Goal: Use online tool/utility: Utilize a website feature to perform a specific function

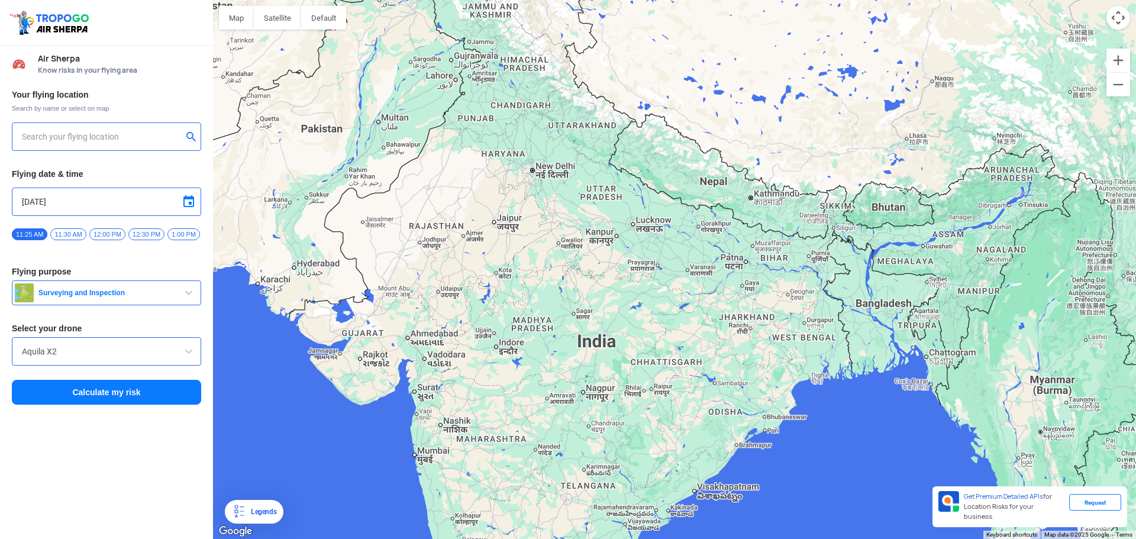
drag, startPoint x: 525, startPoint y: 398, endPoint x: 460, endPoint y: 377, distance: 68.5
click at [521, 398] on div at bounding box center [674, 269] width 923 height 539
click at [419, 398] on div at bounding box center [674, 269] width 923 height 539
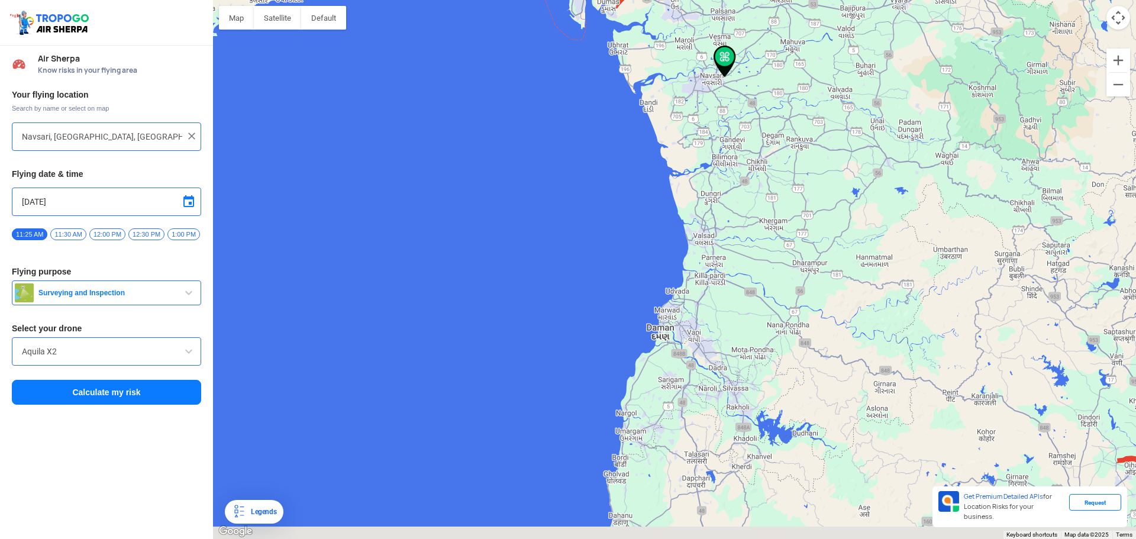
drag, startPoint x: 902, startPoint y: 307, endPoint x: 737, endPoint y: 228, distance: 183.4
click at [738, 230] on div at bounding box center [674, 269] width 923 height 539
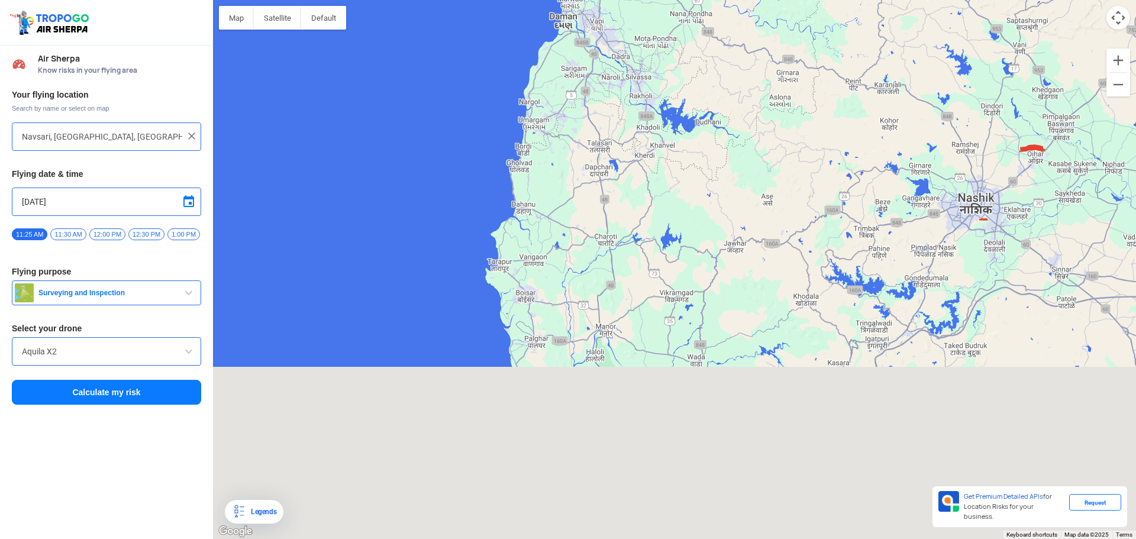
drag, startPoint x: 683, startPoint y: 236, endPoint x: 660, endPoint y: 15, distance: 222.5
click at [660, 9] on div at bounding box center [674, 269] width 923 height 539
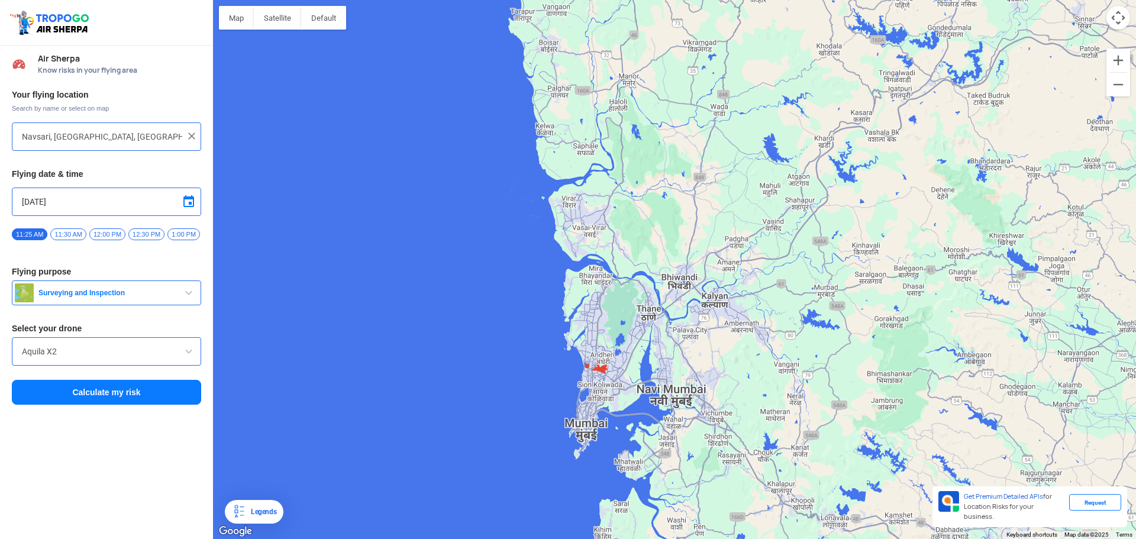
drag, startPoint x: 626, startPoint y: 111, endPoint x: 654, endPoint y: 32, distance: 83.5
click at [654, 32] on div at bounding box center [674, 269] width 923 height 539
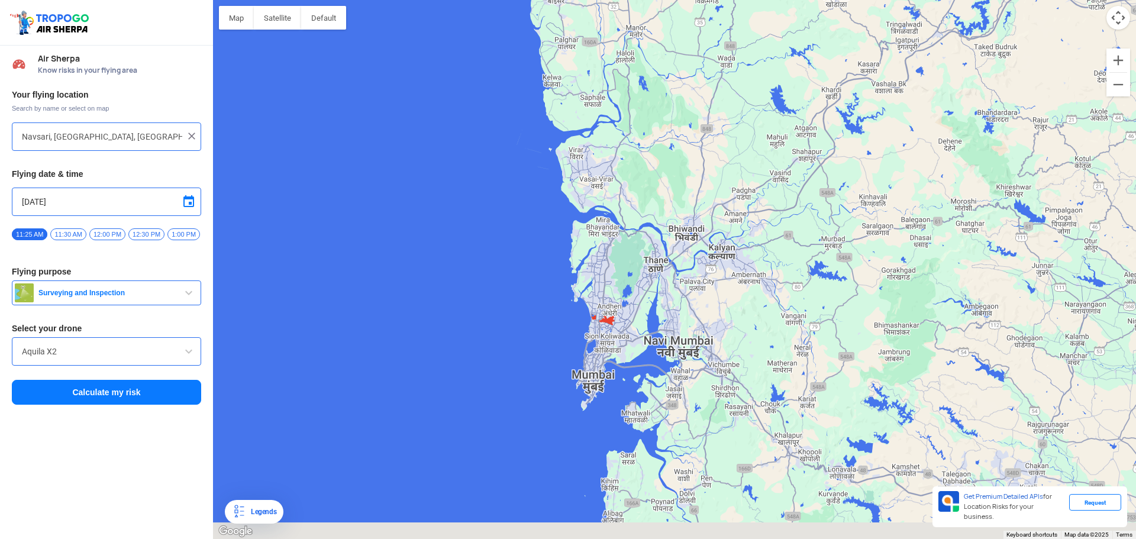
drag, startPoint x: 633, startPoint y: 237, endPoint x: 633, endPoint y: 167, distance: 70.4
click at [633, 167] on div at bounding box center [674, 269] width 923 height 539
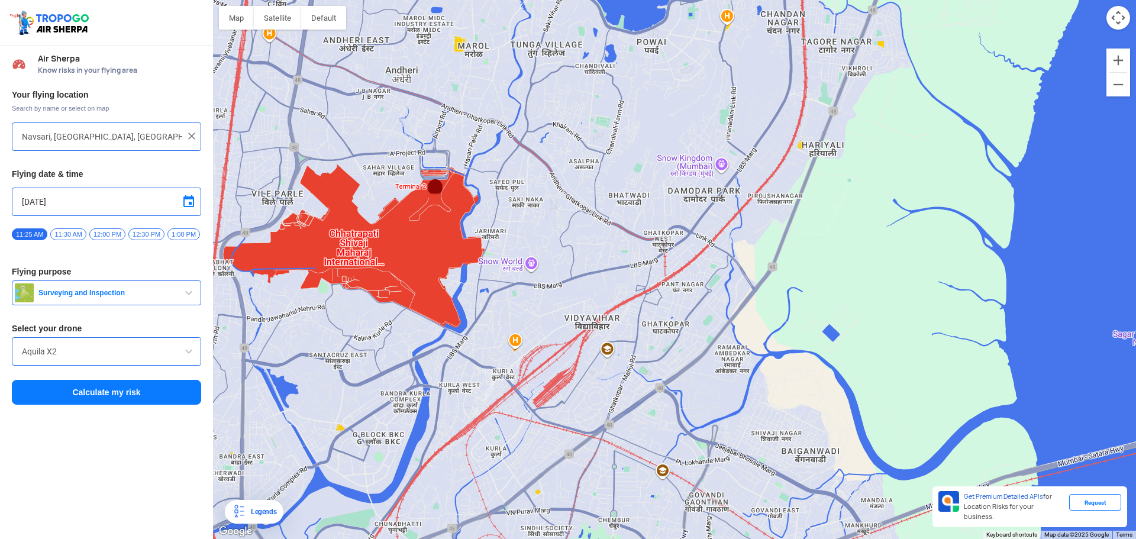
drag, startPoint x: 522, startPoint y: 296, endPoint x: 600, endPoint y: 202, distance: 122.7
click at [600, 202] on div at bounding box center [674, 269] width 923 height 539
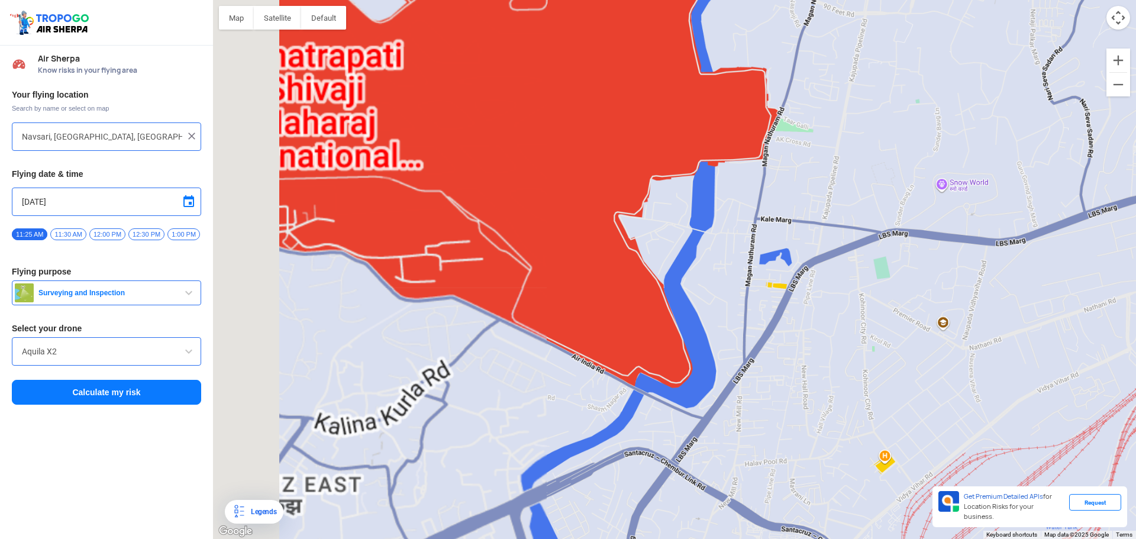
drag, startPoint x: 493, startPoint y: 289, endPoint x: 825, endPoint y: 232, distance: 337.4
click at [825, 232] on div at bounding box center [674, 269] width 923 height 539
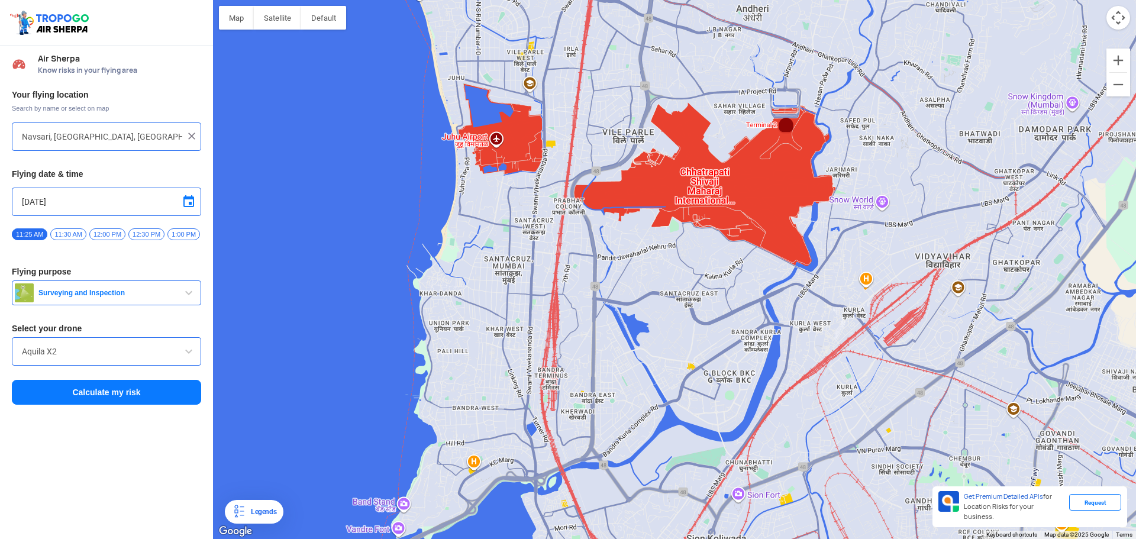
click at [514, 146] on div at bounding box center [674, 269] width 923 height 539
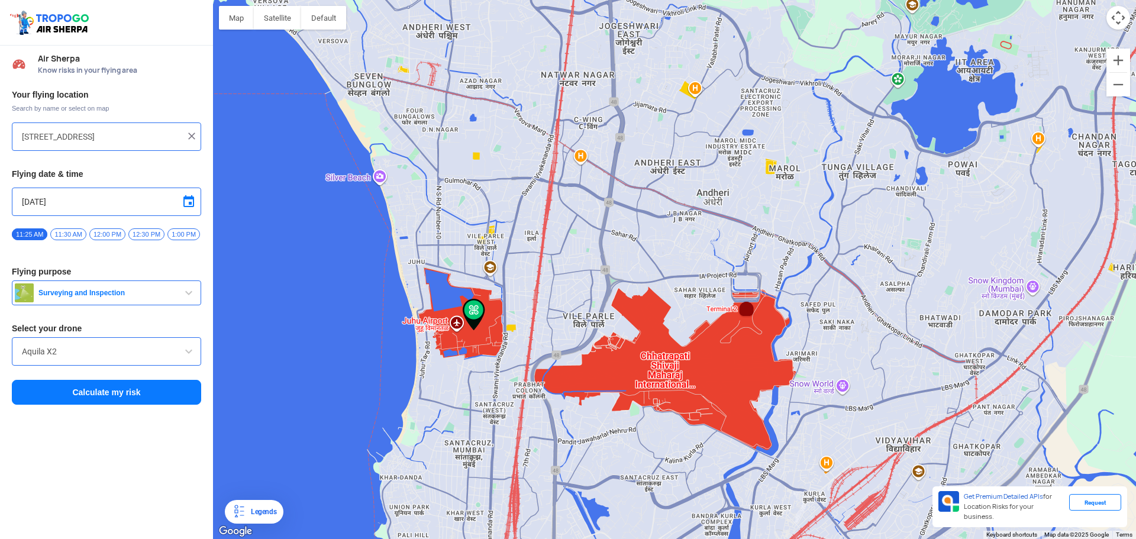
drag, startPoint x: 823, startPoint y: 195, endPoint x: 593, endPoint y: 250, distance: 236.2
click at [595, 267] on div at bounding box center [674, 269] width 923 height 539
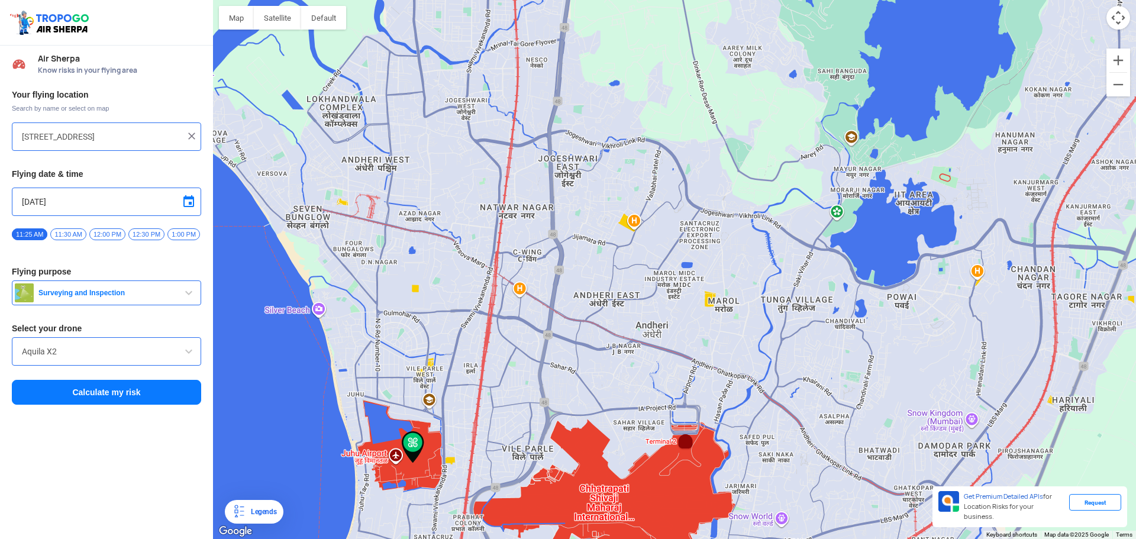
drag, startPoint x: 625, startPoint y: 225, endPoint x: 609, endPoint y: 289, distance: 66.4
click at [609, 289] on div at bounding box center [674, 269] width 923 height 539
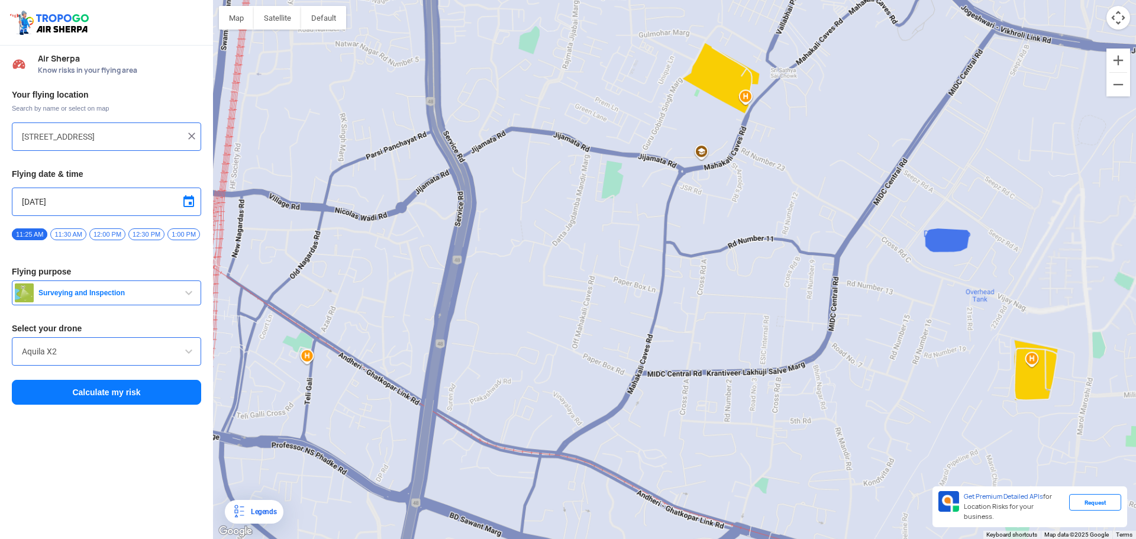
drag, startPoint x: 625, startPoint y: 192, endPoint x: 597, endPoint y: 255, distance: 69.4
click at [597, 255] on div at bounding box center [674, 269] width 923 height 539
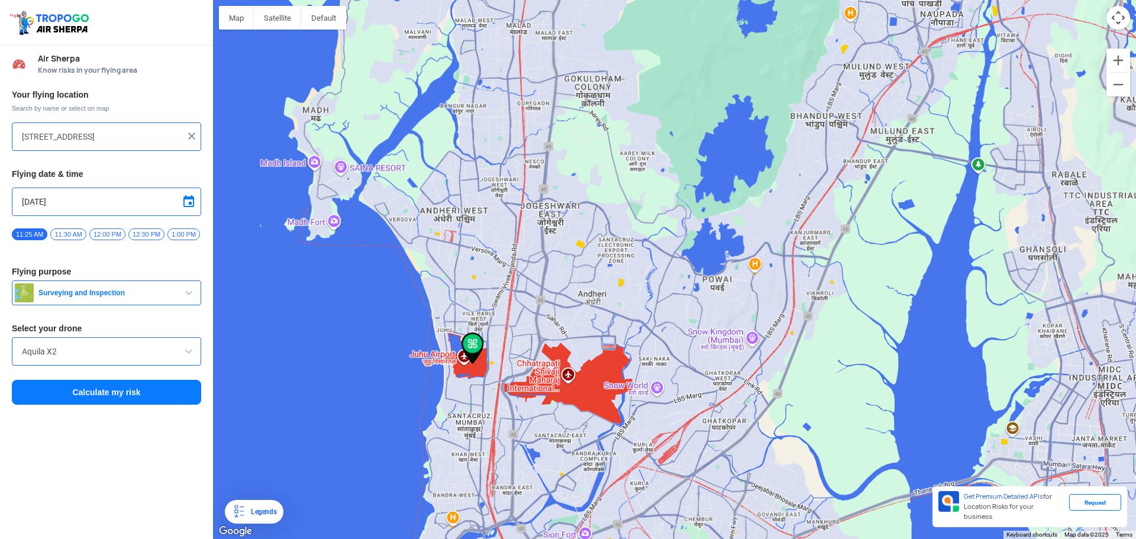
drag, startPoint x: 627, startPoint y: 199, endPoint x: 593, endPoint y: 233, distance: 47.3
click at [595, 233] on div at bounding box center [674, 269] width 923 height 539
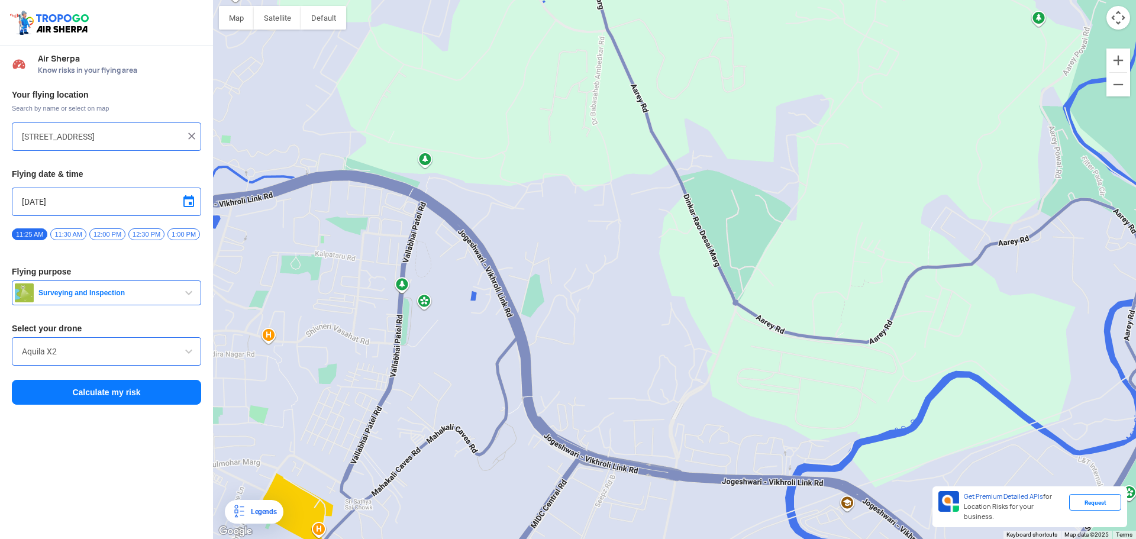
click at [597, 137] on div at bounding box center [674, 269] width 923 height 539
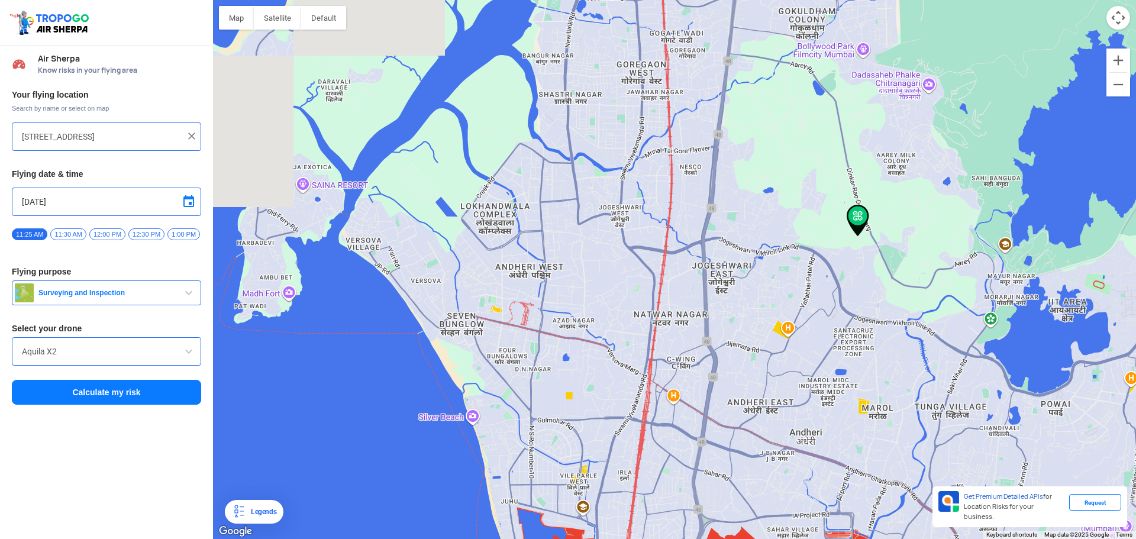
drag, startPoint x: 872, startPoint y: 354, endPoint x: 829, endPoint y: 294, distance: 73.9
click at [829, 294] on div at bounding box center [674, 269] width 923 height 539
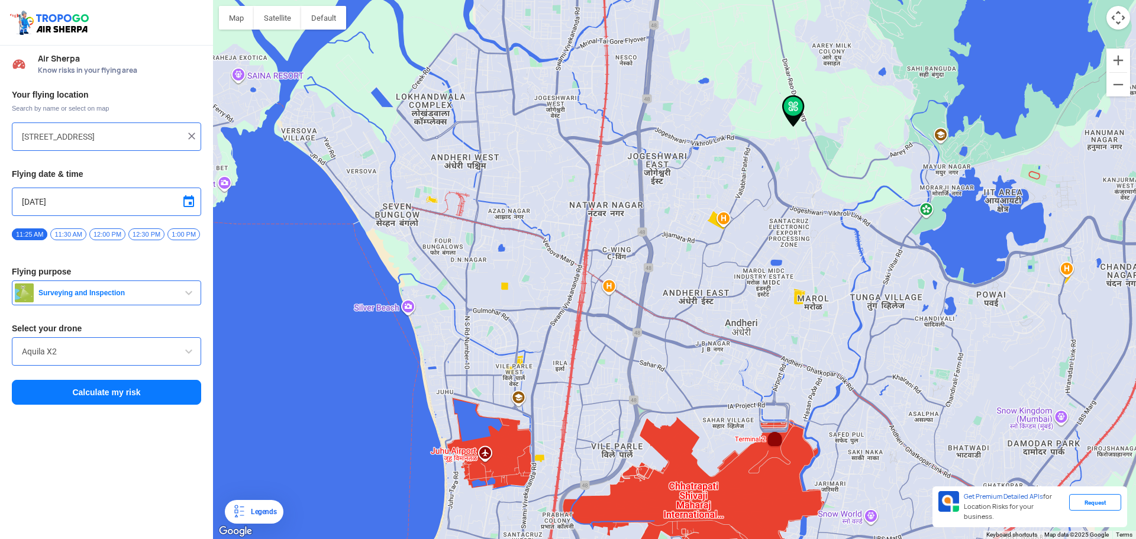
drag, startPoint x: 433, startPoint y: 306, endPoint x: 464, endPoint y: 252, distance: 62.0
click at [464, 252] on div at bounding box center [674, 269] width 923 height 539
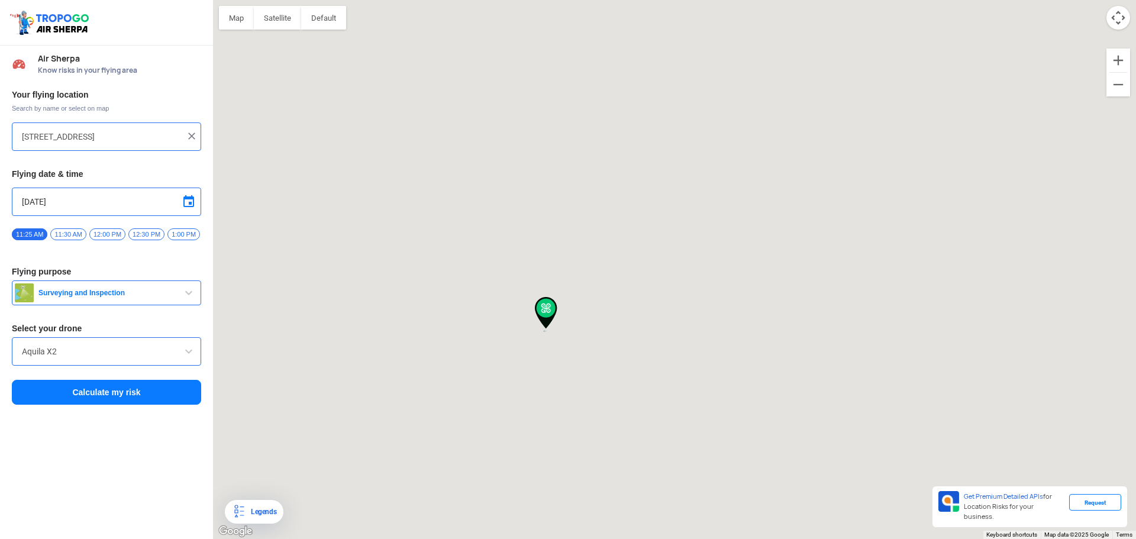
type input "[GEOGRAPHIC_DATA], [GEOGRAPHIC_DATA], [GEOGRAPHIC_DATA]"
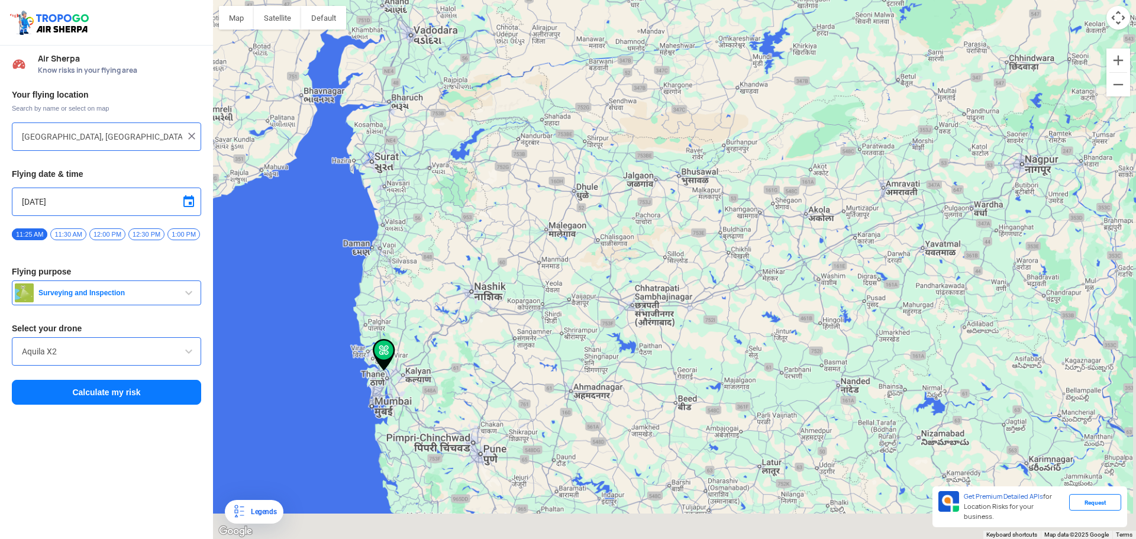
drag, startPoint x: 392, startPoint y: 401, endPoint x: 615, endPoint y: -64, distance: 516.0
click at [615, 0] on html "Location Risk Score Air Sherpa Know risks in your flying area Your flying locat…" at bounding box center [568, 269] width 1136 height 539
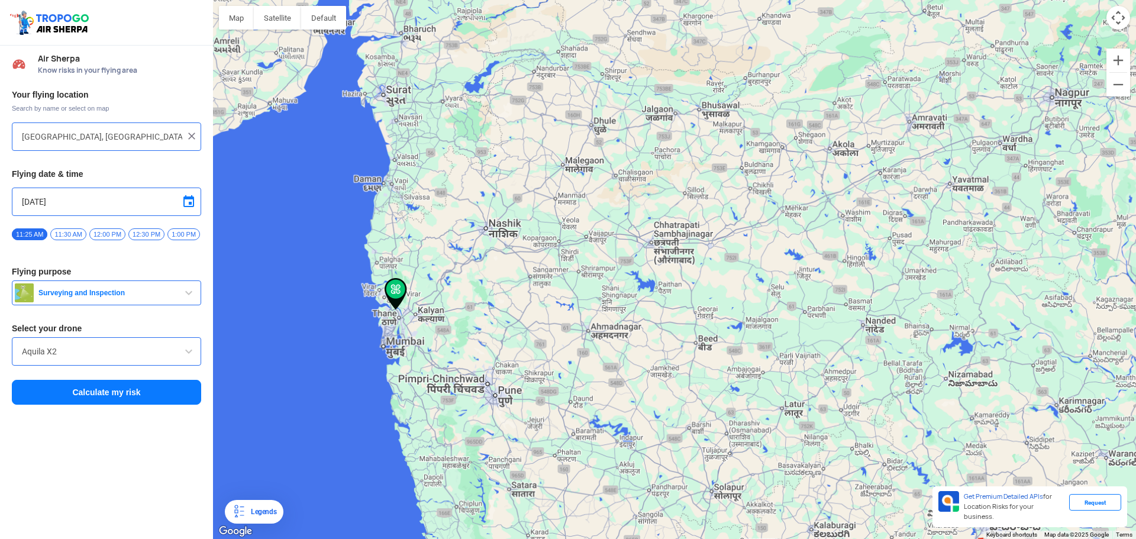
drag, startPoint x: 519, startPoint y: 160, endPoint x: 543, endPoint y: 18, distance: 143.3
click at [543, 18] on div at bounding box center [674, 269] width 923 height 539
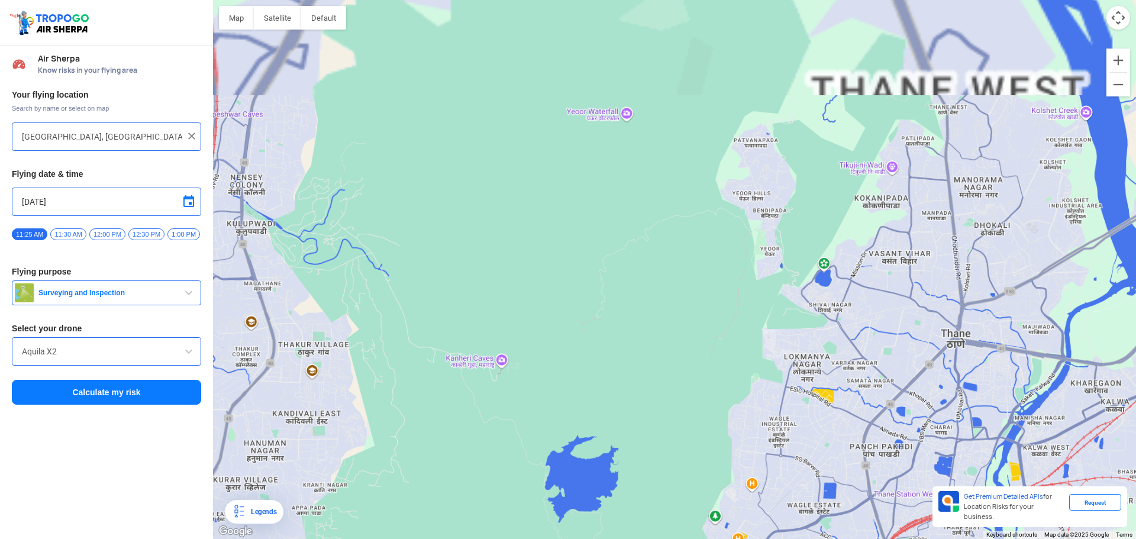
drag, startPoint x: 561, startPoint y: 34, endPoint x: 433, endPoint y: 377, distance: 366.4
click at [433, 377] on div at bounding box center [674, 269] width 923 height 539
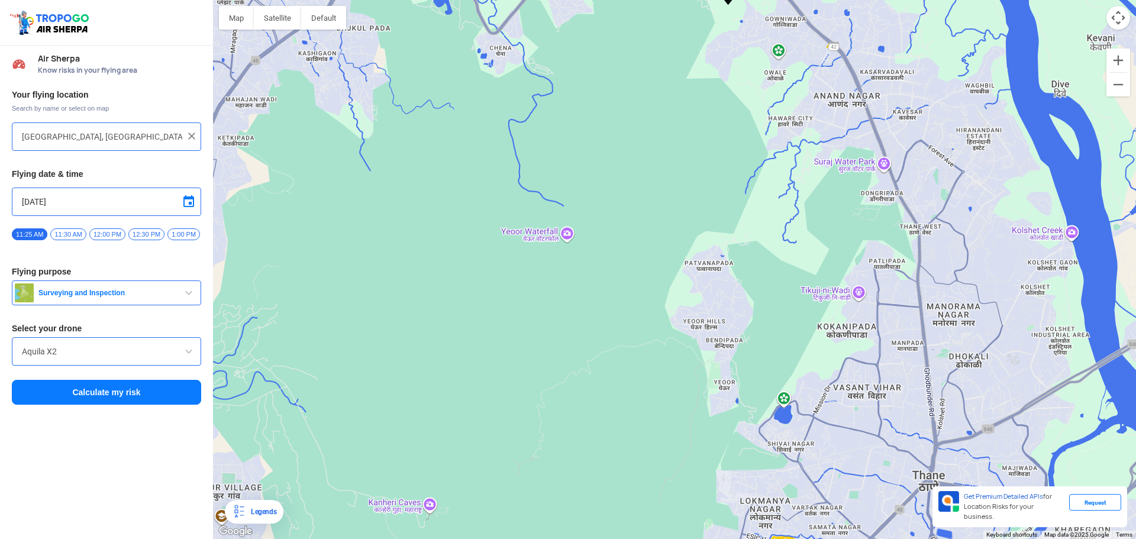
drag, startPoint x: 541, startPoint y: 251, endPoint x: 453, endPoint y: 470, distance: 235.4
click at [453, 470] on div at bounding box center [674, 269] width 923 height 539
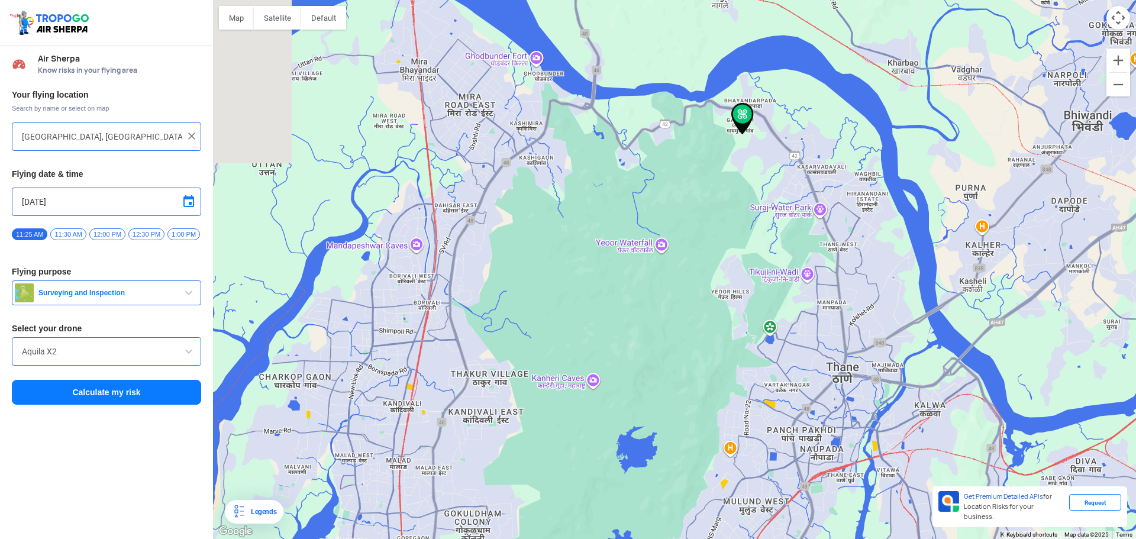
drag, startPoint x: 485, startPoint y: 374, endPoint x: 695, endPoint y: 163, distance: 297.9
click at [695, 163] on div at bounding box center [674, 269] width 923 height 539
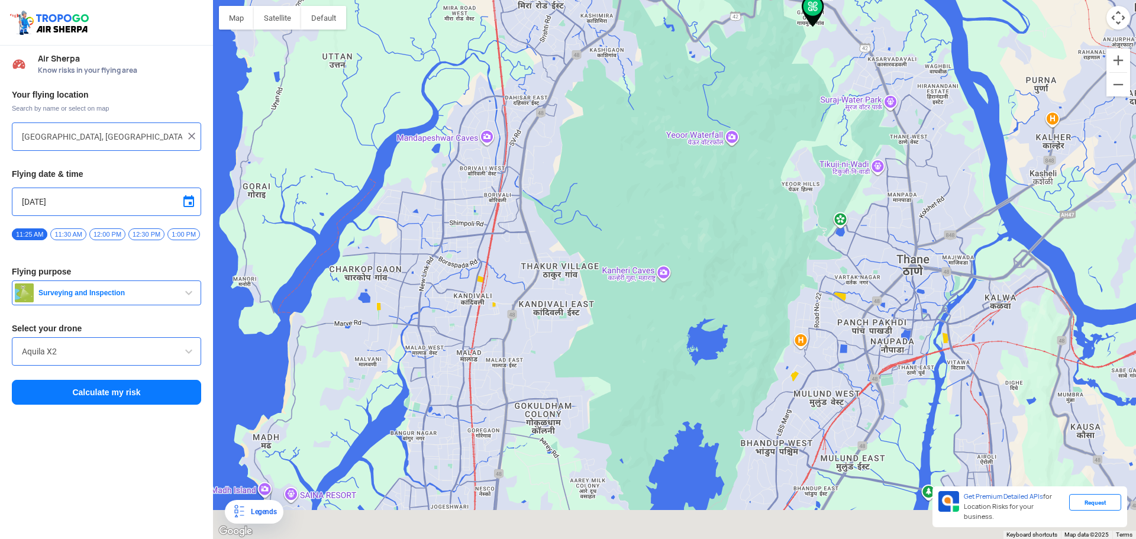
drag, startPoint x: 617, startPoint y: 254, endPoint x: 663, endPoint y: 140, distance: 123.2
click at [664, 107] on div at bounding box center [674, 269] width 923 height 539
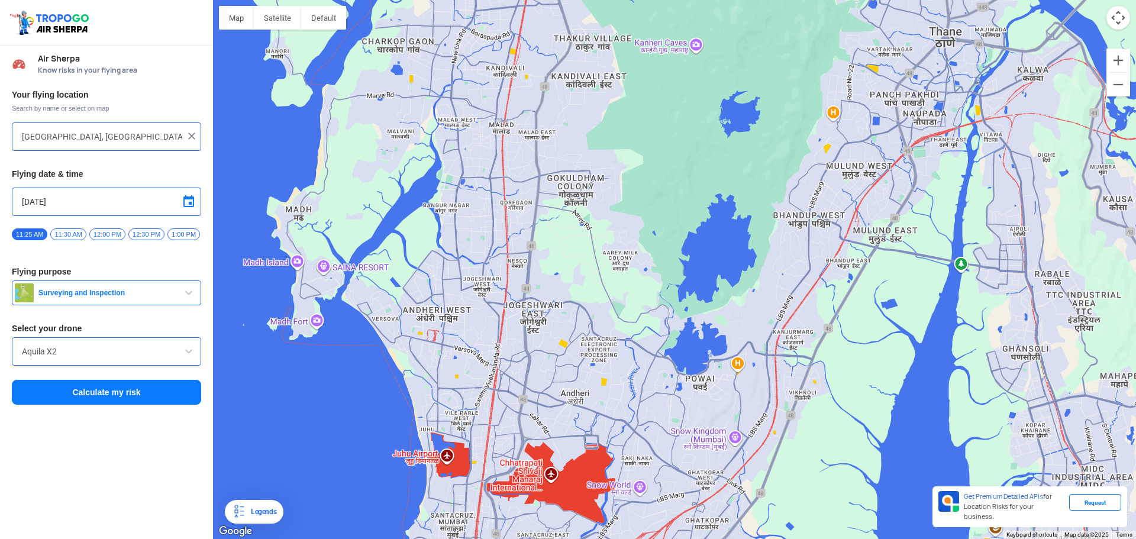
drag, startPoint x: 623, startPoint y: 312, endPoint x: 616, endPoint y: 280, distance: 32.6
click at [616, 280] on div at bounding box center [674, 269] width 923 height 539
drag, startPoint x: 611, startPoint y: 339, endPoint x: 587, endPoint y: 239, distance: 102.9
click at [587, 239] on div at bounding box center [674, 269] width 923 height 539
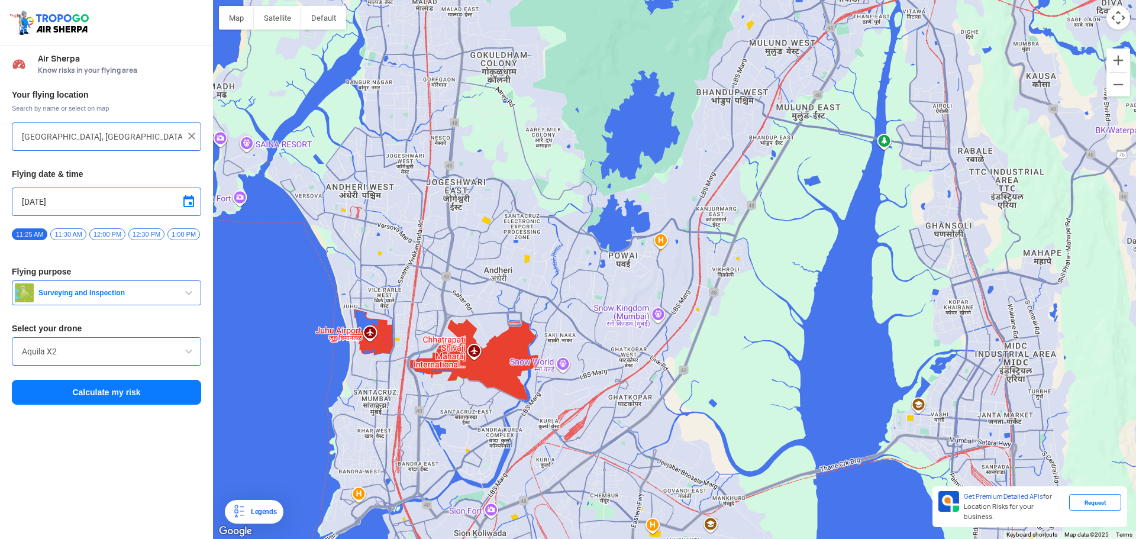
drag, startPoint x: 628, startPoint y: 237, endPoint x: 578, endPoint y: 267, distance: 58.3
click at [578, 267] on div at bounding box center [674, 269] width 923 height 539
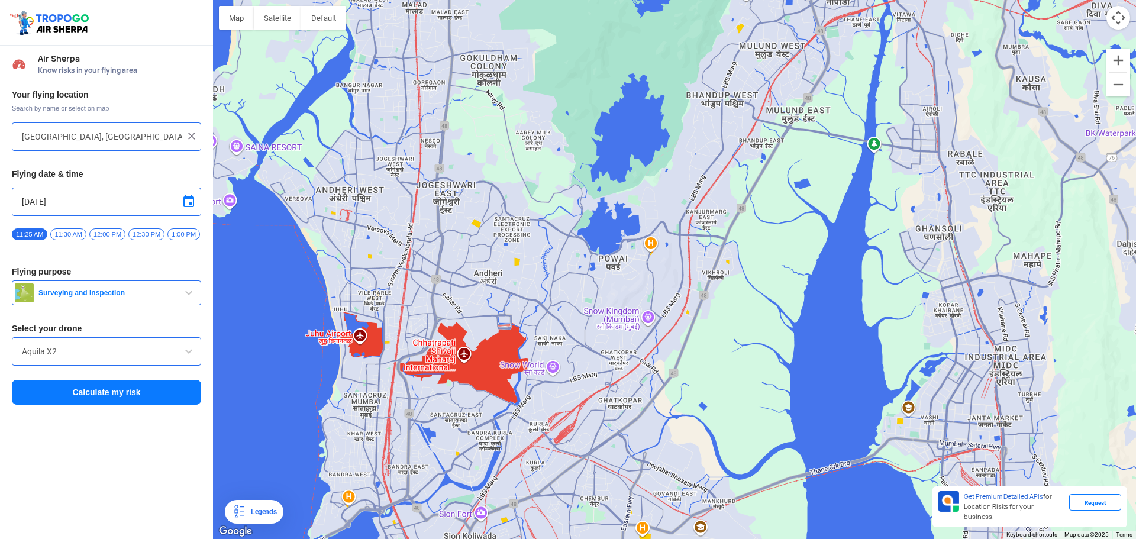
drag, startPoint x: 587, startPoint y: 269, endPoint x: 600, endPoint y: 273, distance: 14.4
click at [595, 273] on div at bounding box center [674, 269] width 923 height 539
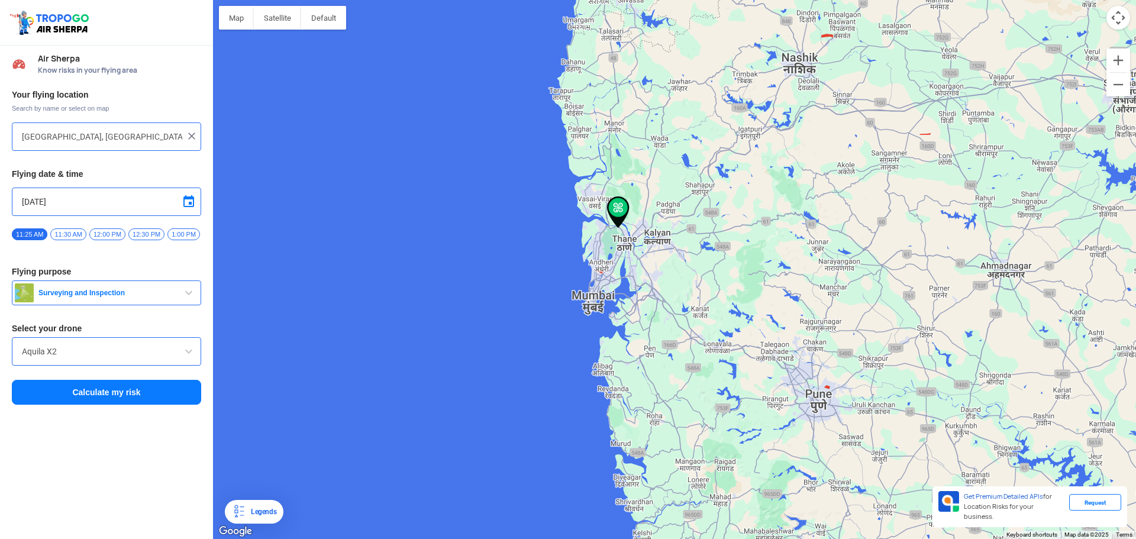
click at [48, 62] on span "Air Sherpa" at bounding box center [119, 58] width 163 height 9
click at [19, 68] on img at bounding box center [19, 64] width 14 height 14
click at [172, 296] on span "Surveying and Inspection" at bounding box center [108, 292] width 148 height 9
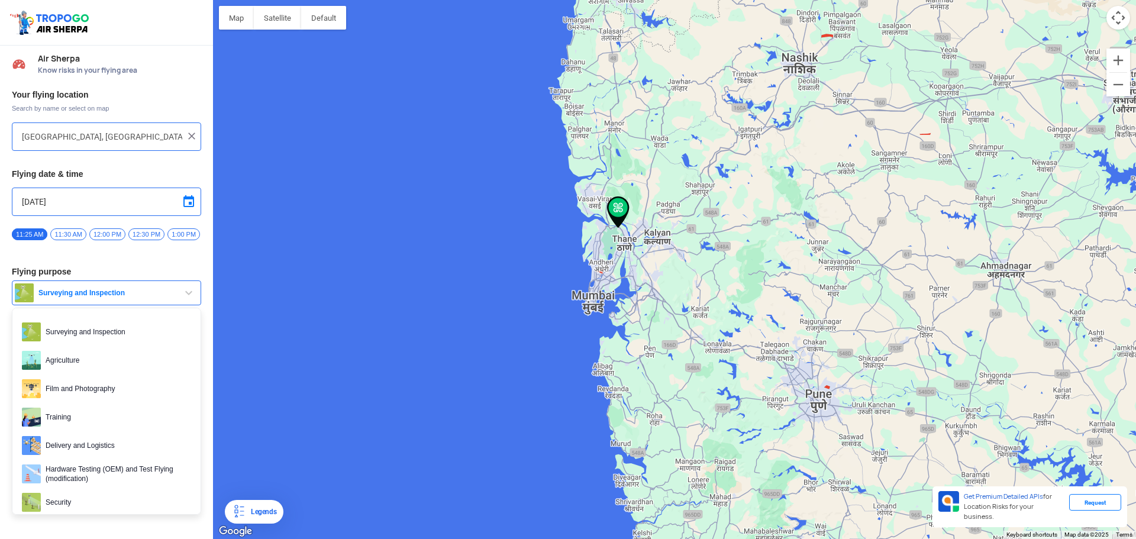
click at [172, 296] on span "Surveying and Inspection" at bounding box center [108, 292] width 148 height 9
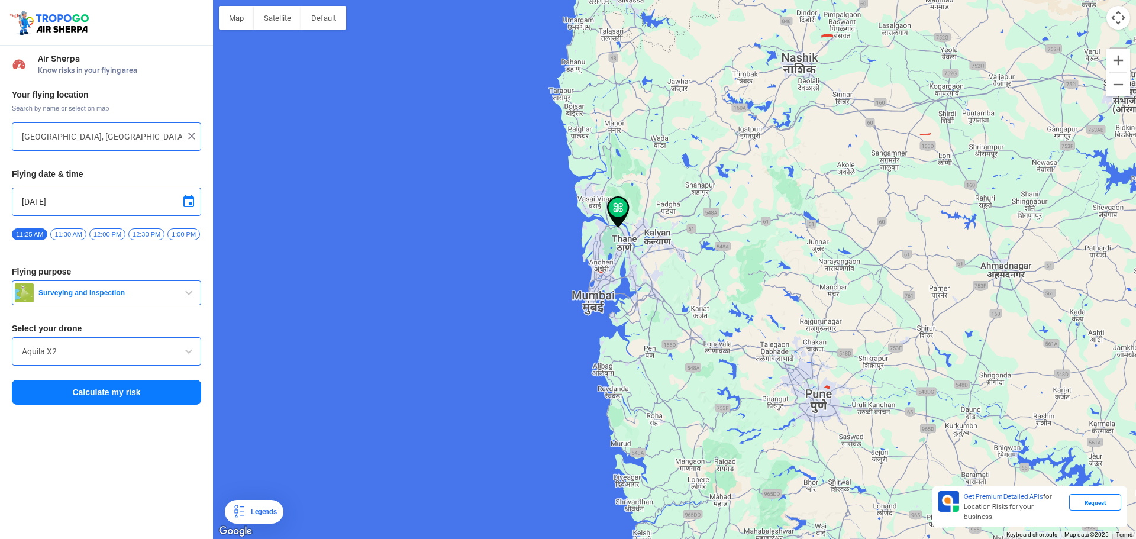
click at [172, 296] on span "Surveying and Inspection" at bounding box center [108, 292] width 148 height 9
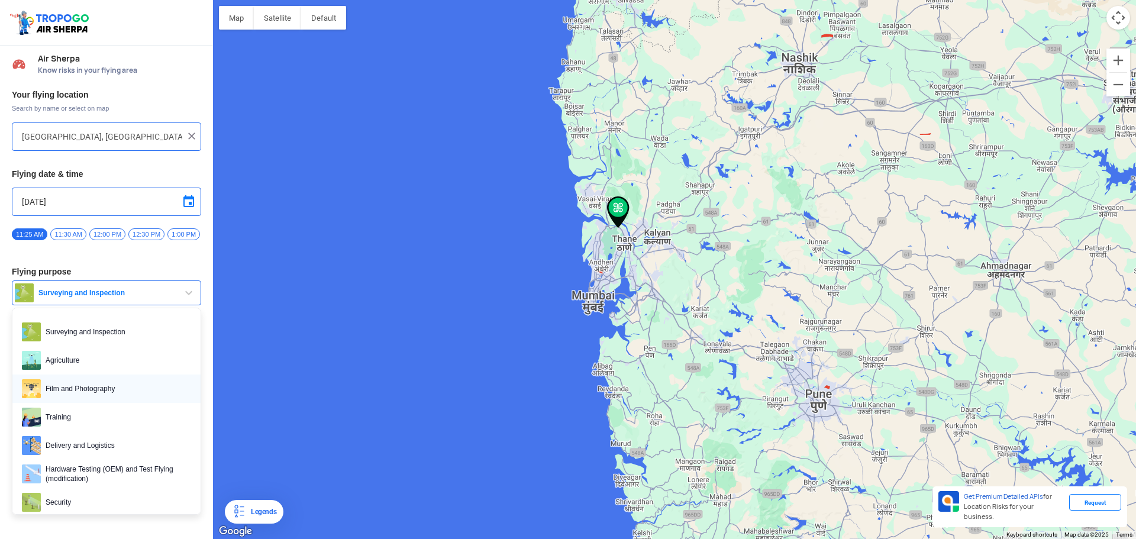
click at [120, 396] on span "Film and Photography" at bounding box center [116, 388] width 150 height 19
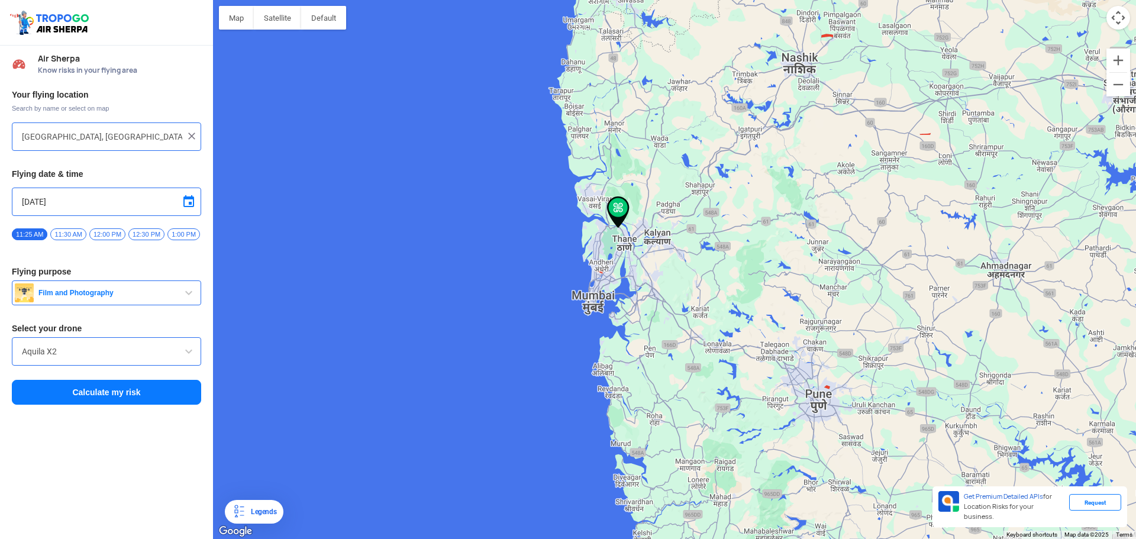
click at [99, 392] on button "Calculate my risk" at bounding box center [106, 392] width 189 height 25
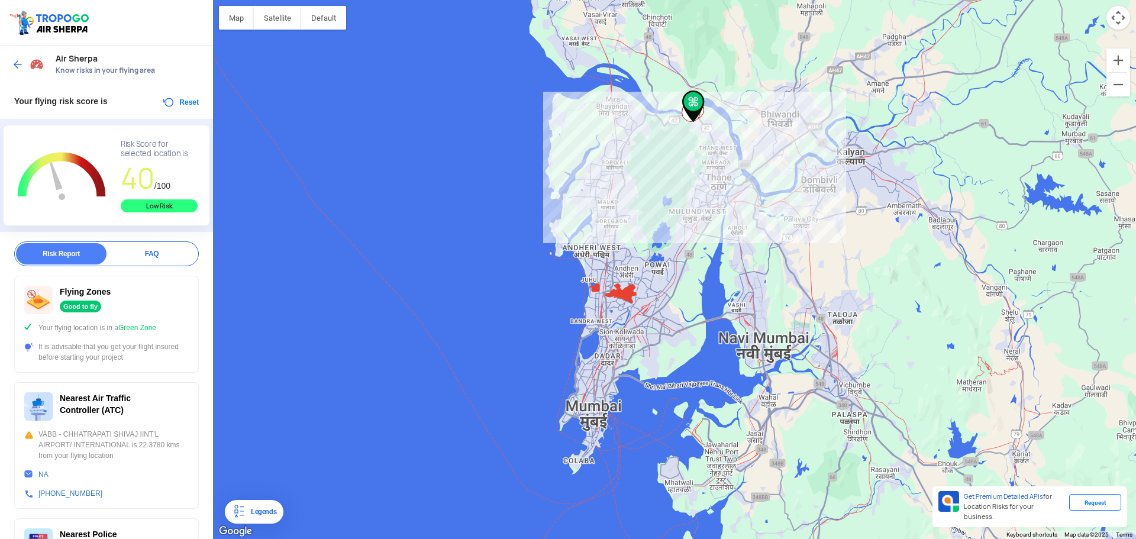
drag, startPoint x: 614, startPoint y: 438, endPoint x: 628, endPoint y: 207, distance: 231.1
click at [628, 207] on div at bounding box center [674, 269] width 923 height 539
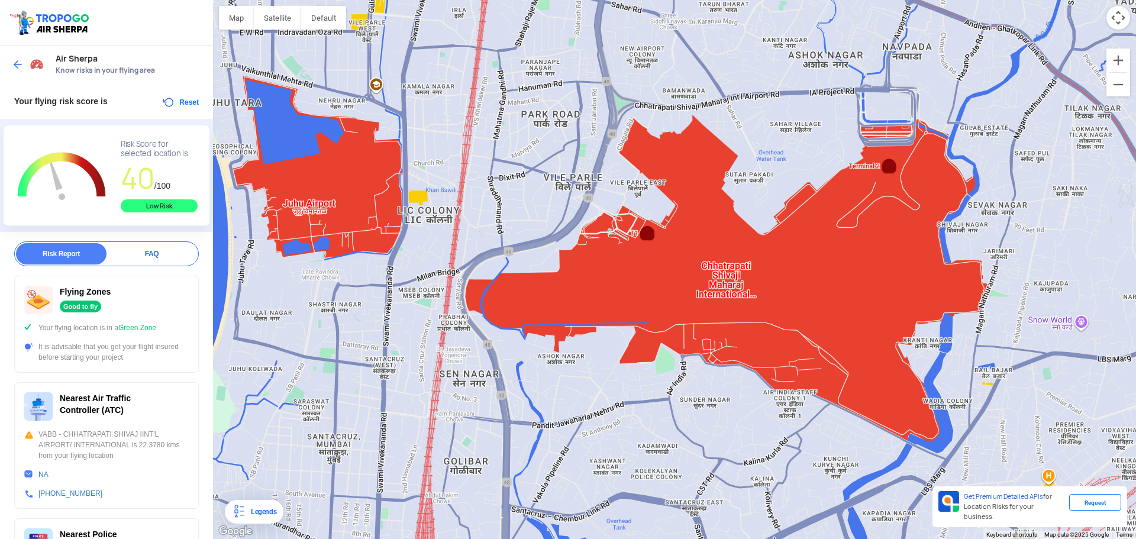
click at [592, 204] on div at bounding box center [674, 269] width 923 height 539
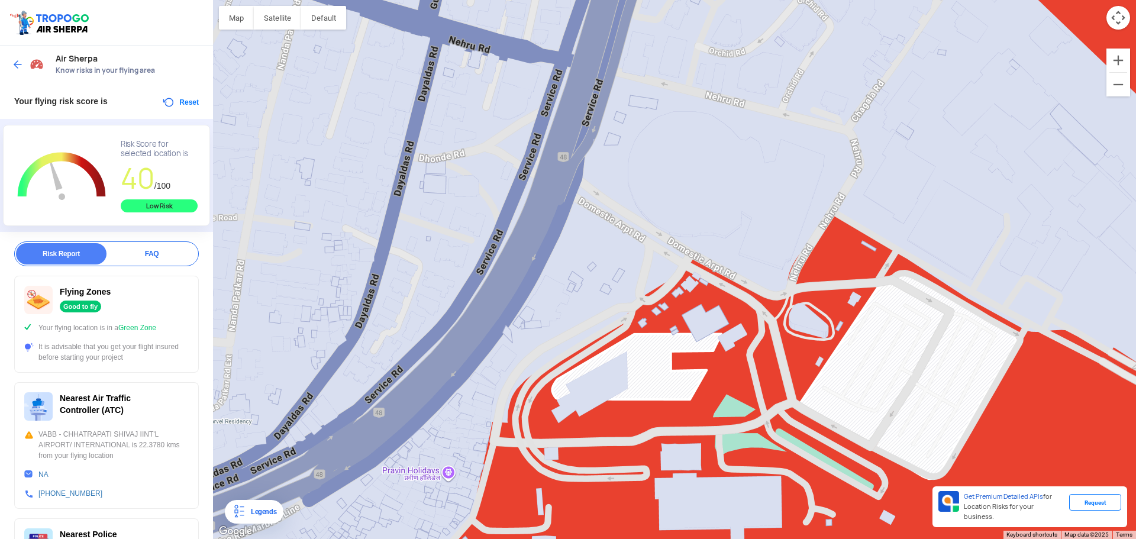
drag, startPoint x: 720, startPoint y: 202, endPoint x: 702, endPoint y: 202, distance: 18.3
click at [702, 202] on div at bounding box center [674, 269] width 923 height 539
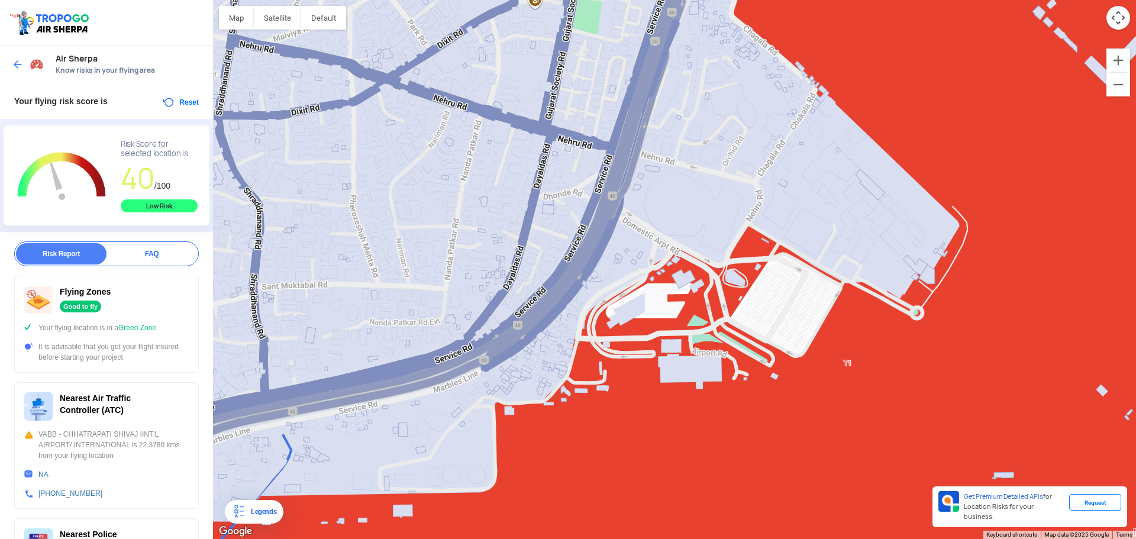
drag, startPoint x: 695, startPoint y: 215, endPoint x: 679, endPoint y: 337, distance: 123.5
click at [679, 337] on div at bounding box center [674, 269] width 923 height 539
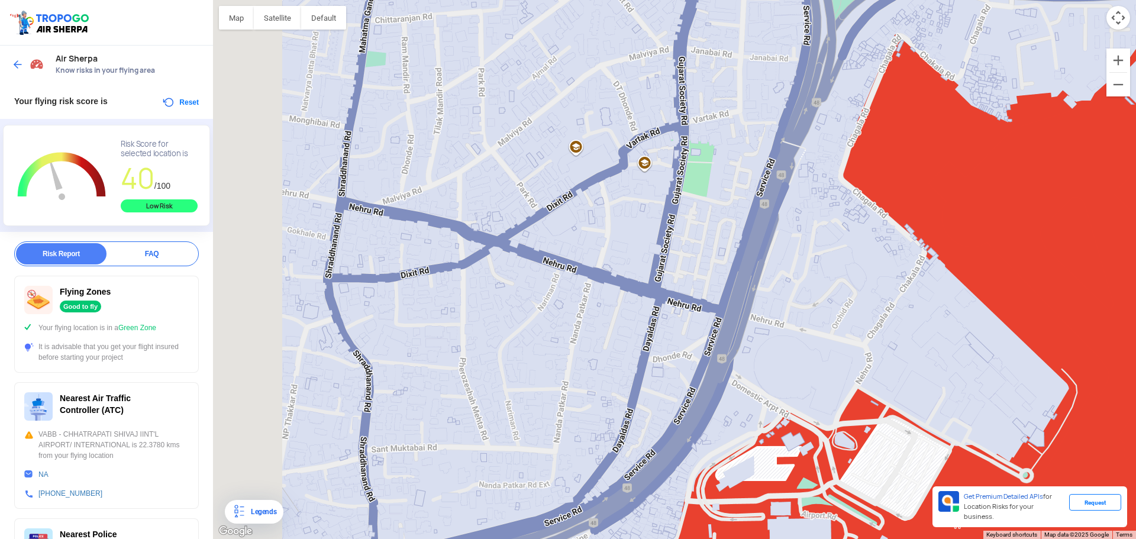
drag, startPoint x: 642, startPoint y: 240, endPoint x: 770, endPoint y: 116, distance: 177.8
click at [775, 111] on div at bounding box center [674, 269] width 923 height 539
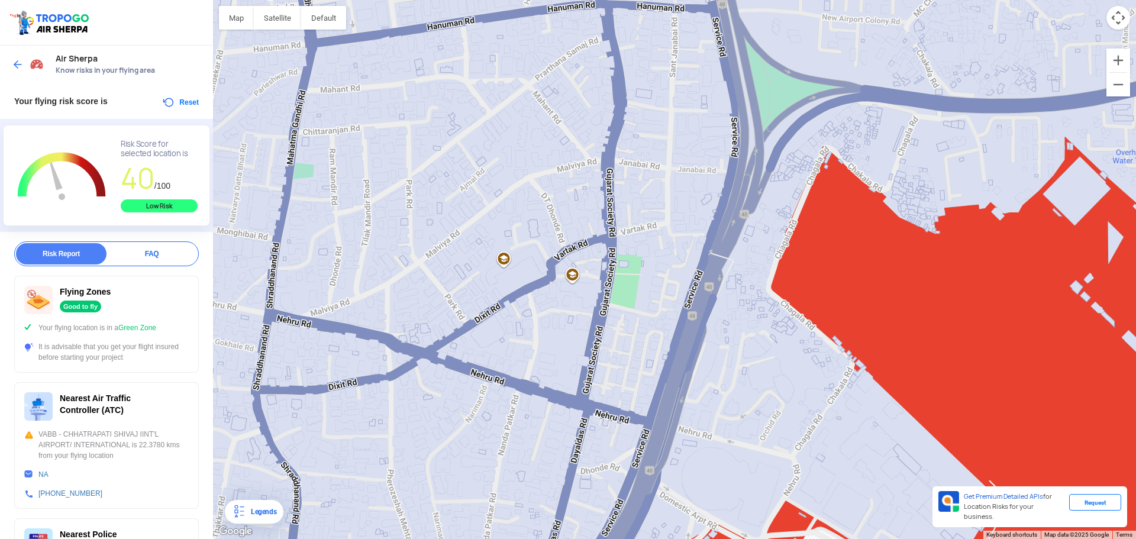
drag, startPoint x: 722, startPoint y: 145, endPoint x: 667, endPoint y: 250, distance: 118.6
click at [667, 250] on div at bounding box center [674, 269] width 923 height 539
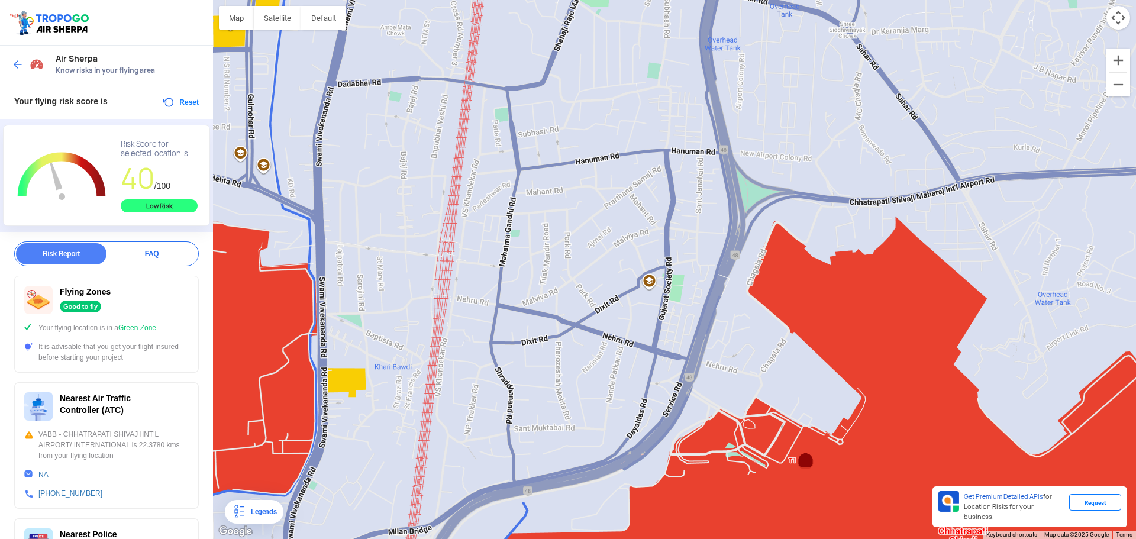
drag, startPoint x: 625, startPoint y: 241, endPoint x: 681, endPoint y: 237, distance: 55.8
click at [681, 237] on div at bounding box center [674, 269] width 923 height 539
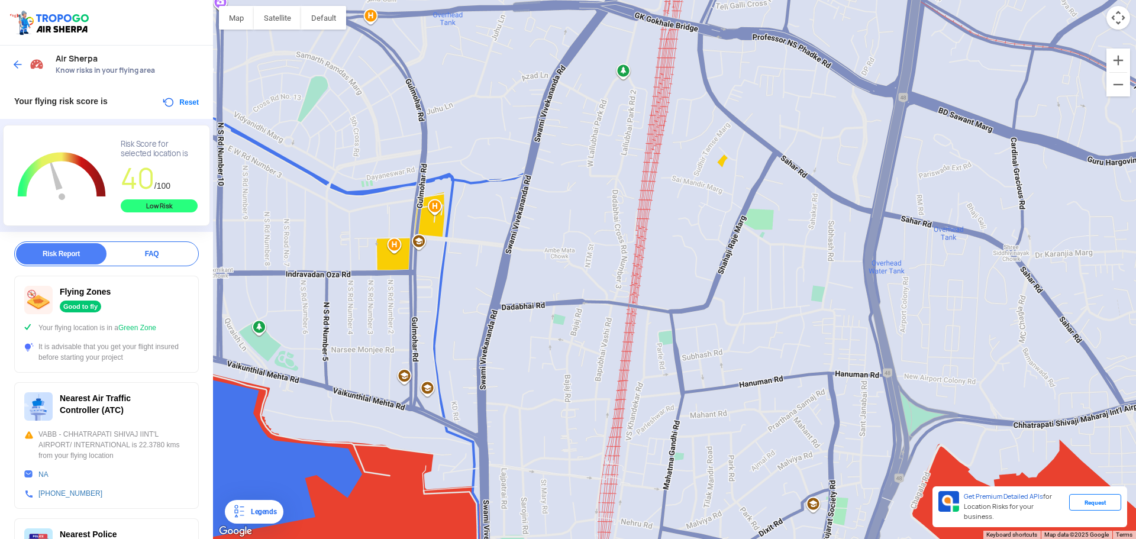
drag, startPoint x: 475, startPoint y: 195, endPoint x: 638, endPoint y: 419, distance: 276.9
click at [638, 419] on div at bounding box center [674, 269] width 923 height 539
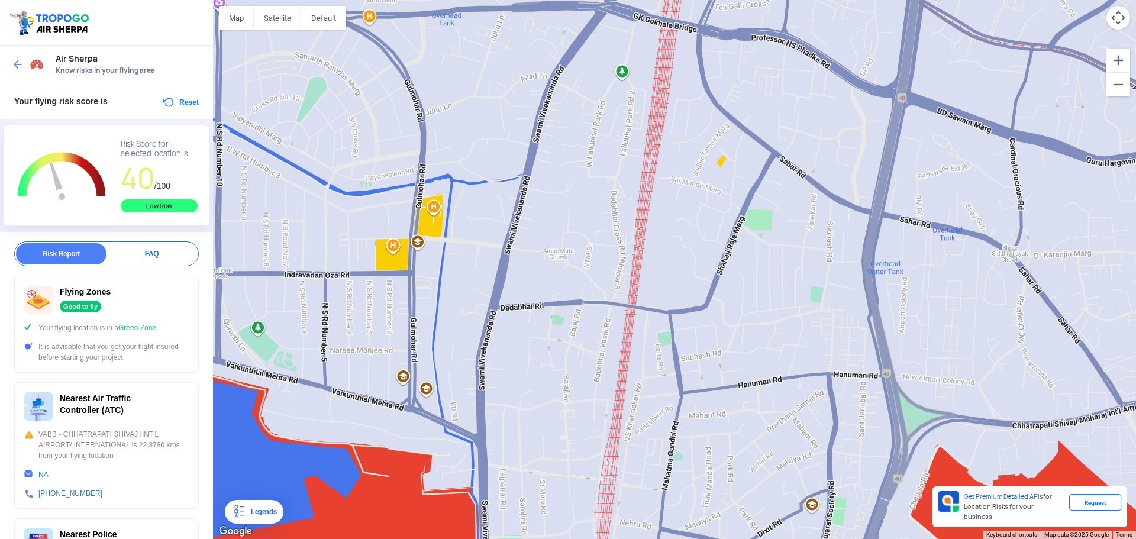
click at [392, 243] on div at bounding box center [674, 269] width 923 height 539
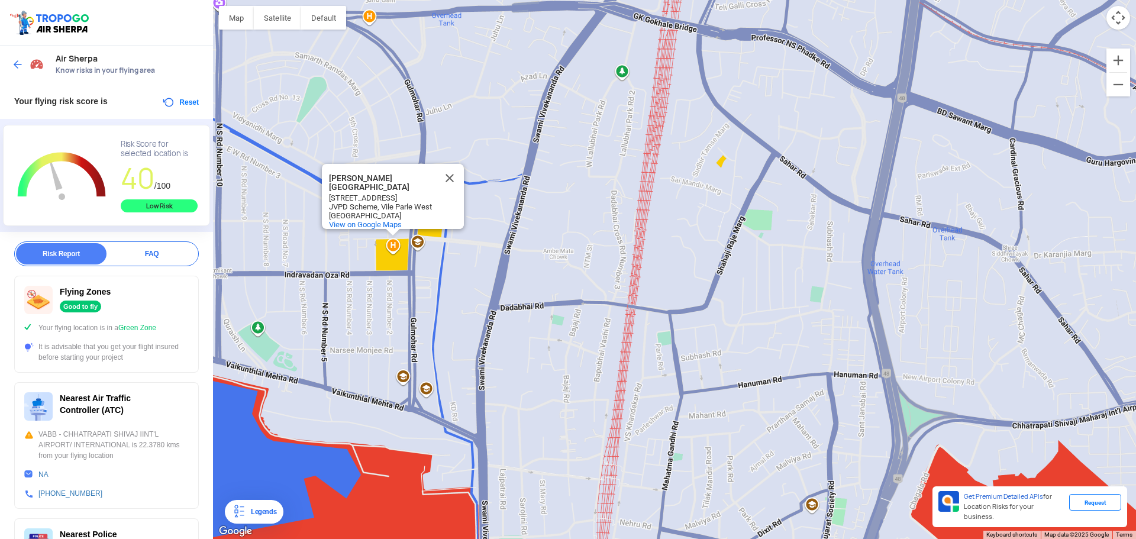
click at [393, 246] on div "[PERSON_NAME][GEOGRAPHIC_DATA][PERSON_NAME] Municipal General Hospital [STREET_…" at bounding box center [674, 269] width 923 height 539
click at [548, 215] on div "[PERSON_NAME][GEOGRAPHIC_DATA][PERSON_NAME] Municipal General Hospital [STREET_…" at bounding box center [674, 269] width 923 height 539
click at [709, 234] on div "[PERSON_NAME][GEOGRAPHIC_DATA][PERSON_NAME] Municipal General Hospital [STREET_…" at bounding box center [674, 269] width 923 height 539
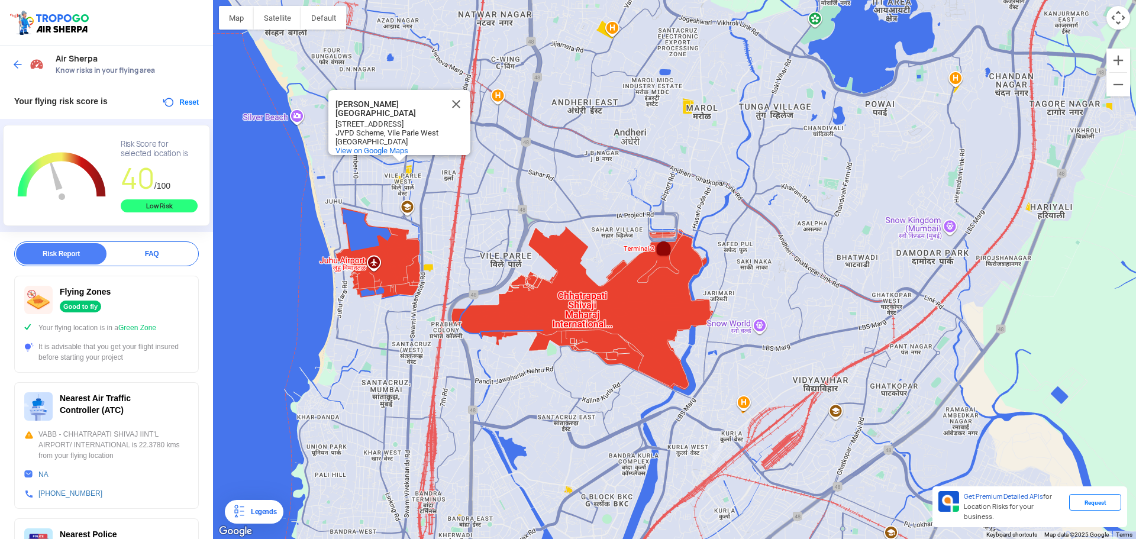
drag, startPoint x: 765, startPoint y: 274, endPoint x: 516, endPoint y: 180, distance: 266.0
click at [526, 202] on div "[PERSON_NAME][GEOGRAPHIC_DATA][PERSON_NAME] Municipal General Hospital [STREET_…" at bounding box center [674, 269] width 923 height 539
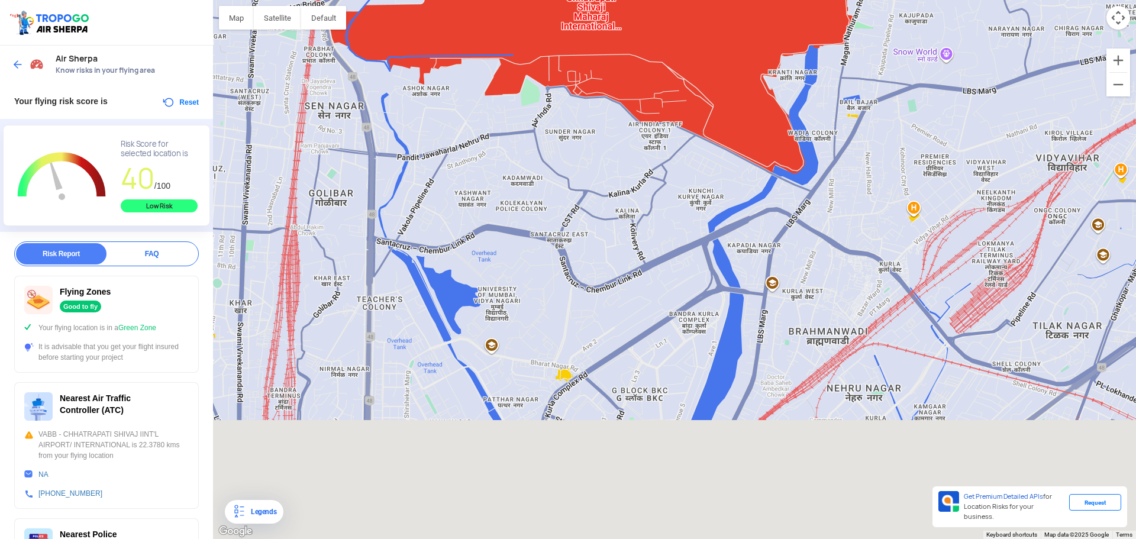
drag, startPoint x: 500, startPoint y: 344, endPoint x: 557, endPoint y: 52, distance: 297.1
click at [557, 52] on div "[PERSON_NAME][GEOGRAPHIC_DATA][PERSON_NAME] Municipal General Hospital [STREET_…" at bounding box center [674, 269] width 923 height 539
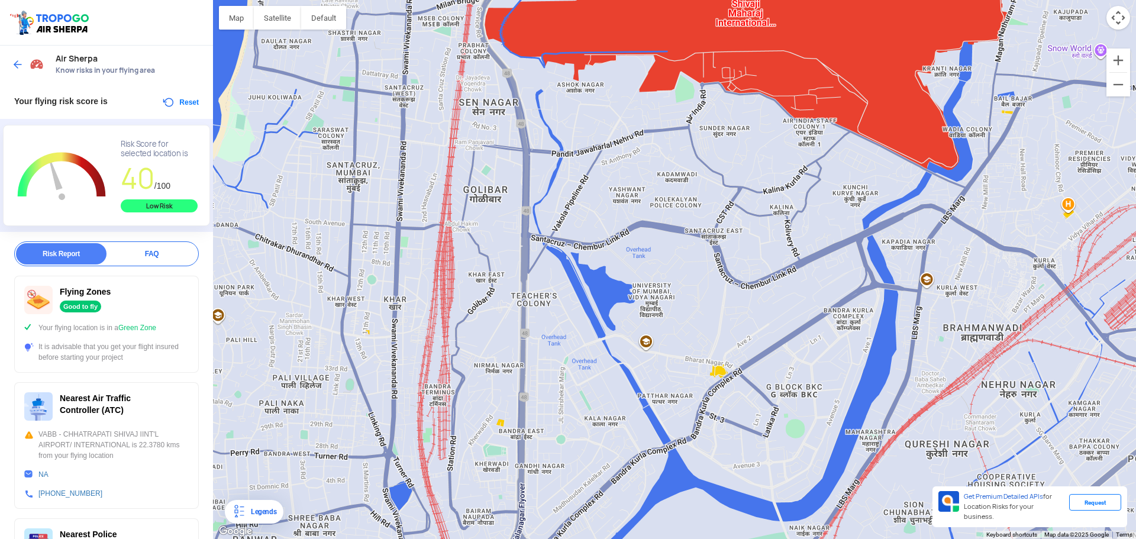
drag, startPoint x: 592, startPoint y: 188, endPoint x: 653, endPoint y: 310, distance: 136.5
click at [653, 310] on div "[PERSON_NAME][GEOGRAPHIC_DATA][PERSON_NAME] Municipal General Hospital [STREET_…" at bounding box center [674, 269] width 923 height 539
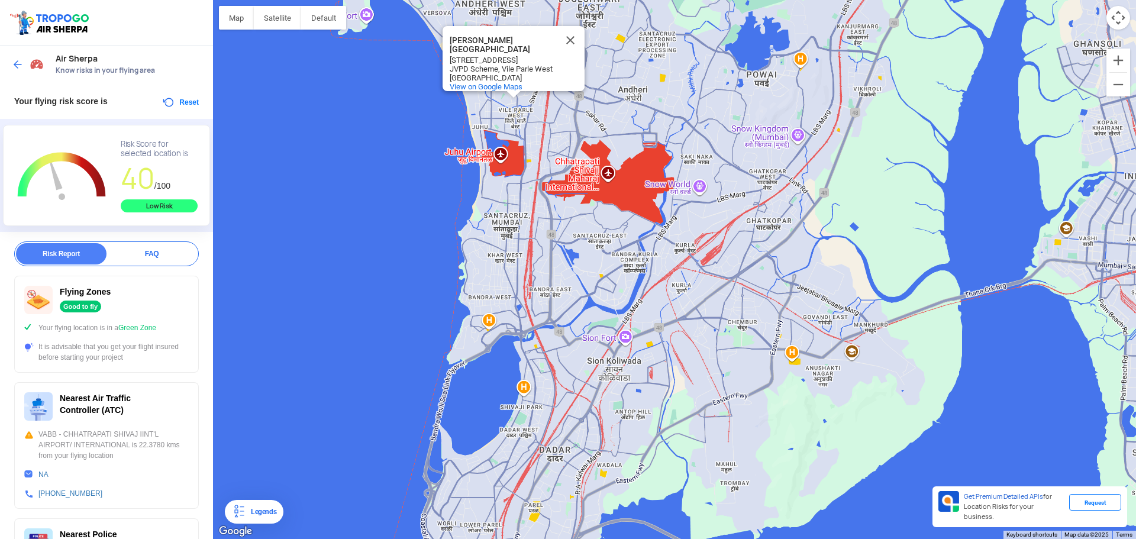
drag, startPoint x: 557, startPoint y: 176, endPoint x: 529, endPoint y: 193, distance: 33.0
click at [529, 193] on div "[PERSON_NAME][GEOGRAPHIC_DATA][PERSON_NAME] Municipal General Hospital [STREET_…" at bounding box center [674, 269] width 923 height 539
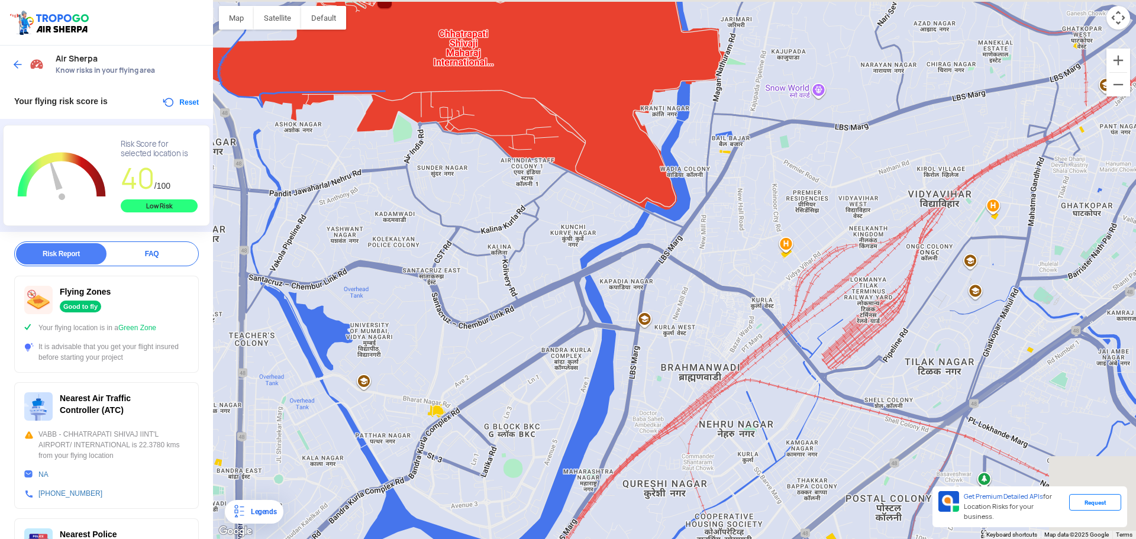
drag, startPoint x: 628, startPoint y: 293, endPoint x: 524, endPoint y: 413, distance: 158.1
click at [530, 483] on div "[PERSON_NAME][GEOGRAPHIC_DATA][PERSON_NAME] Municipal General Hospital [STREET_…" at bounding box center [674, 269] width 923 height 539
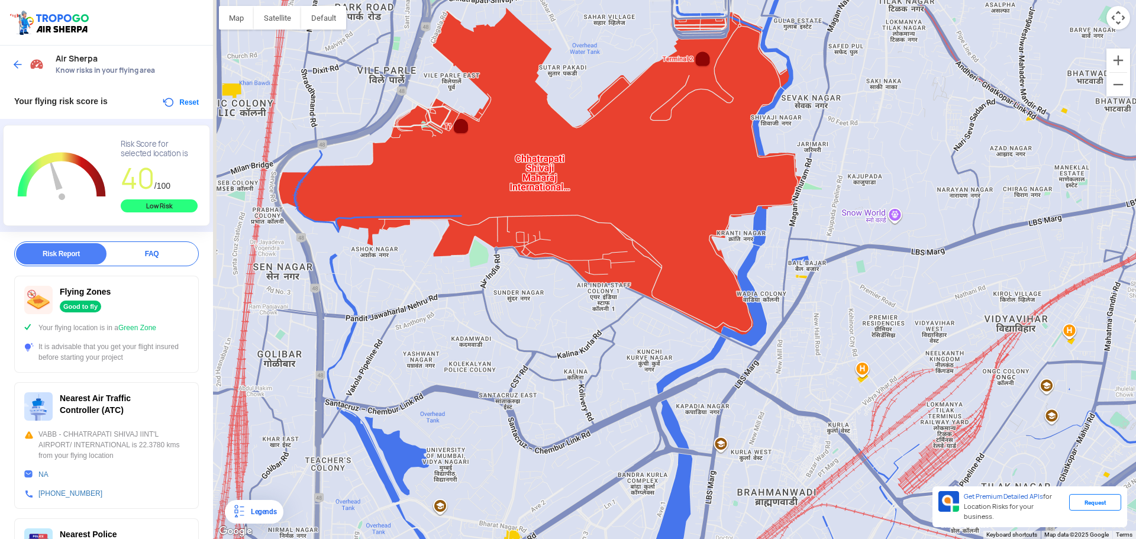
drag, startPoint x: 575, startPoint y: 315, endPoint x: 625, endPoint y: 376, distance: 78.6
click at [654, 443] on div "[PERSON_NAME][GEOGRAPHIC_DATA][PERSON_NAME] Municipal General Hospital [STREET_…" at bounding box center [674, 269] width 923 height 539
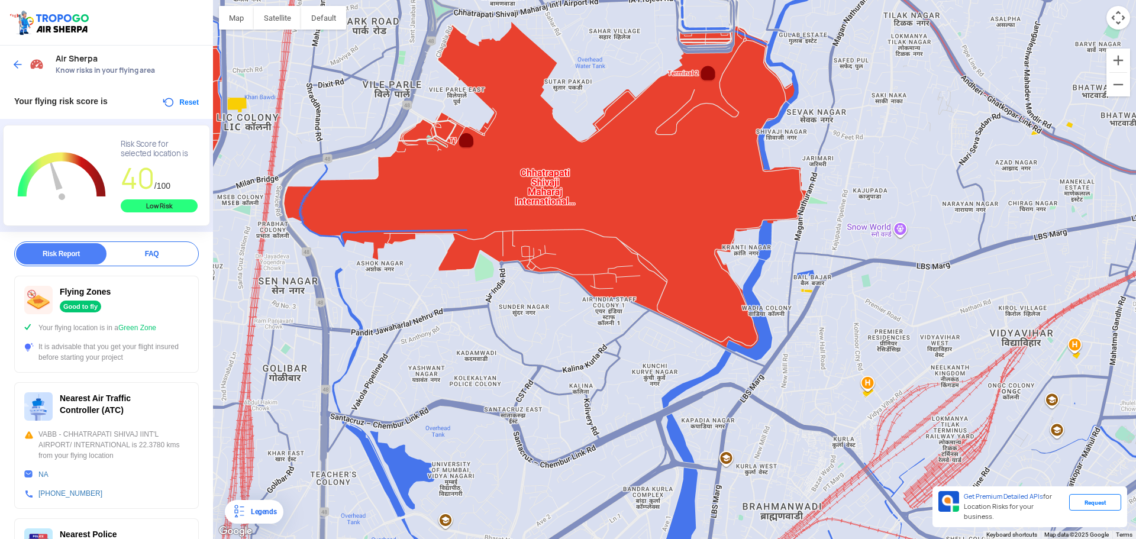
drag, startPoint x: 393, startPoint y: 260, endPoint x: 463, endPoint y: 252, distance: 70.2
click at [442, 256] on div "[PERSON_NAME][GEOGRAPHIC_DATA][PERSON_NAME] Municipal General Hospital [STREET_…" at bounding box center [674, 269] width 923 height 539
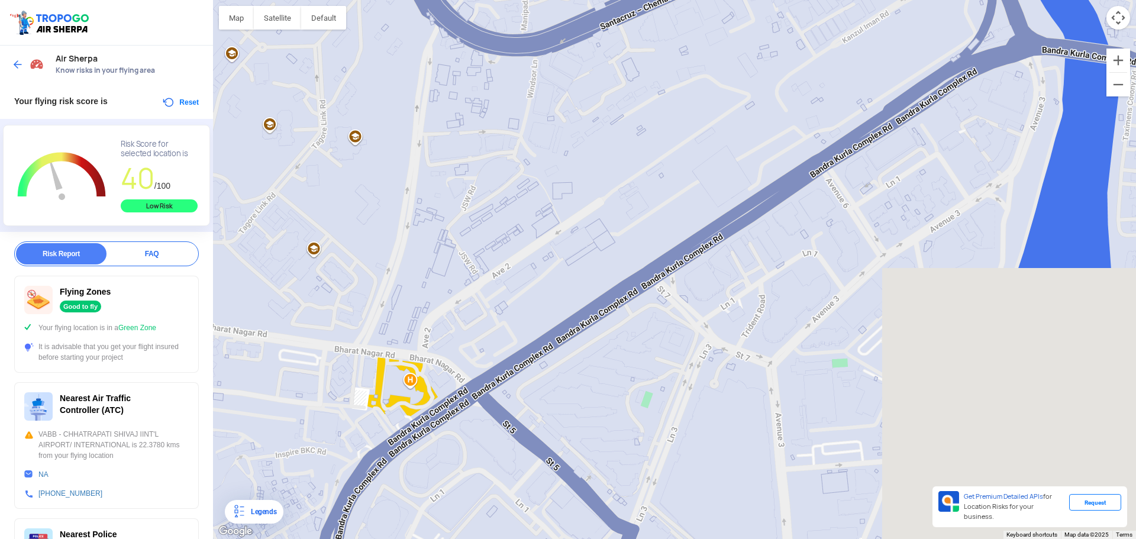
drag, startPoint x: 479, startPoint y: 343, endPoint x: 562, endPoint y: 4, distance: 349.0
click at [562, 4] on div "[PERSON_NAME][GEOGRAPHIC_DATA][PERSON_NAME] Municipal General Hospital [STREET_…" at bounding box center [674, 269] width 923 height 539
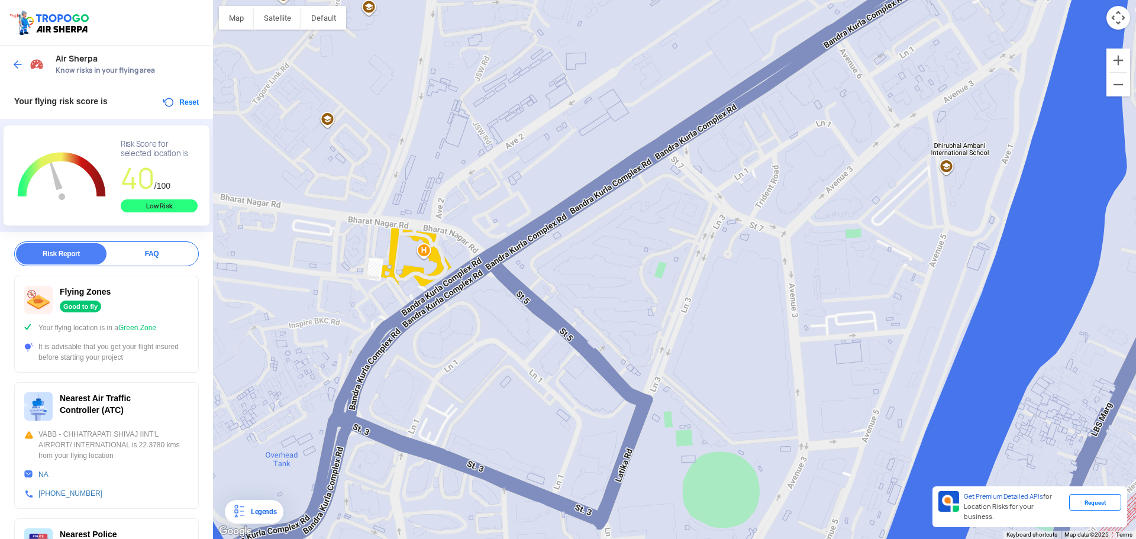
drag, startPoint x: 529, startPoint y: 200, endPoint x: 534, endPoint y: 167, distance: 33.5
click at [534, 167] on div "[PERSON_NAME][GEOGRAPHIC_DATA][PERSON_NAME] Municipal General Hospital [STREET_…" at bounding box center [674, 269] width 923 height 539
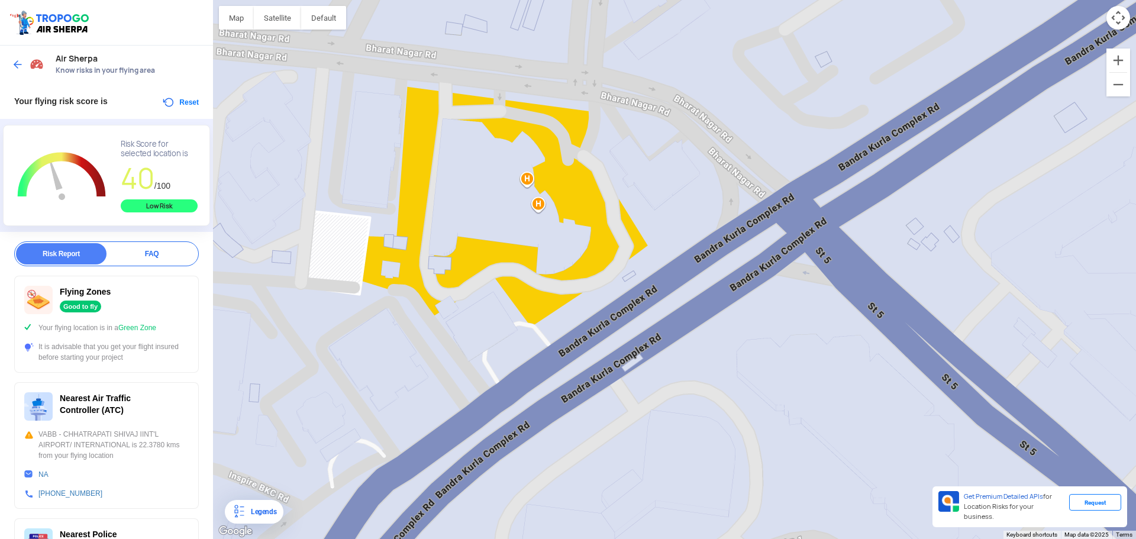
click at [537, 185] on div "[PERSON_NAME][GEOGRAPHIC_DATA][PERSON_NAME] Municipal General Hospital [STREET_…" at bounding box center [674, 269] width 923 height 539
drag, startPoint x: 535, startPoint y: 175, endPoint x: 525, endPoint y: 180, distance: 10.9
click at [525, 180] on div "[PERSON_NAME][GEOGRAPHIC_DATA][PERSON_NAME] Municipal General Hospital [STREET_…" at bounding box center [674, 269] width 923 height 539
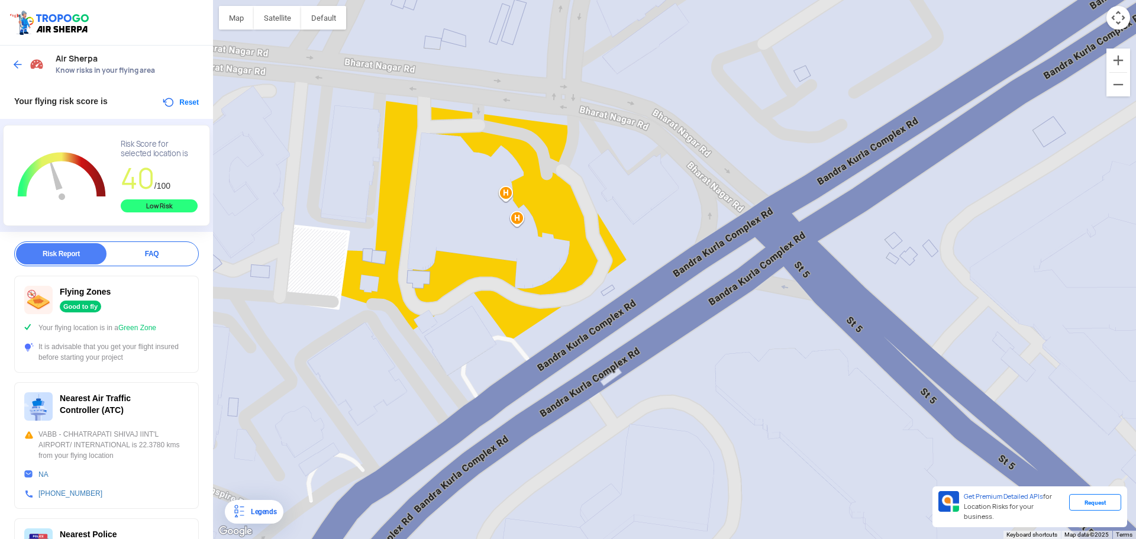
click at [501, 199] on div "[PERSON_NAME][GEOGRAPHIC_DATA][PERSON_NAME] Municipal General Hospital [STREET_…" at bounding box center [674, 269] width 923 height 539
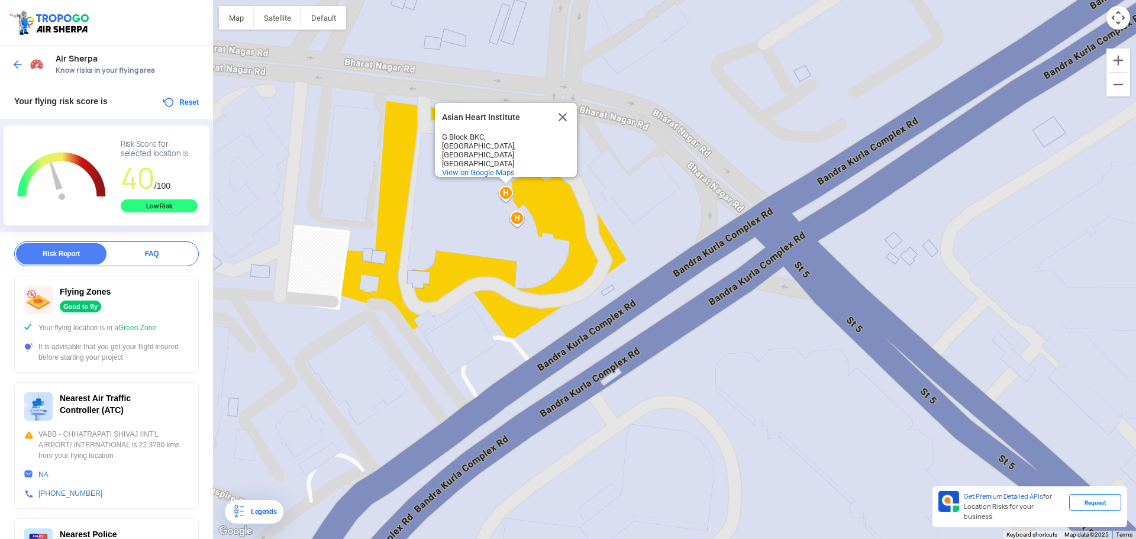
click at [505, 193] on div "Asian Heart Institute Asian Heart Institute G Block BKC, [GEOGRAPHIC_DATA] View…" at bounding box center [674, 269] width 923 height 539
drag, startPoint x: 567, startPoint y: 112, endPoint x: 561, endPoint y: 124, distance: 13.2
click at [567, 112] on button "Close" at bounding box center [562, 117] width 28 height 28
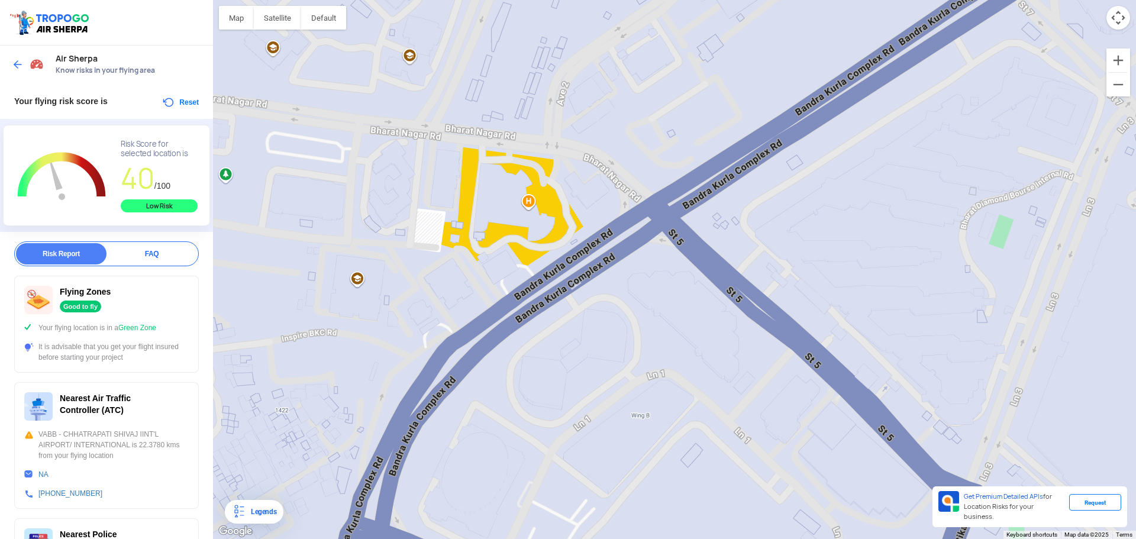
drag, startPoint x: 494, startPoint y: 217, endPoint x: 522, endPoint y: 172, distance: 52.9
click at [522, 172] on div at bounding box center [674, 269] width 923 height 539
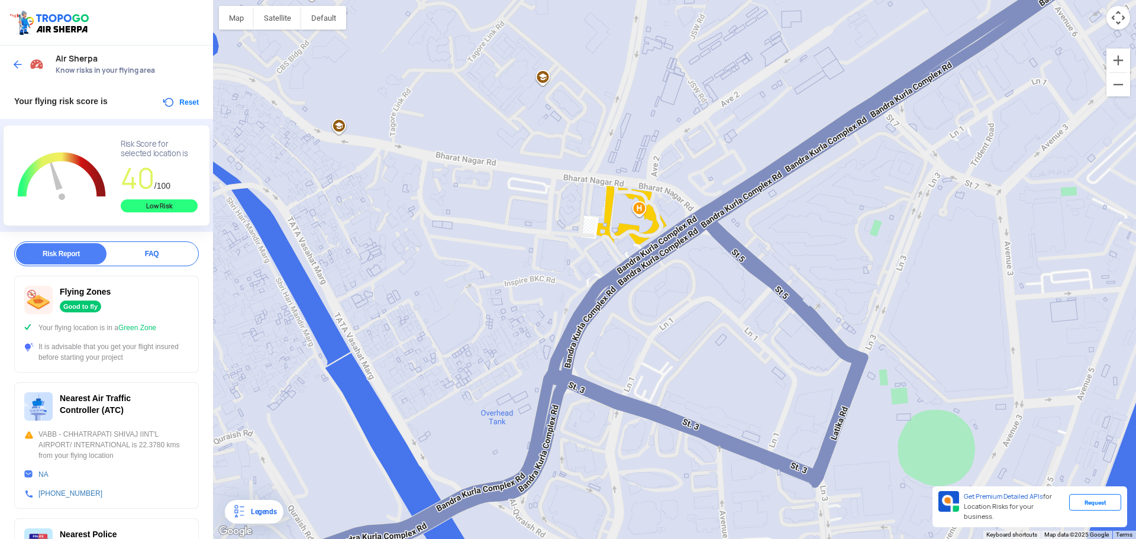
drag, startPoint x: 486, startPoint y: 207, endPoint x: 573, endPoint y: 200, distance: 86.7
click at [586, 259] on div at bounding box center [674, 269] width 923 height 539
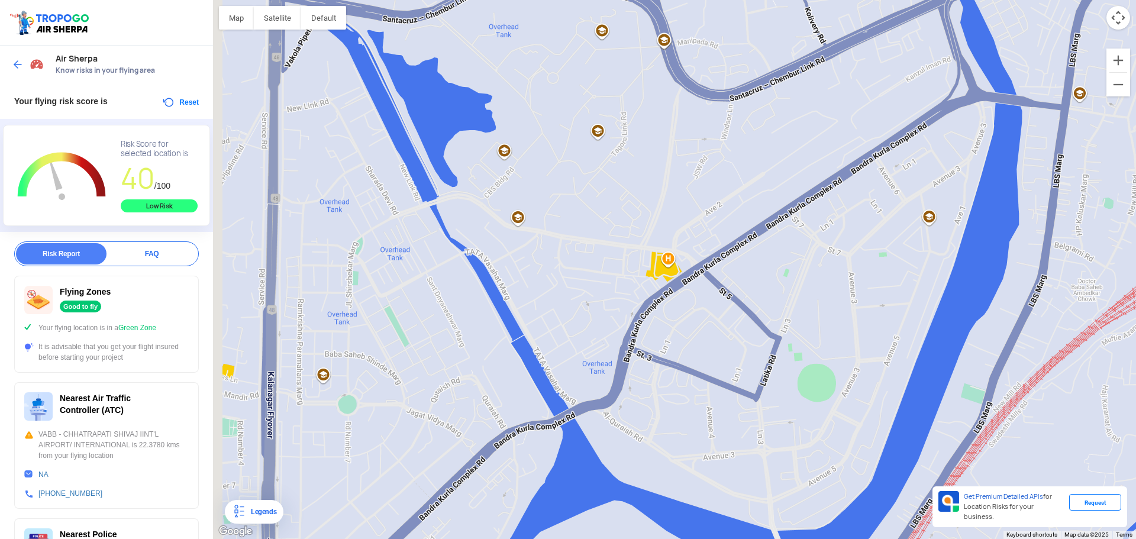
drag, startPoint x: 448, startPoint y: 170, endPoint x: 534, endPoint y: 297, distance: 153.4
click at [541, 302] on div at bounding box center [674, 269] width 923 height 539
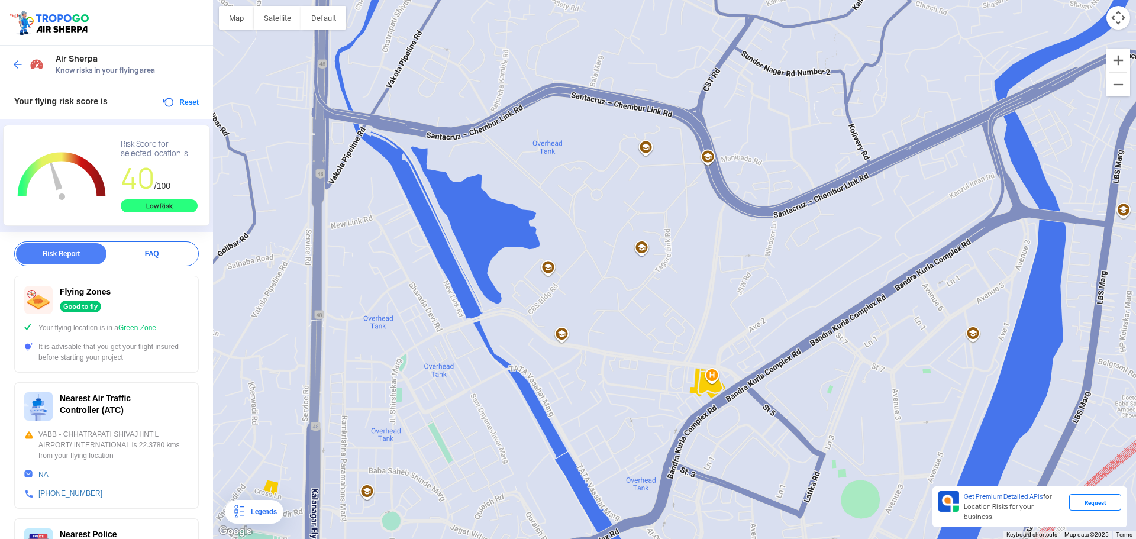
drag, startPoint x: 570, startPoint y: 163, endPoint x: 441, endPoint y: 412, distance: 280.8
click at [436, 433] on div at bounding box center [674, 269] width 923 height 539
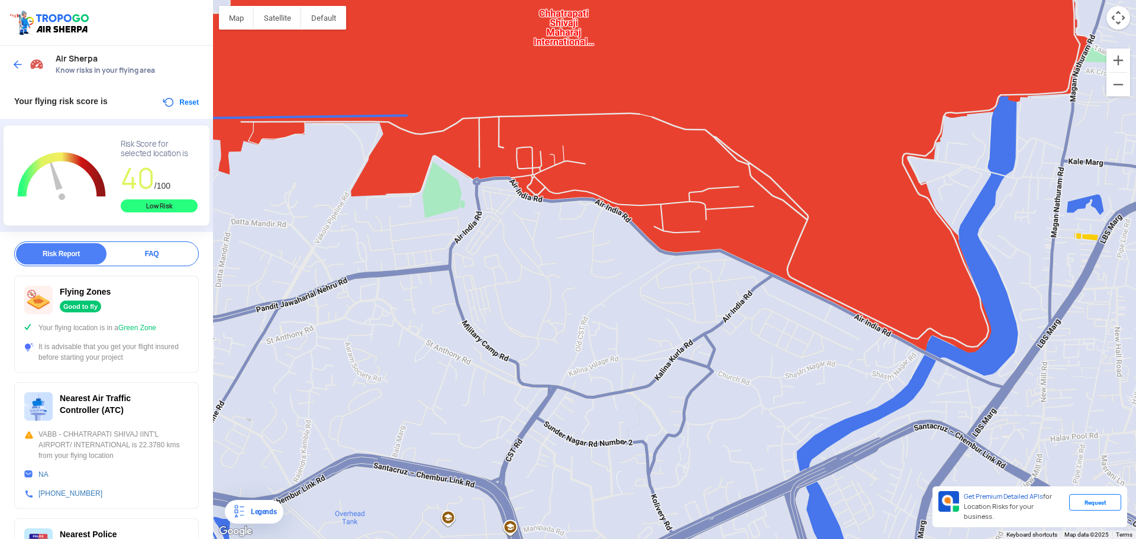
drag, startPoint x: 594, startPoint y: 191, endPoint x: 586, endPoint y: 215, distance: 24.9
click at [552, 238] on div at bounding box center [674, 269] width 923 height 539
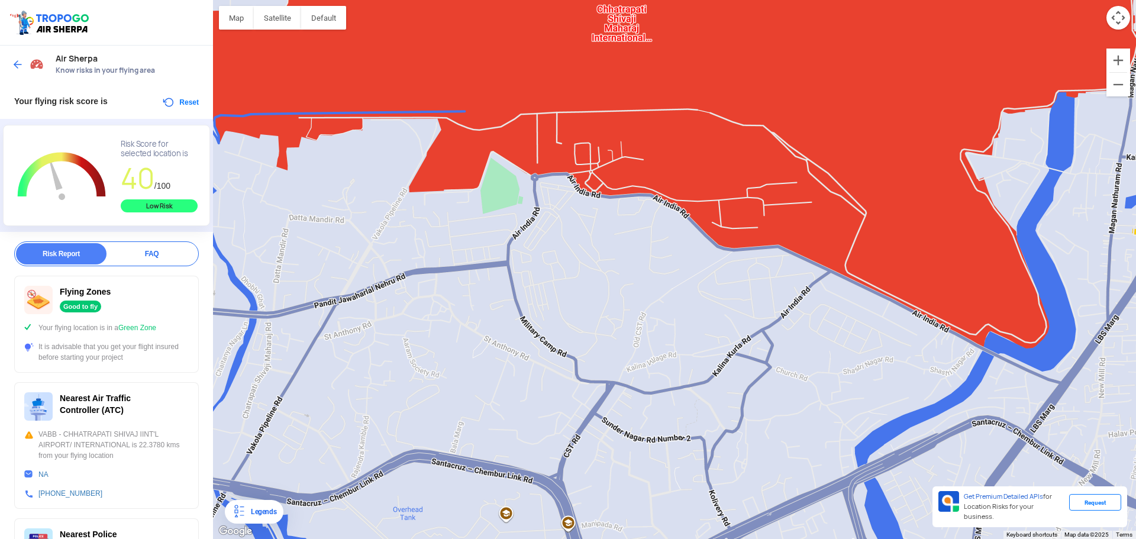
drag, startPoint x: 388, startPoint y: 211, endPoint x: 604, endPoint y: 175, distance: 218.9
click at [604, 175] on div at bounding box center [674, 269] width 923 height 539
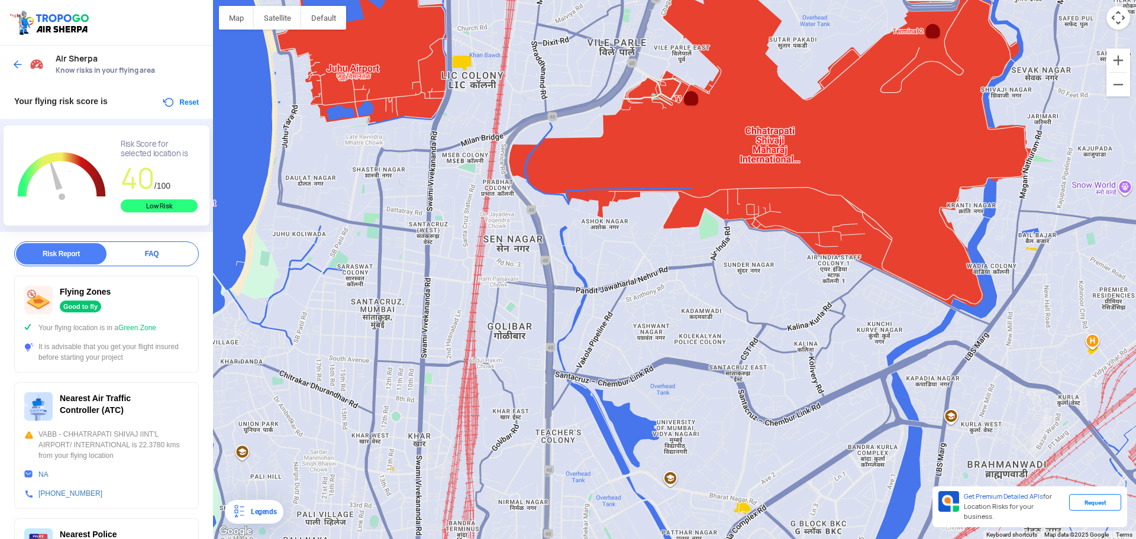
drag, startPoint x: 477, startPoint y: 140, endPoint x: 601, endPoint y: 192, distance: 134.2
click at [602, 202] on div at bounding box center [674, 269] width 923 height 539
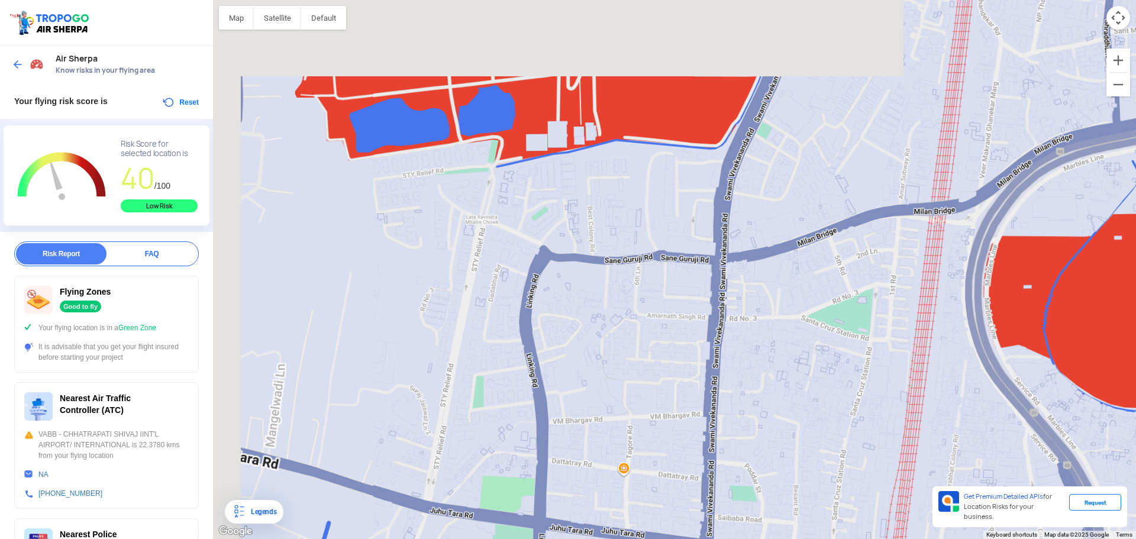
click at [763, 274] on div at bounding box center [674, 269] width 923 height 539
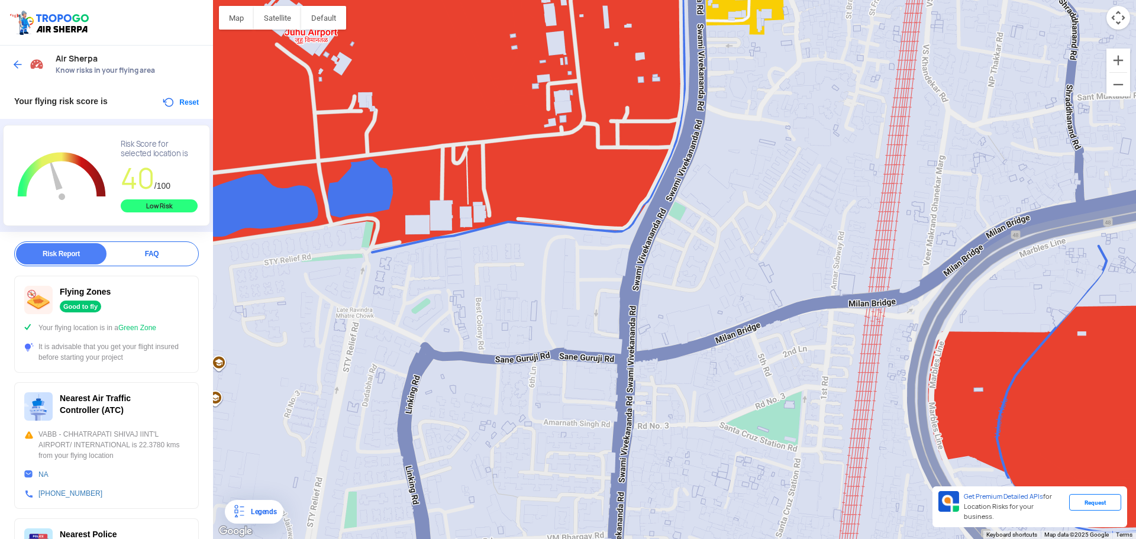
drag, startPoint x: 577, startPoint y: 260, endPoint x: 512, endPoint y: 314, distance: 84.0
click at [512, 314] on div at bounding box center [674, 269] width 923 height 539
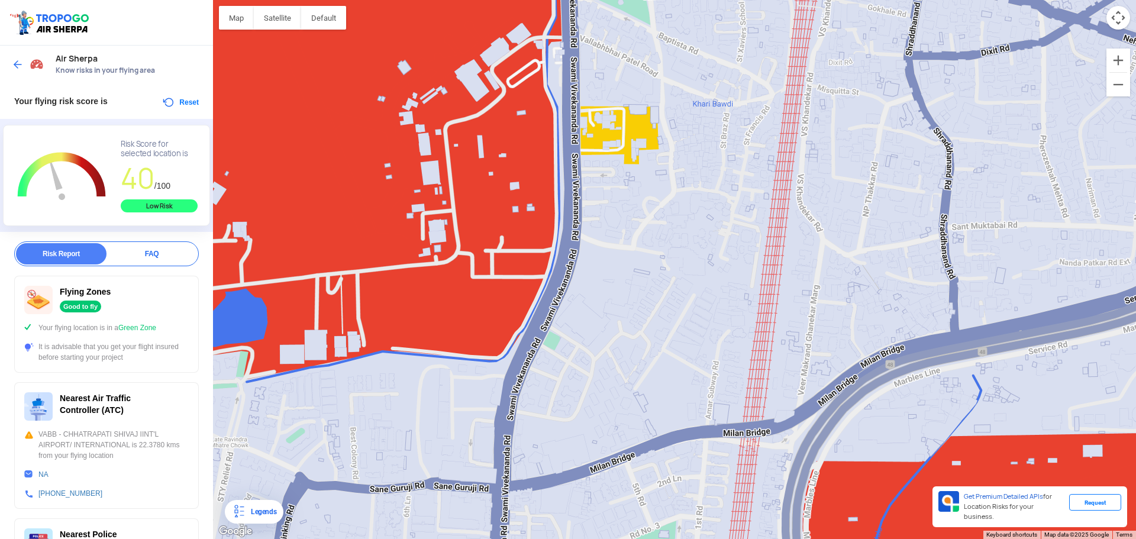
drag, startPoint x: 583, startPoint y: 183, endPoint x: 667, endPoint y: 217, distance: 90.3
click at [666, 221] on div at bounding box center [674, 269] width 923 height 539
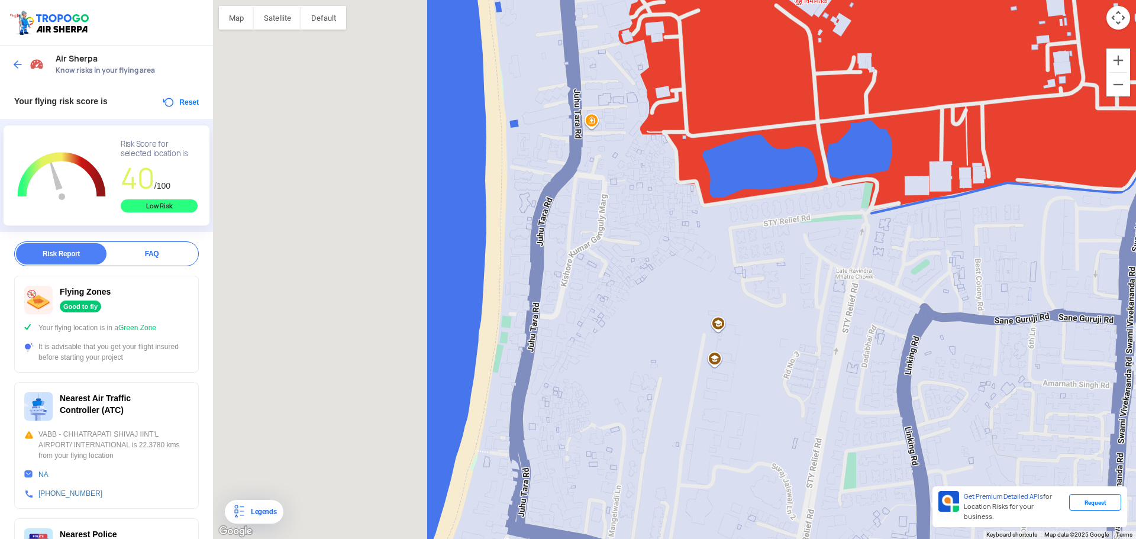
drag, startPoint x: 727, startPoint y: 195, endPoint x: 994, endPoint y: 96, distance: 285.1
click at [1028, 91] on div at bounding box center [674, 269] width 923 height 539
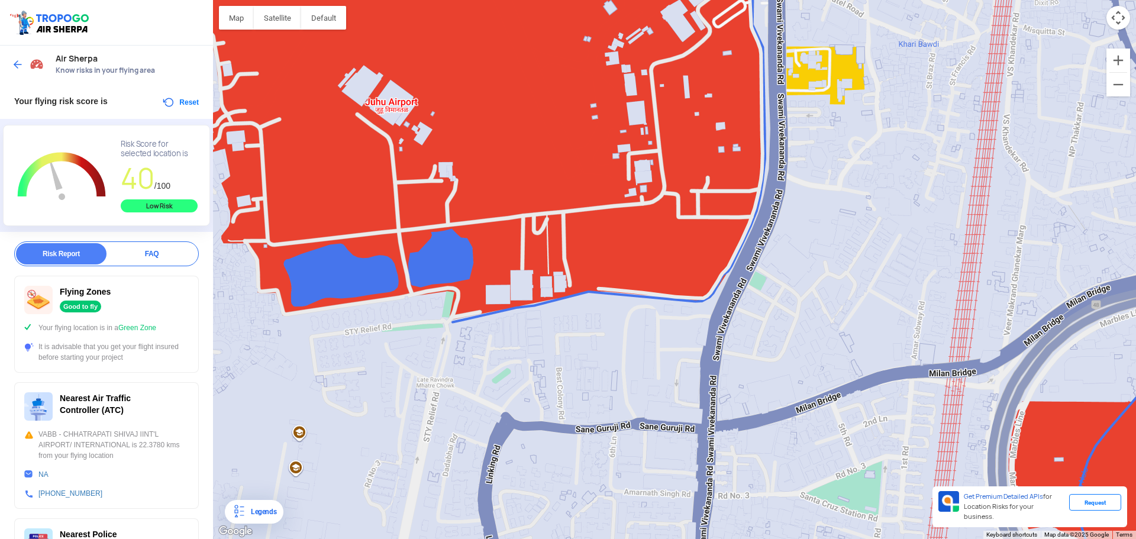
drag, startPoint x: 994, startPoint y: 96, endPoint x: 803, endPoint y: 144, distance: 196.9
click at [657, 208] on div at bounding box center [674, 269] width 923 height 539
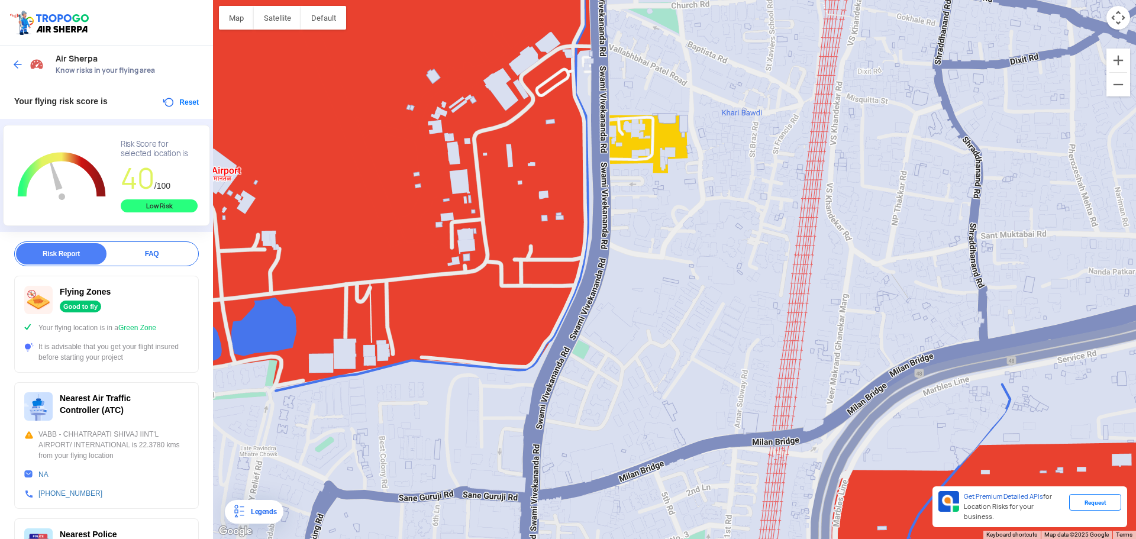
drag, startPoint x: 937, startPoint y: 110, endPoint x: 813, endPoint y: 154, distance: 131.4
click at [813, 154] on div at bounding box center [674, 269] width 923 height 539
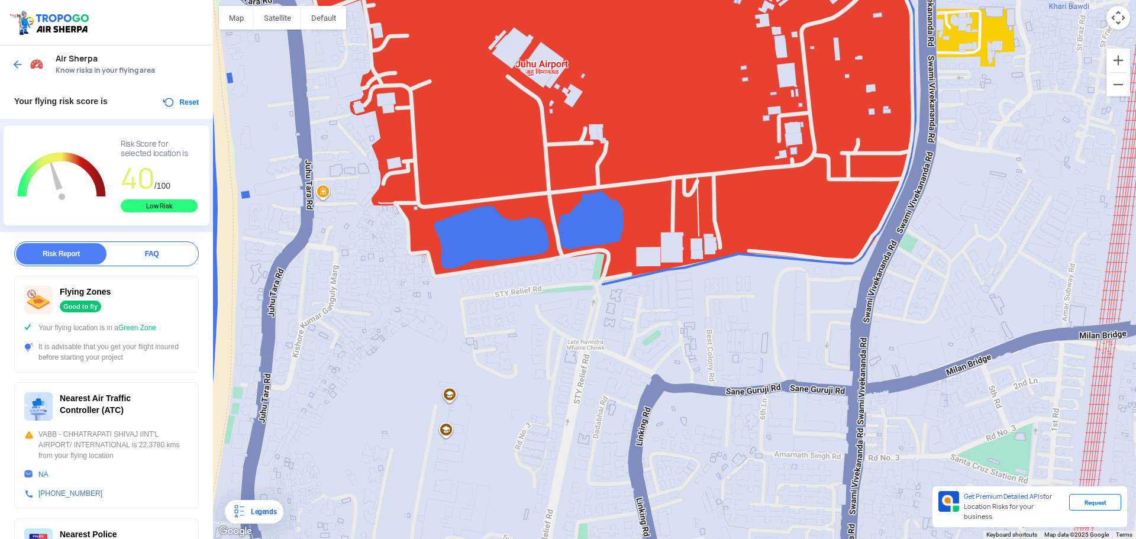
drag
click at [854, 114] on div at bounding box center [674, 269] width 923 height 539
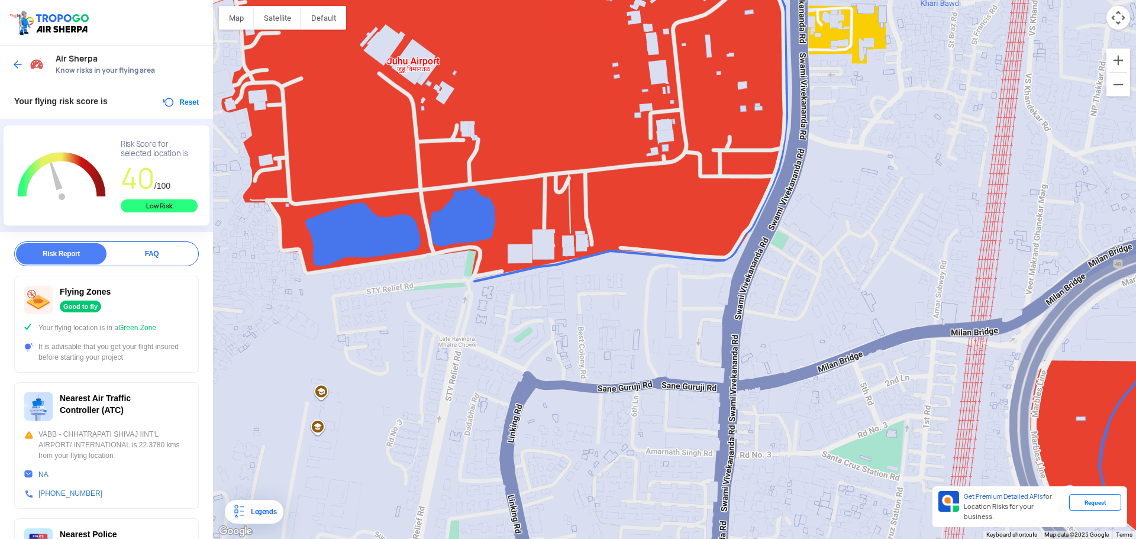
click at [473, 225] on div at bounding box center [674, 269] width 923 height 539
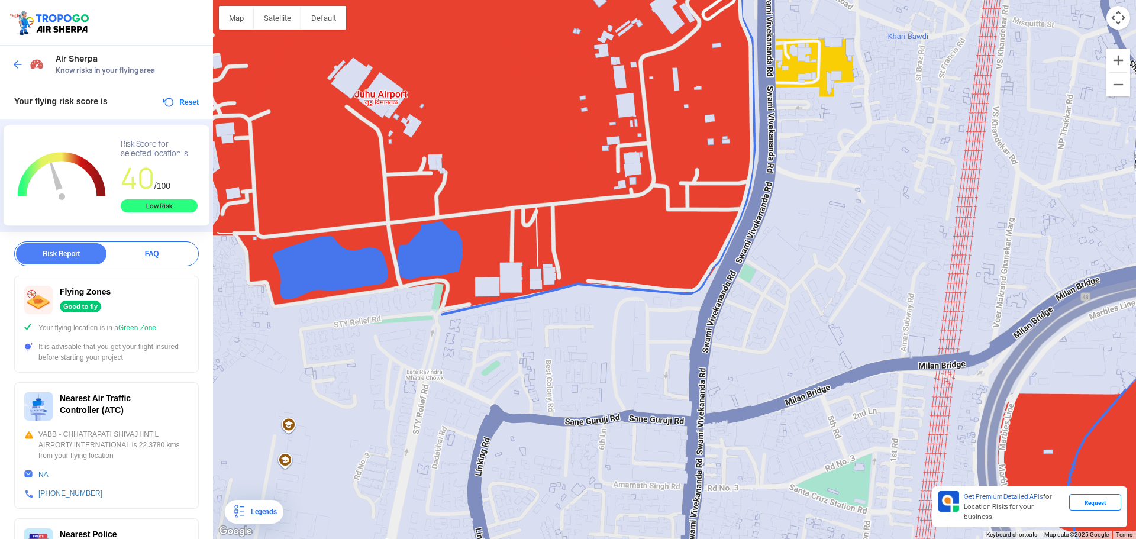
click at [488, 340] on div at bounding box center [674, 269] width 923 height 539
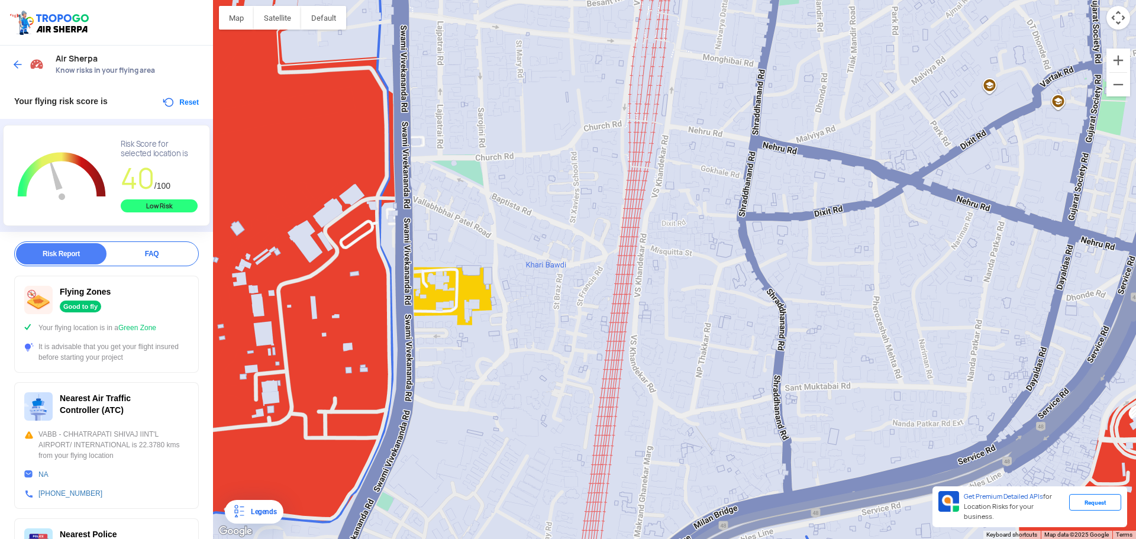
click at [549, 287] on div at bounding box center [674, 269] width 923 height 539
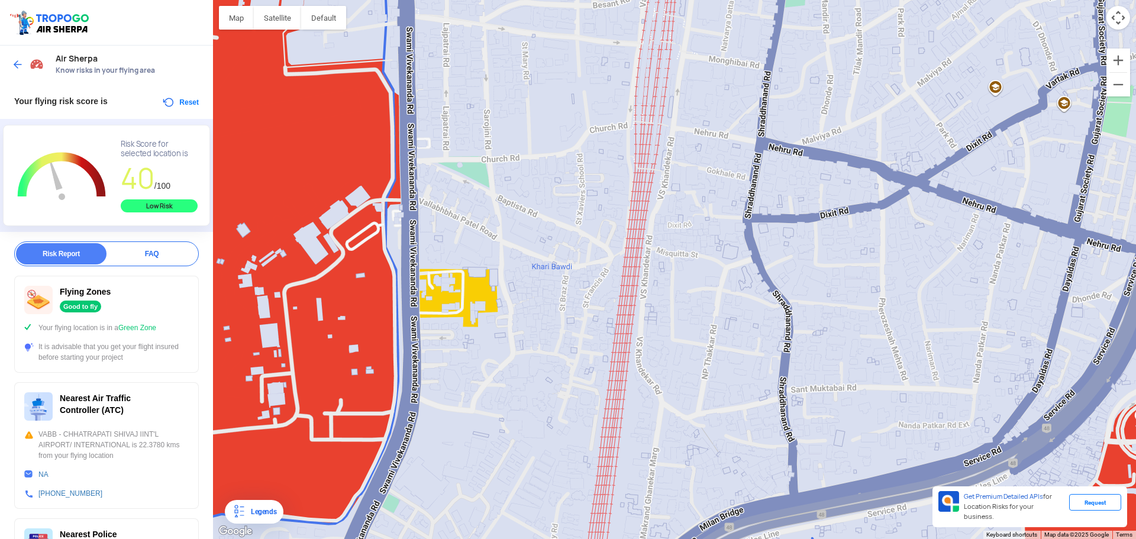
click at [480, 177] on div at bounding box center [674, 269] width 923 height 539
click at [477, 166] on div at bounding box center [674, 269] width 923 height 539
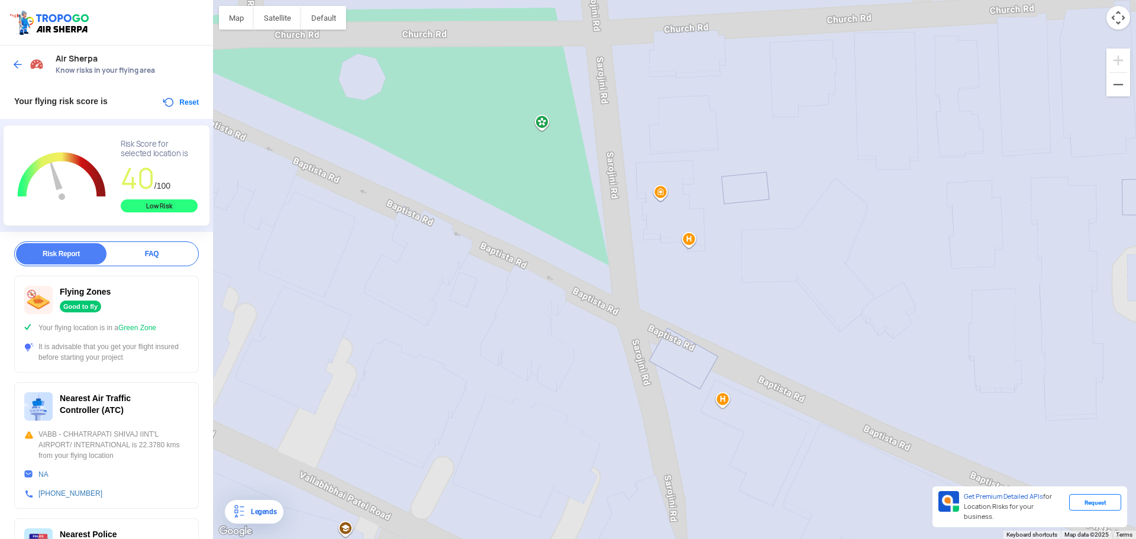
click at [543, 125] on div at bounding box center [674, 269] width 923 height 539
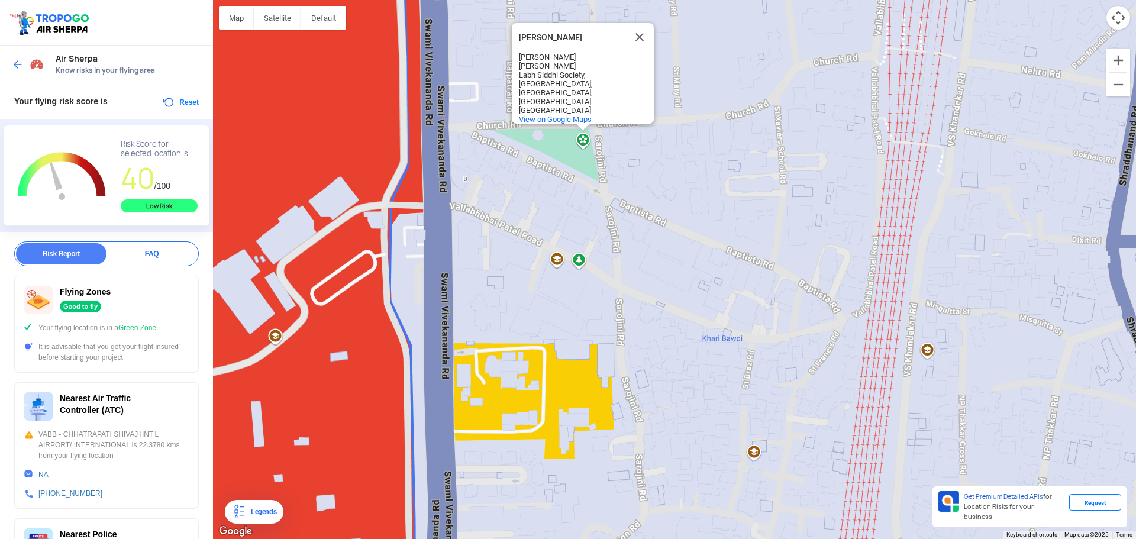
click at [783, 177] on div "[PERSON_NAME] [PERSON_NAME] [PERSON_NAME] [PERSON_NAME][GEOGRAPHIC_DATA], [GEOG…" at bounding box center [674, 269] width 923 height 539
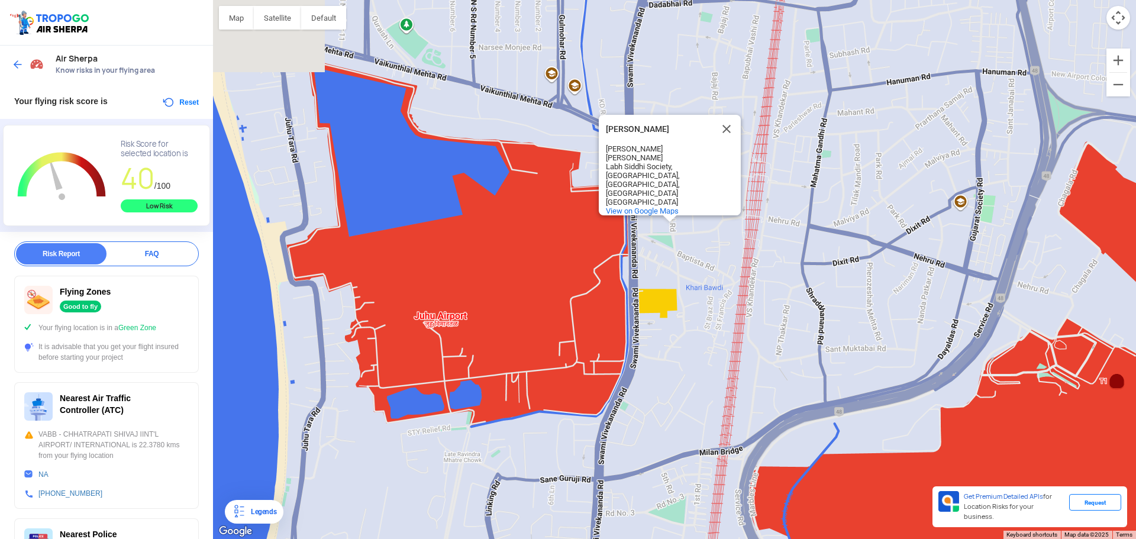
click at [569, 317] on div "[PERSON_NAME] [PERSON_NAME] [PERSON_NAME] [PERSON_NAME][GEOGRAPHIC_DATA], [GEOG…" at bounding box center [674, 269] width 923 height 539
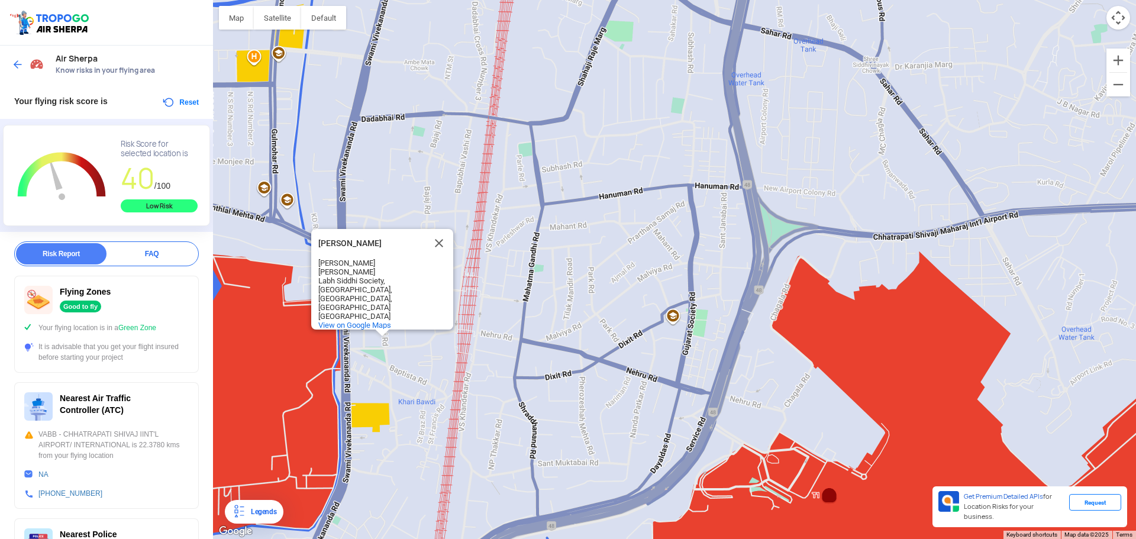
click at [649, 287] on div "[PERSON_NAME] [PERSON_NAME] [PERSON_NAME] [PERSON_NAME][GEOGRAPHIC_DATA], [GEOG…" at bounding box center [674, 269] width 923 height 539
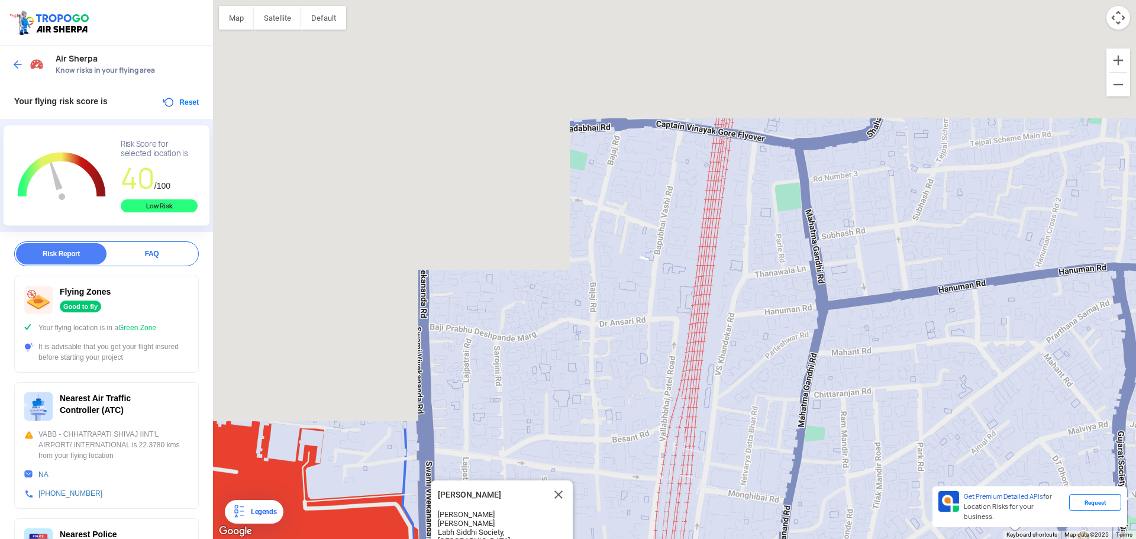
click at [1028, 374] on div "[PERSON_NAME] [PERSON_NAME] [PERSON_NAME] [PERSON_NAME][GEOGRAPHIC_DATA], [GEOG…" at bounding box center [674, 269] width 923 height 539
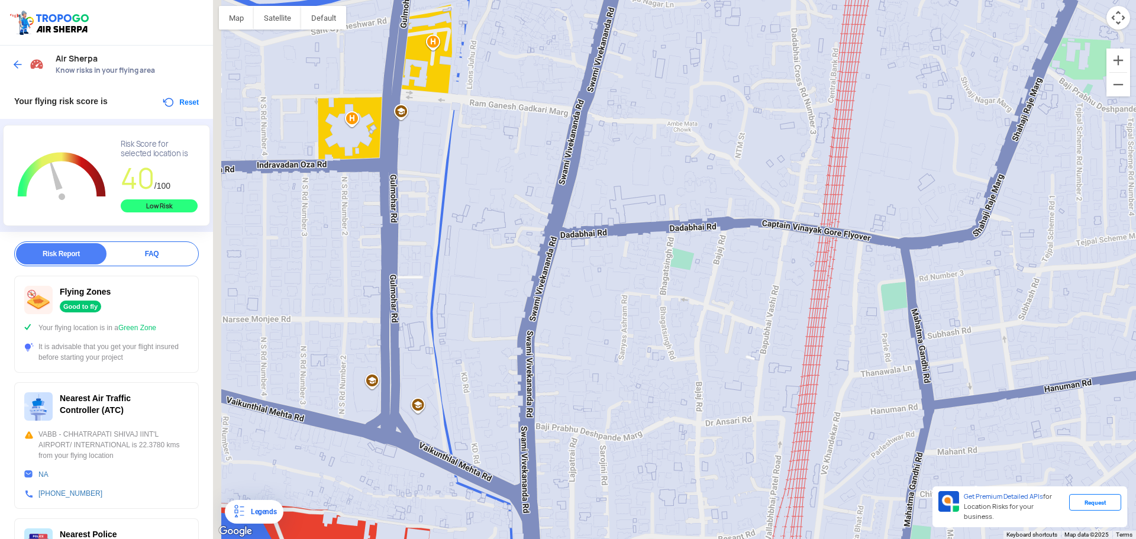
click at [780, 451] on div "[PERSON_NAME] [PERSON_NAME] [PERSON_NAME] [PERSON_NAME][GEOGRAPHIC_DATA], [GEOG…" at bounding box center [674, 269] width 923 height 539
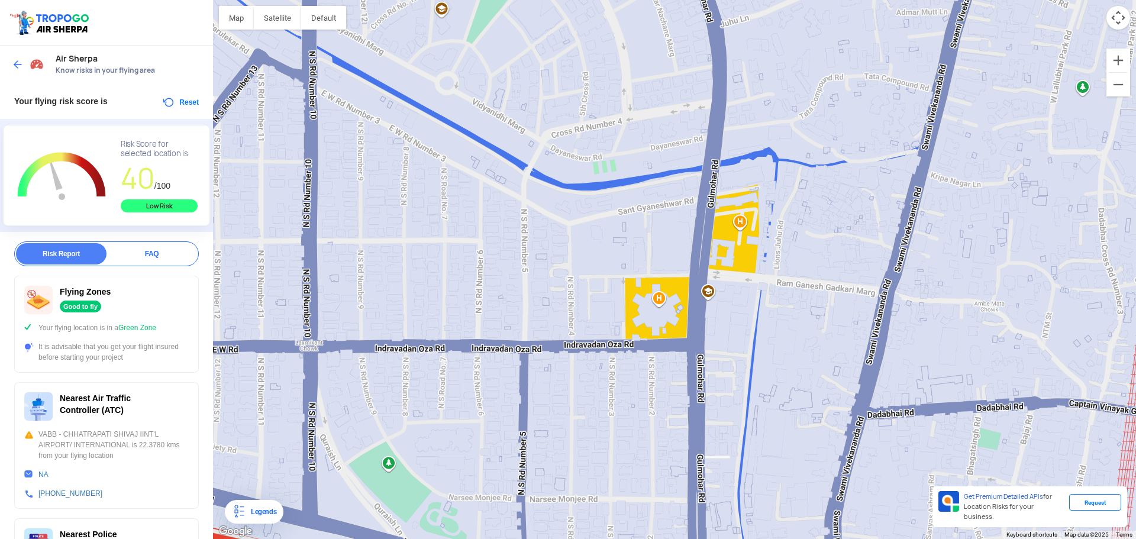
click at [569, 282] on div "[PERSON_NAME] [PERSON_NAME] [PERSON_NAME] [PERSON_NAME][GEOGRAPHIC_DATA], [GEOG…" at bounding box center [674, 269] width 923 height 539
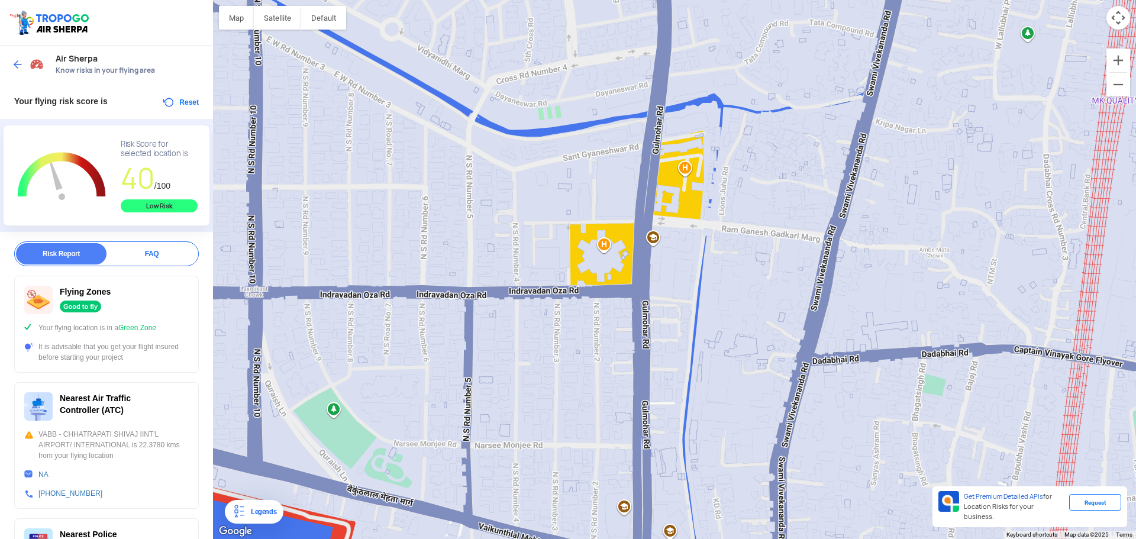
click at [600, 247] on div "[PERSON_NAME] [PERSON_NAME] [PERSON_NAME] [PERSON_NAME][GEOGRAPHIC_DATA], [GEOG…" at bounding box center [674, 269] width 923 height 539
click at [604, 241] on div "[PERSON_NAME] [PERSON_NAME] [PERSON_NAME] [PERSON_NAME][GEOGRAPHIC_DATA], [GEOG…" at bounding box center [674, 269] width 923 height 539
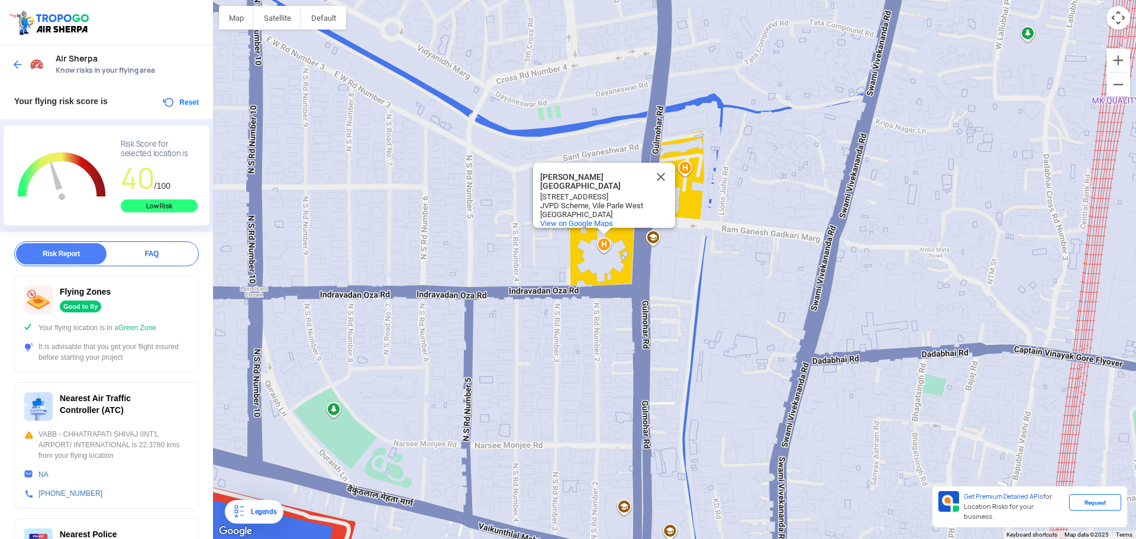
click at [690, 168] on div "[PERSON_NAME][GEOGRAPHIC_DATA][PERSON_NAME] Municipal General Hospital [STREET_…" at bounding box center [674, 269] width 923 height 539
click at [683, 167] on div "[PERSON_NAME][GEOGRAPHIC_DATA][PERSON_NAME] Municipal General Hospital [STREET_…" at bounding box center [674, 269] width 923 height 539
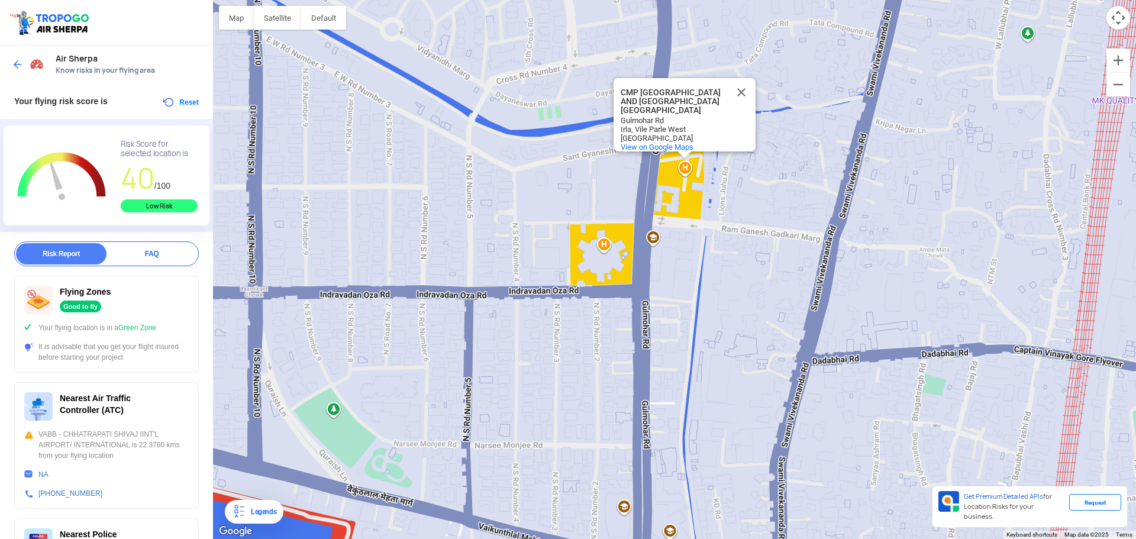
click at [724, 199] on div "CMP [GEOGRAPHIC_DATA] AND [GEOGRAPHIC_DATA] HOMEOPATHIC HOSPITAL CMP [GEOGRAPHI…" at bounding box center [674, 269] width 923 height 539
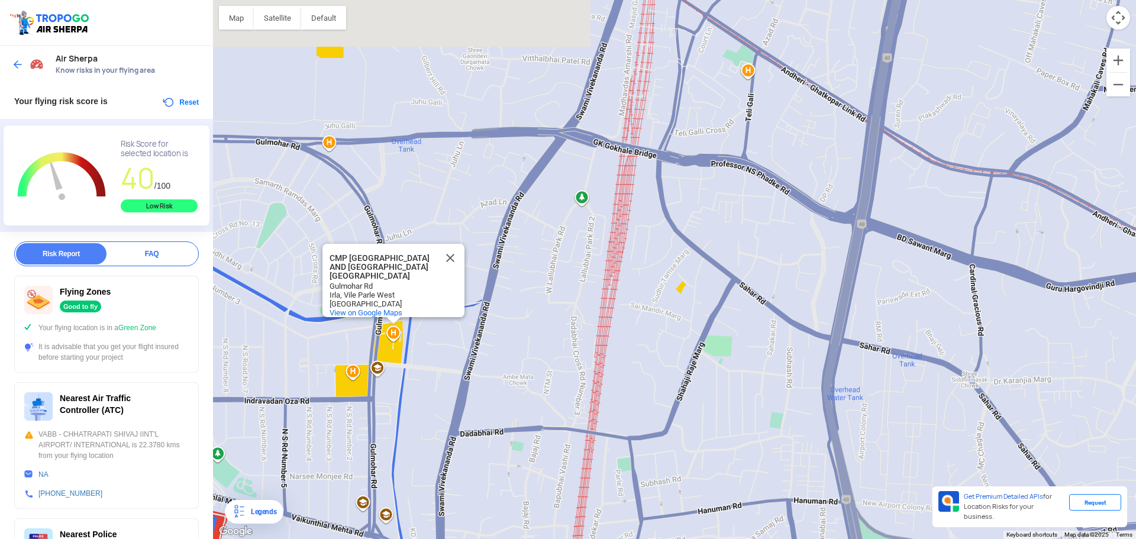
click at [435, 412] on div "CMP [GEOGRAPHIC_DATA] AND [GEOGRAPHIC_DATA] HOMEOPATHIC HOSPITAL CMP [GEOGRAPHI…" at bounding box center [674, 269] width 923 height 539
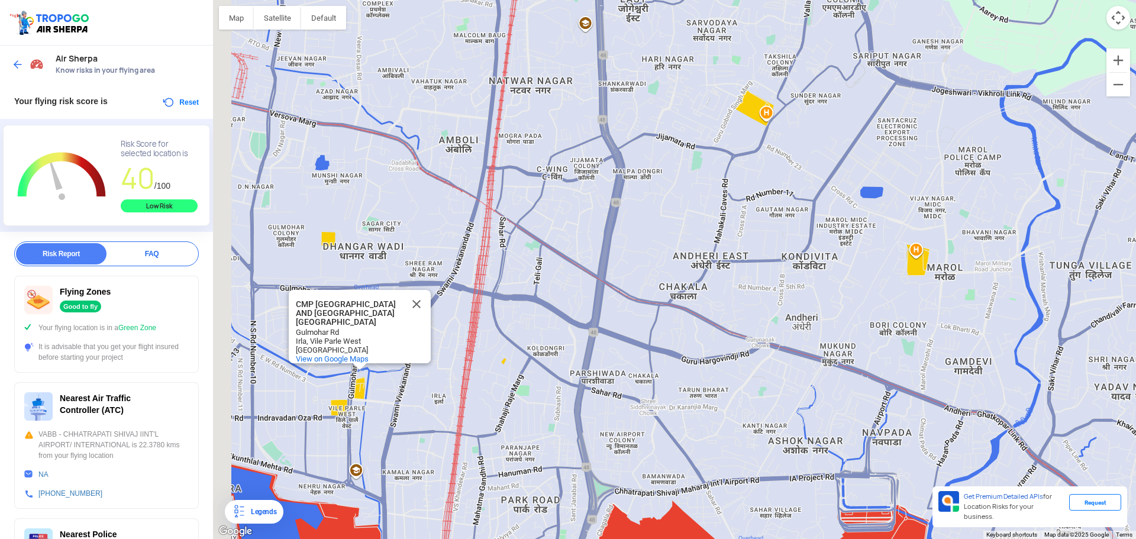
click at [653, 300] on div "CMP [GEOGRAPHIC_DATA] AND [GEOGRAPHIC_DATA] HOMEOPATHIC HOSPITAL CMP [GEOGRAPHI…" at bounding box center [674, 269] width 923 height 539
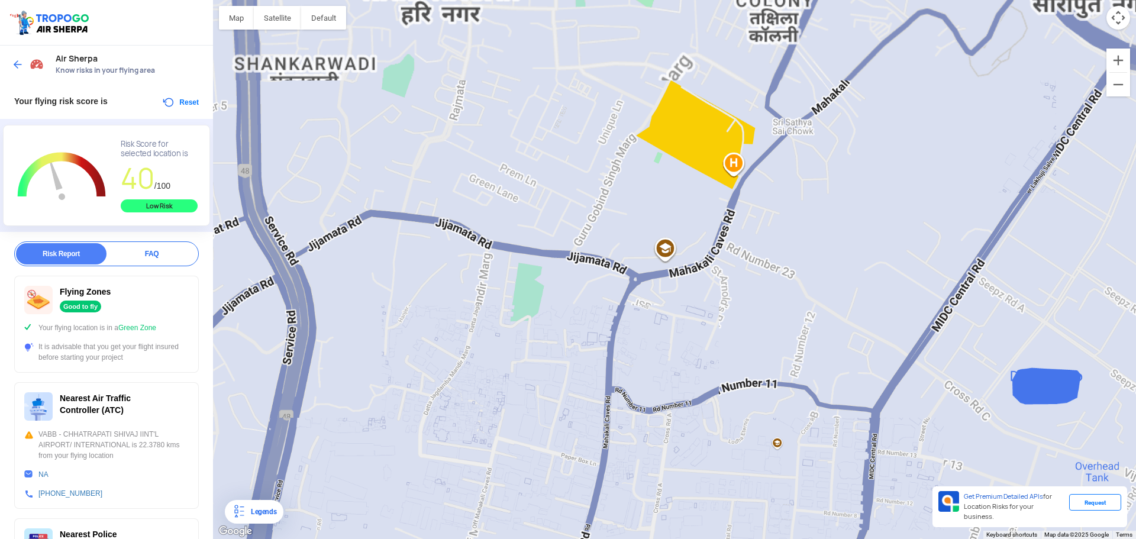
click at [696, 259] on div "CMP [GEOGRAPHIC_DATA] AND [GEOGRAPHIC_DATA] HOMEOPATHIC HOSPITAL CMP [GEOGRAPHI…" at bounding box center [674, 269] width 923 height 539
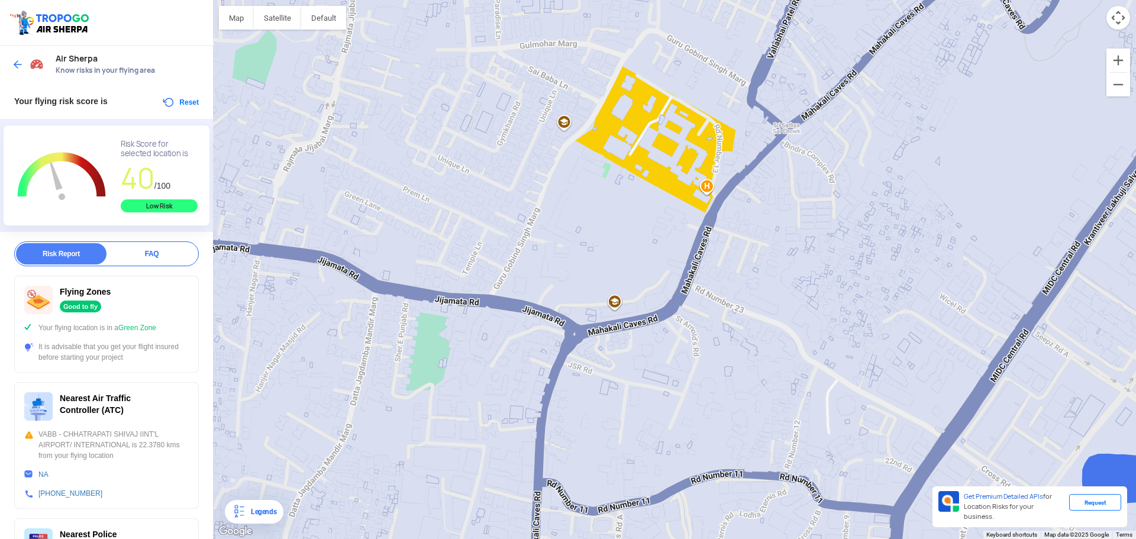
click at [711, 188] on div "CMP [GEOGRAPHIC_DATA] AND [GEOGRAPHIC_DATA] HOMEOPATHIC HOSPITAL CMP [GEOGRAPHI…" at bounding box center [674, 269] width 923 height 539
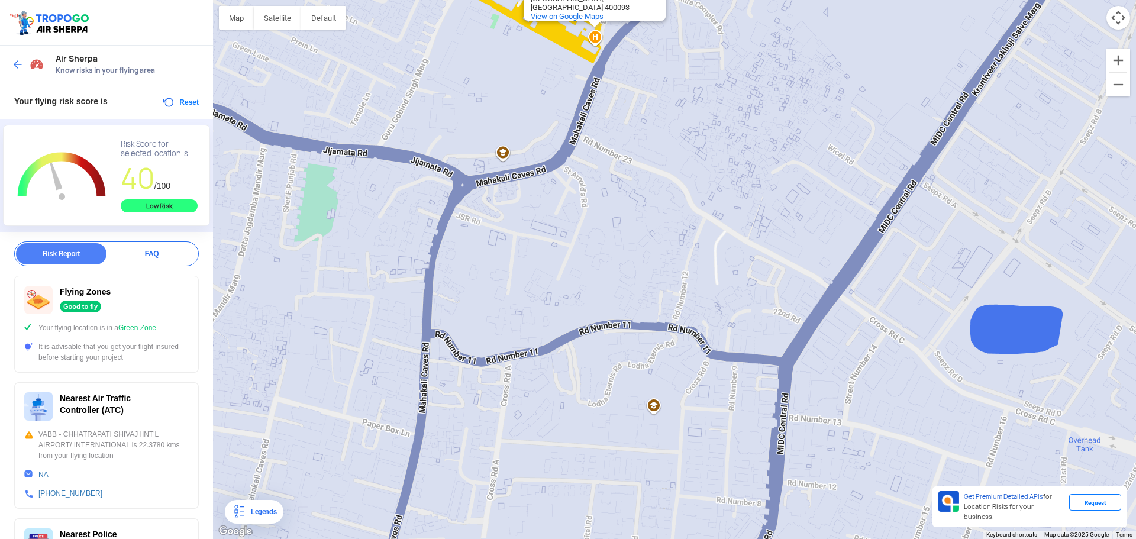
click at [525, 176] on div "[GEOGRAPHIC_DATA] [GEOGRAPHIC_DATA] [GEOGRAPHIC_DATA][PERSON_NAME] View on Goog…" at bounding box center [674, 269] width 923 height 539
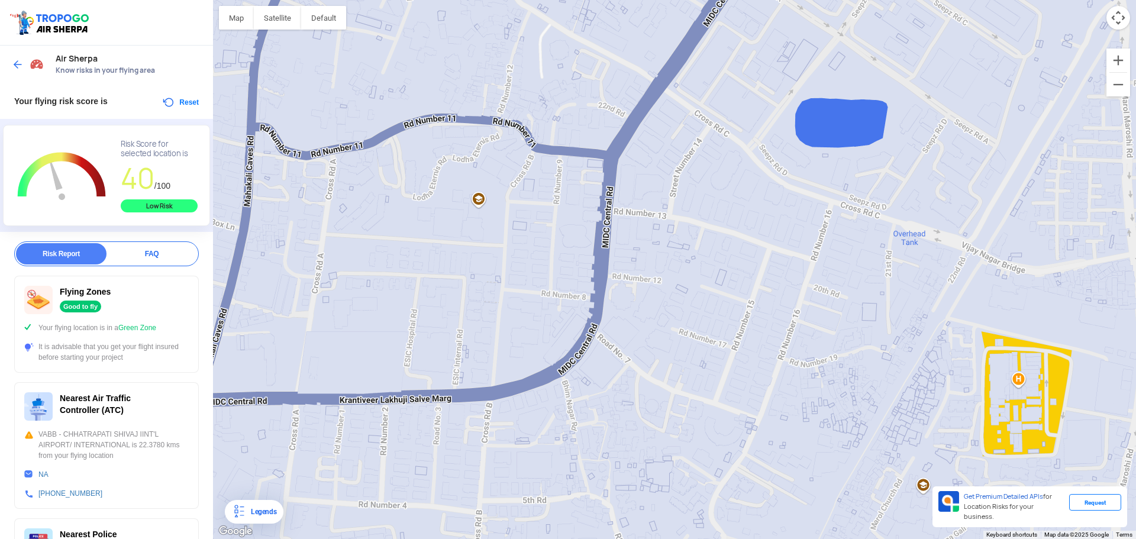
drag, startPoint x: 874, startPoint y: 407, endPoint x: 674, endPoint y: 339, distance: 211.2
click at [670, 344] on div "[GEOGRAPHIC_DATA] [GEOGRAPHIC_DATA] [GEOGRAPHIC_DATA][PERSON_NAME] View on Goog…" at bounding box center [674, 269] width 923 height 539
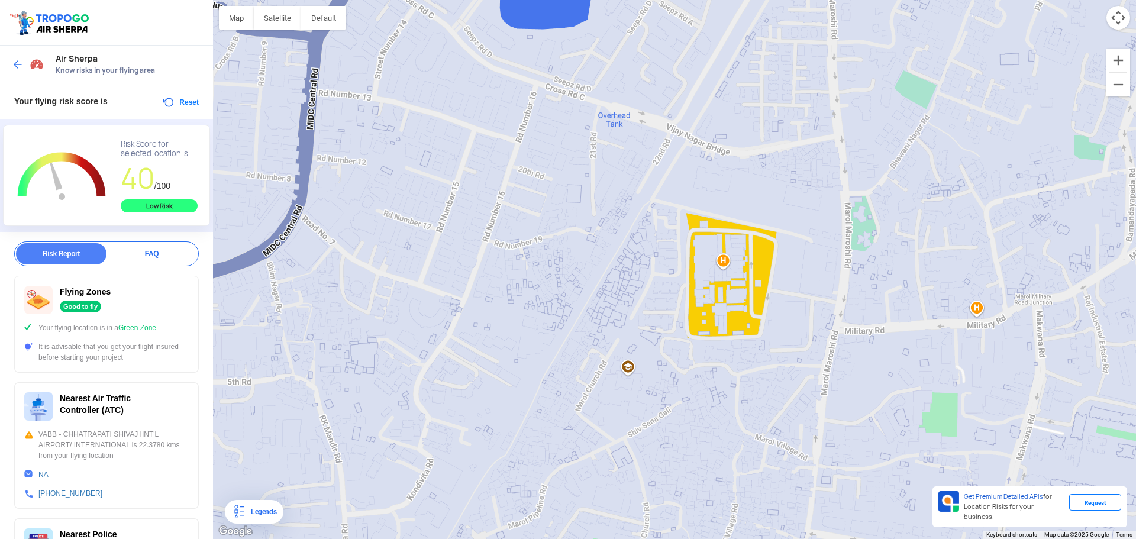
click at [728, 256] on div "[GEOGRAPHIC_DATA] [GEOGRAPHIC_DATA] [GEOGRAPHIC_DATA][PERSON_NAME] View on Goog…" at bounding box center [674, 269] width 923 height 539
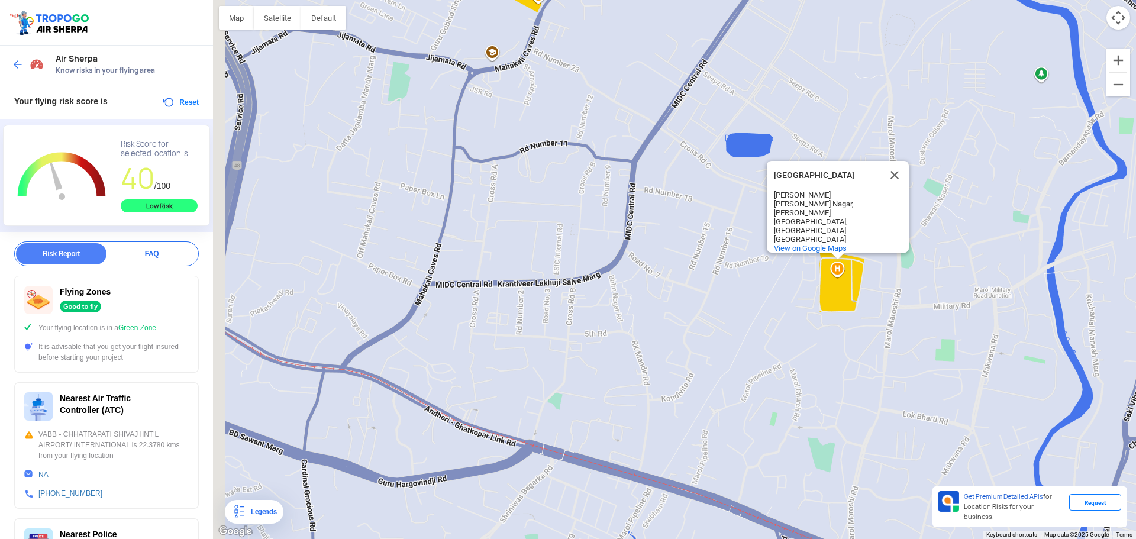
drag, startPoint x: 512, startPoint y: 273, endPoint x: 731, endPoint y: 279, distance: 219.6
click at [731, 279] on div "[GEOGRAPHIC_DATA] [GEOGRAPHIC_DATA] [GEOGRAPHIC_DATA][PERSON_NAME] View on Goog…" at bounding box center [674, 269] width 923 height 539
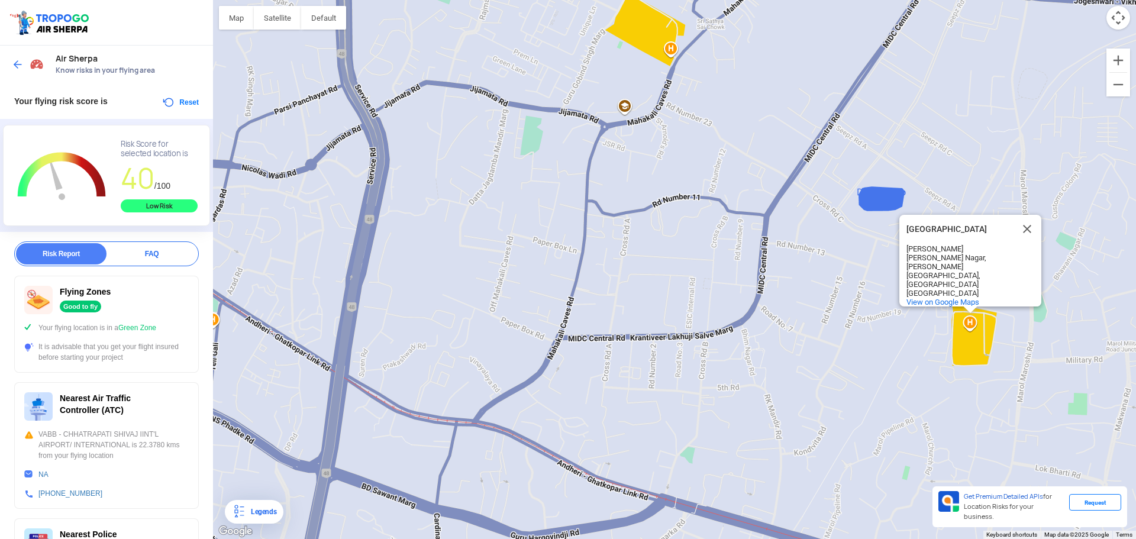
click at [692, 351] on div "[GEOGRAPHIC_DATA] [GEOGRAPHIC_DATA] [GEOGRAPHIC_DATA][PERSON_NAME] View on Goog…" at bounding box center [674, 269] width 923 height 539
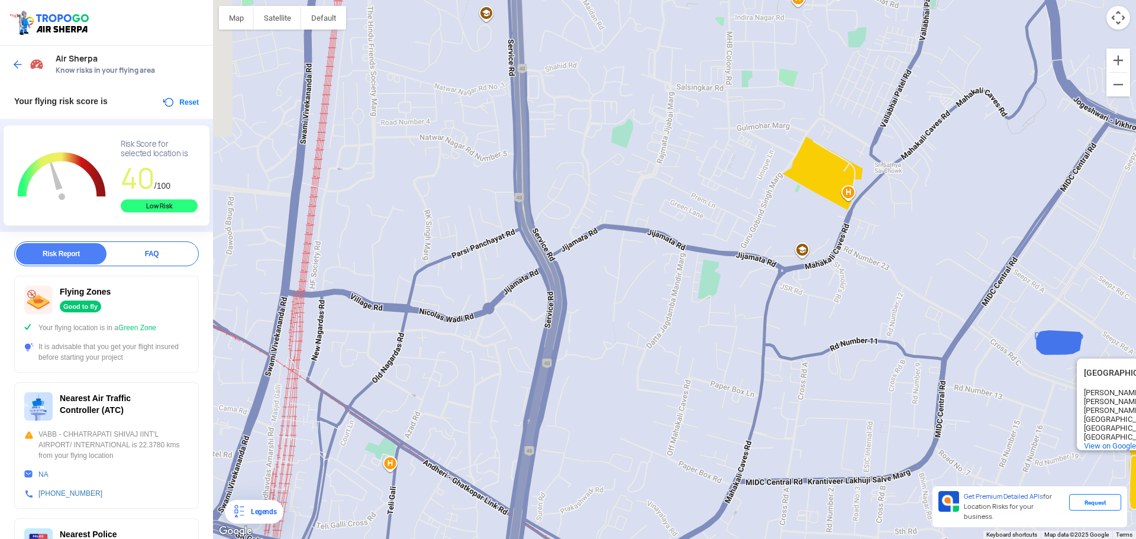
click at [544, 409] on div "[GEOGRAPHIC_DATA] [GEOGRAPHIC_DATA] [GEOGRAPHIC_DATA][PERSON_NAME] View on Goog…" at bounding box center [674, 269] width 923 height 539
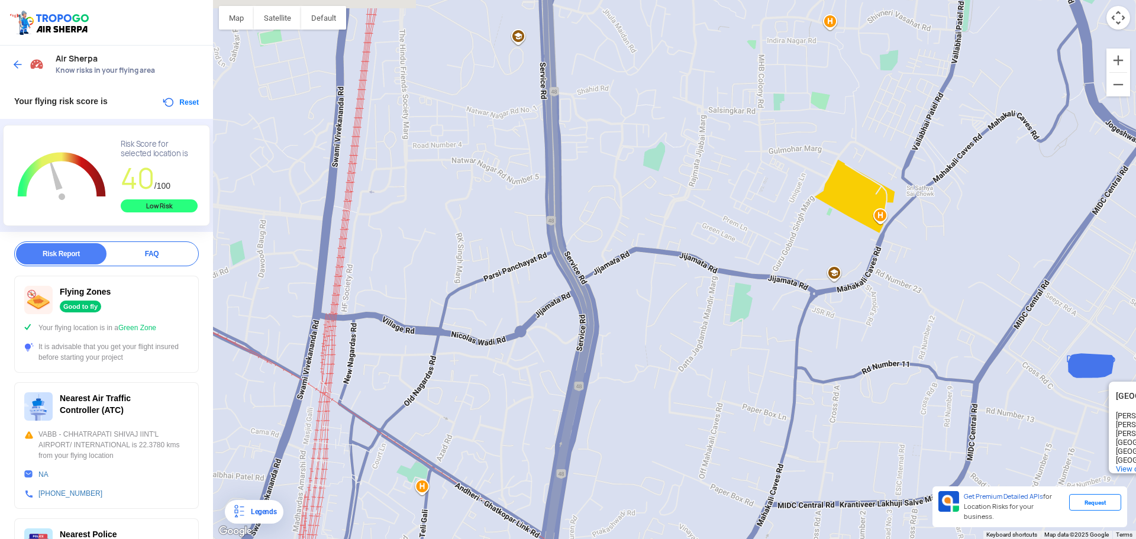
click at [557, 397] on div "[GEOGRAPHIC_DATA] [GEOGRAPHIC_DATA] [GEOGRAPHIC_DATA][PERSON_NAME] View on Goog…" at bounding box center [674, 269] width 923 height 539
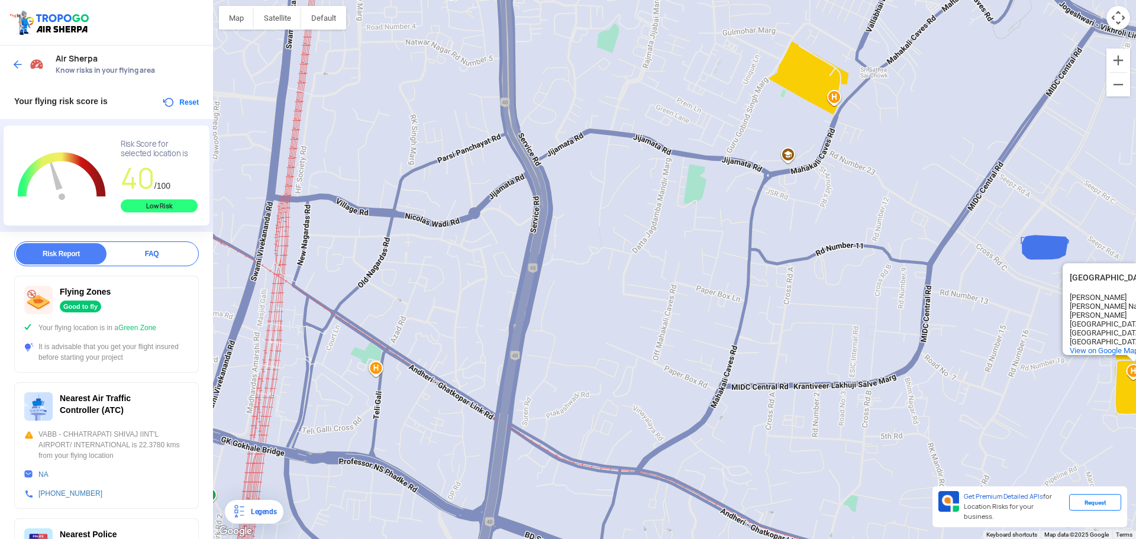
click at [559, 183] on div "[GEOGRAPHIC_DATA] [GEOGRAPHIC_DATA] [GEOGRAPHIC_DATA][PERSON_NAME] View on Goog…" at bounding box center [674, 269] width 923 height 539
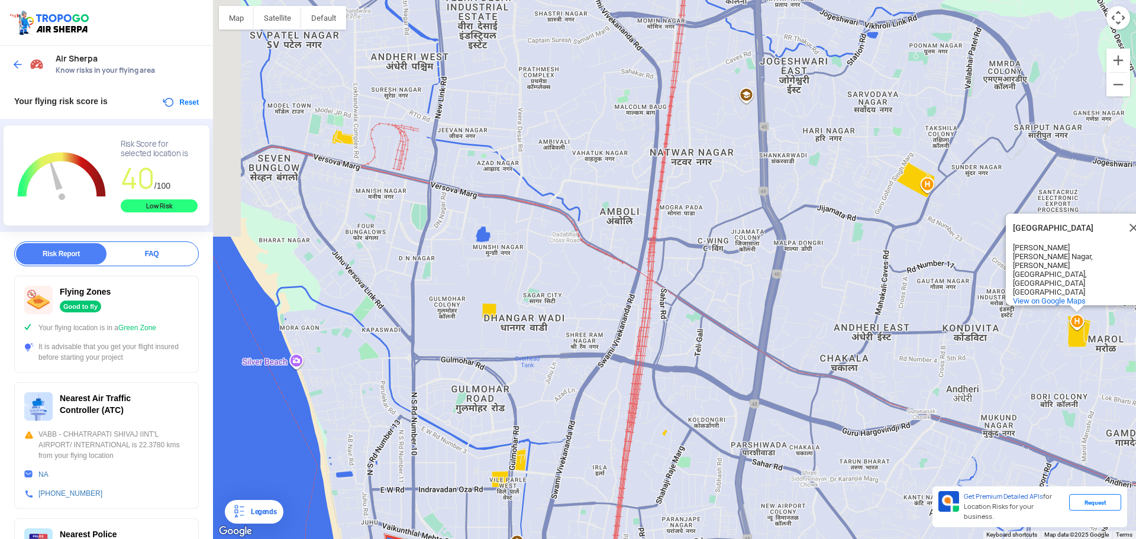
click at [732, 317] on div "[GEOGRAPHIC_DATA] [GEOGRAPHIC_DATA] [GEOGRAPHIC_DATA][PERSON_NAME] View on Goog…" at bounding box center [674, 269] width 923 height 539
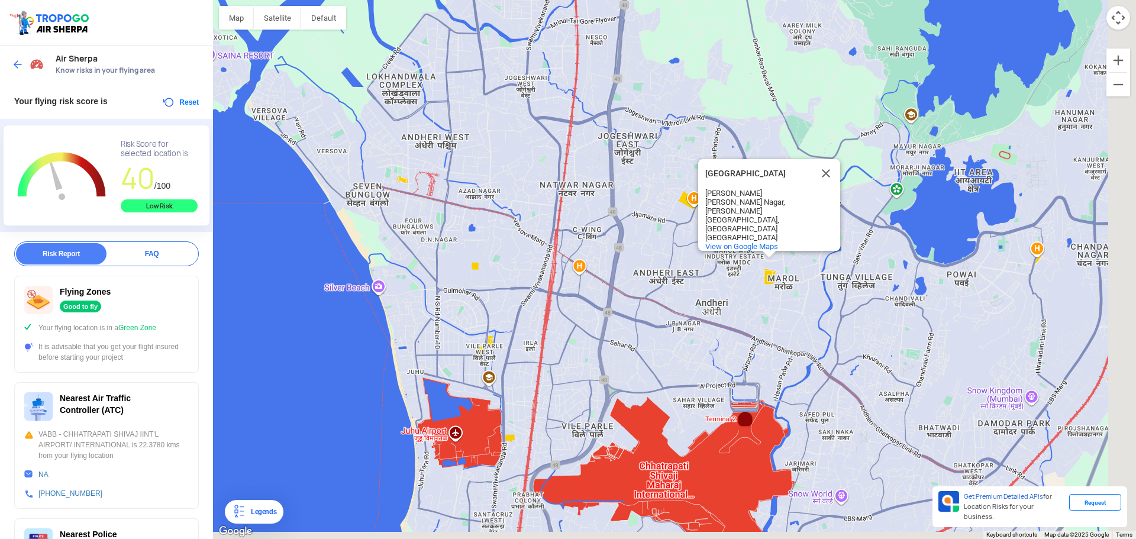
click at [549, 246] on div "[GEOGRAPHIC_DATA] [GEOGRAPHIC_DATA] [GEOGRAPHIC_DATA][PERSON_NAME] View on Goog…" at bounding box center [674, 269] width 923 height 539
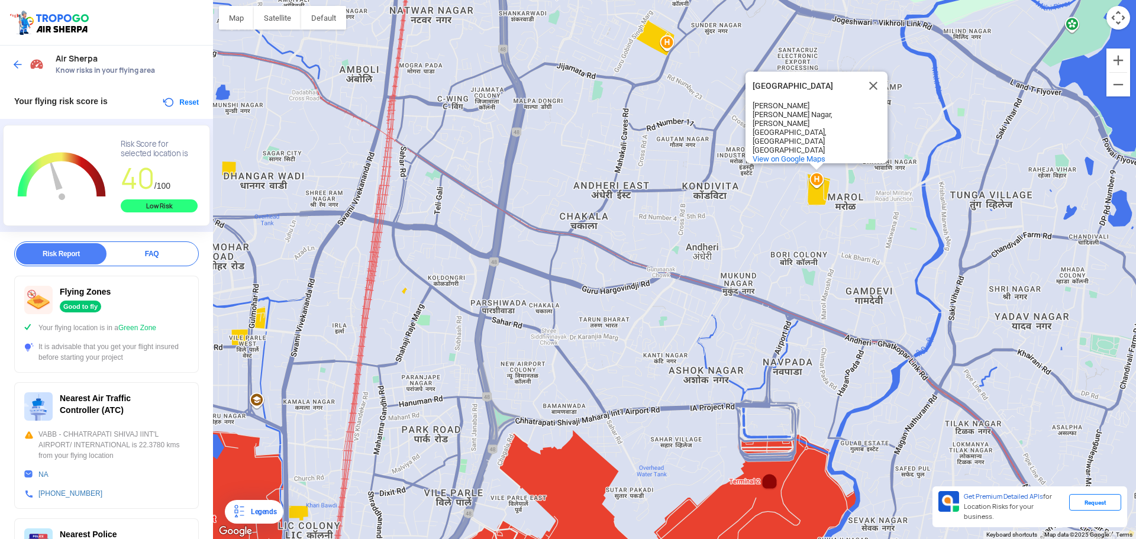
click at [682, 168] on div "[GEOGRAPHIC_DATA] [GEOGRAPHIC_DATA] [GEOGRAPHIC_DATA][PERSON_NAME] View on Goog…" at bounding box center [674, 269] width 923 height 539
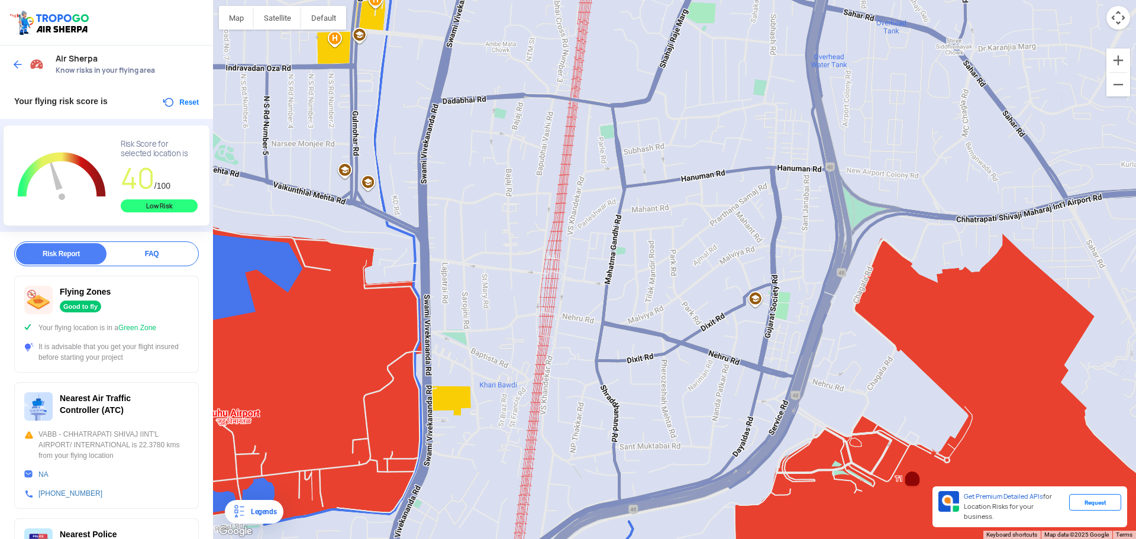
drag, startPoint x: 475, startPoint y: 219, endPoint x: 473, endPoint y: 154, distance: 64.5
click at [473, 154] on div "[GEOGRAPHIC_DATA] [GEOGRAPHIC_DATA] [GEOGRAPHIC_DATA][PERSON_NAME] View on Goog…" at bounding box center [674, 269] width 923 height 539
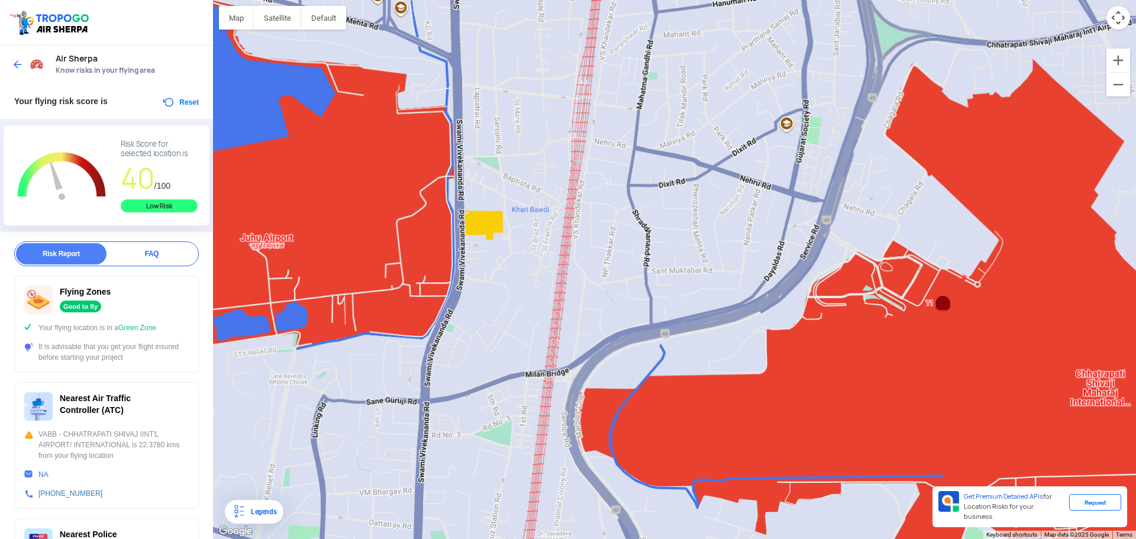
drag, startPoint x: 501, startPoint y: 279, endPoint x: 517, endPoint y: 227, distance: 54.6
click at [517, 227] on div "[GEOGRAPHIC_DATA] [GEOGRAPHIC_DATA] [GEOGRAPHIC_DATA][PERSON_NAME] View on Goog…" at bounding box center [674, 269] width 923 height 539
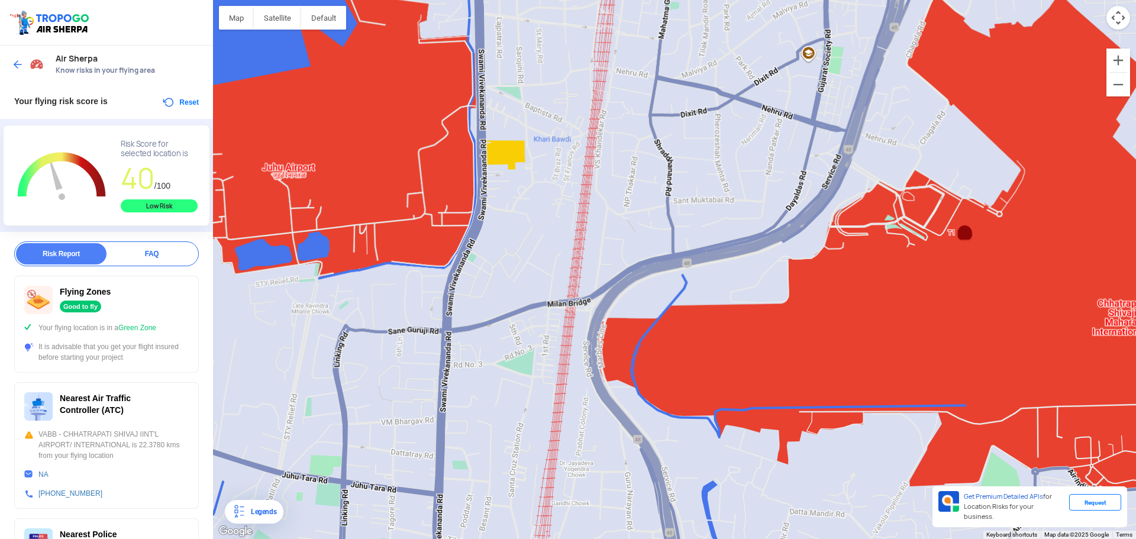
drag, startPoint x: 539, startPoint y: 325, endPoint x: 587, endPoint y: 73, distance: 256.5
click at [587, 73] on div "[GEOGRAPHIC_DATA] [GEOGRAPHIC_DATA] [GEOGRAPHIC_DATA][PERSON_NAME] View on Goog…" at bounding box center [674, 269] width 923 height 539
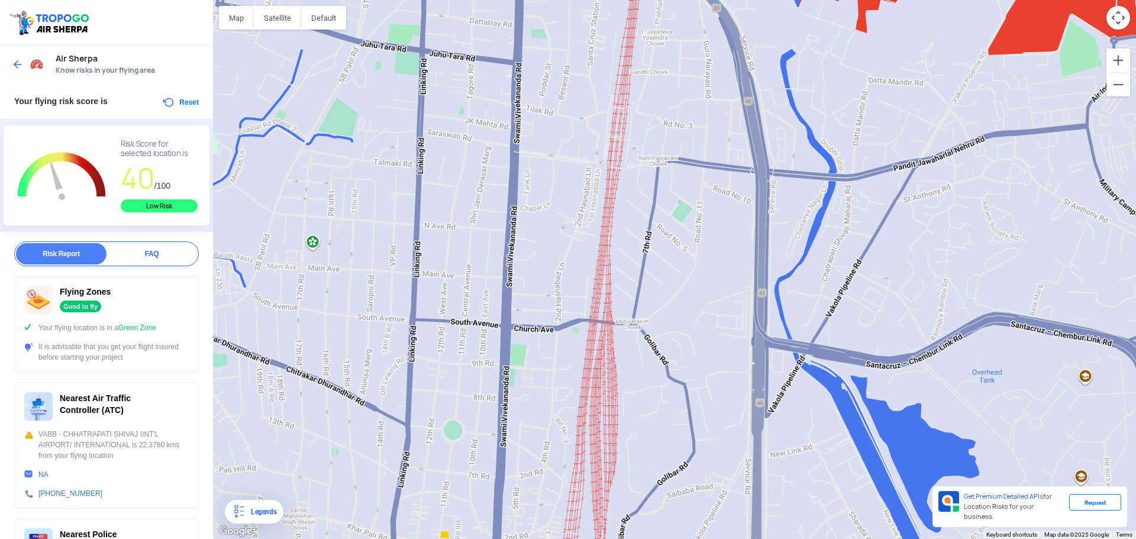
drag, startPoint x: 434, startPoint y: 276, endPoint x: 437, endPoint y: 195, distance: 80.5
click at [437, 195] on div "[GEOGRAPHIC_DATA] [GEOGRAPHIC_DATA] [GEOGRAPHIC_DATA][PERSON_NAME] View on Goog…" at bounding box center [674, 269] width 923 height 539
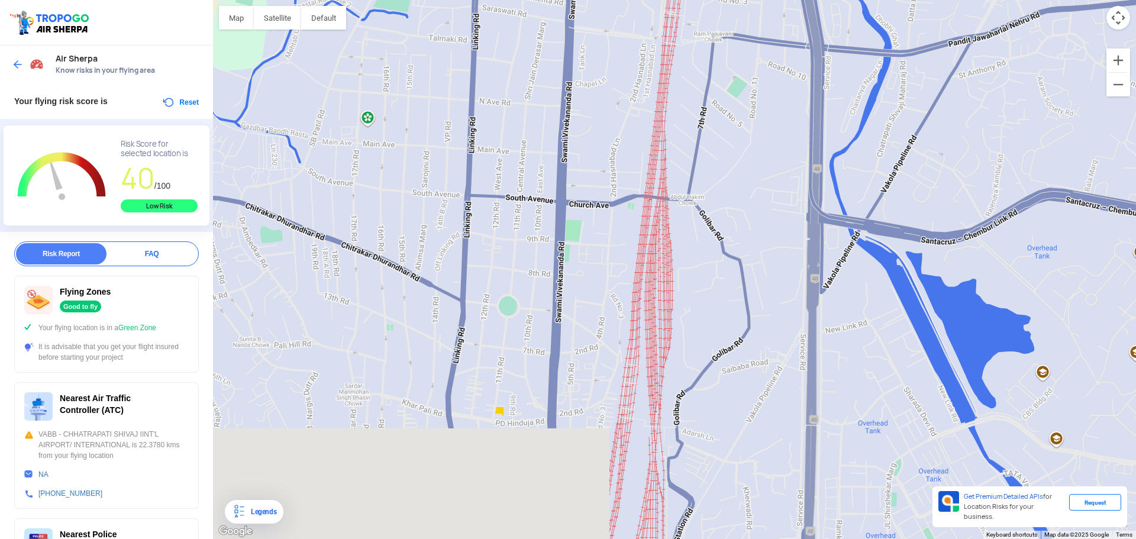
click at [638, 125] on div "[GEOGRAPHIC_DATA] [GEOGRAPHIC_DATA] [GEOGRAPHIC_DATA][PERSON_NAME] View on Goog…" at bounding box center [674, 269] width 923 height 539
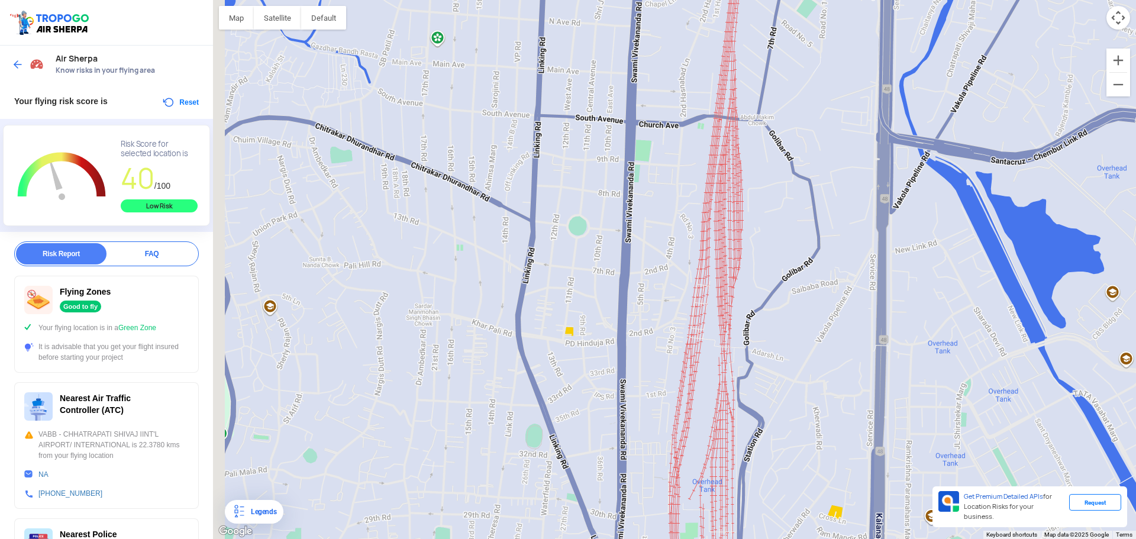
click at [570, 280] on div "[GEOGRAPHIC_DATA] [GEOGRAPHIC_DATA] [GEOGRAPHIC_DATA][PERSON_NAME] View on Goog…" at bounding box center [674, 269] width 923 height 539
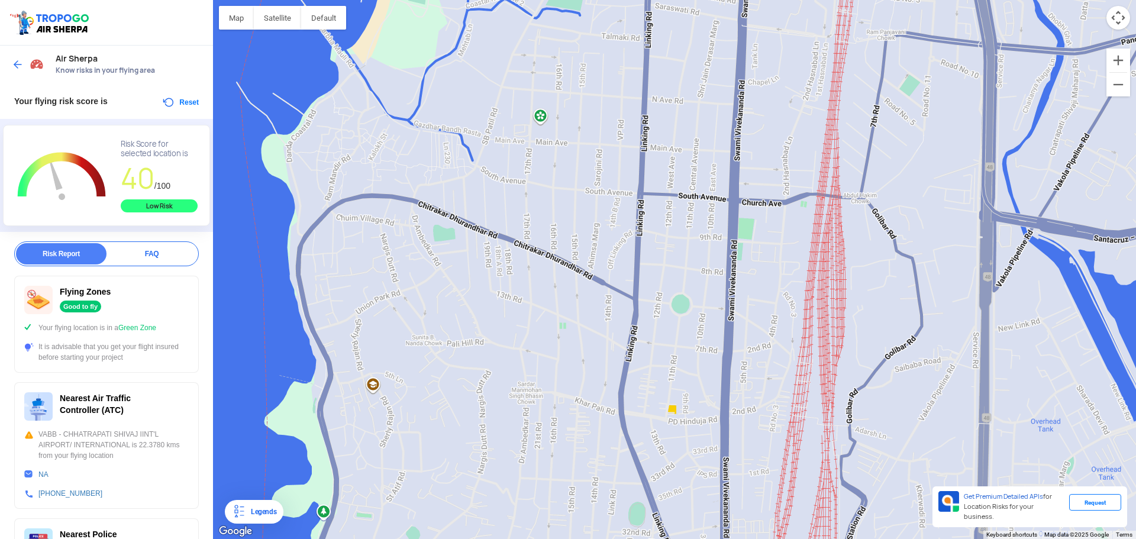
click at [541, 118] on div "[GEOGRAPHIC_DATA] [GEOGRAPHIC_DATA] [GEOGRAPHIC_DATA][PERSON_NAME] View on Goog…" at bounding box center [674, 269] width 923 height 539
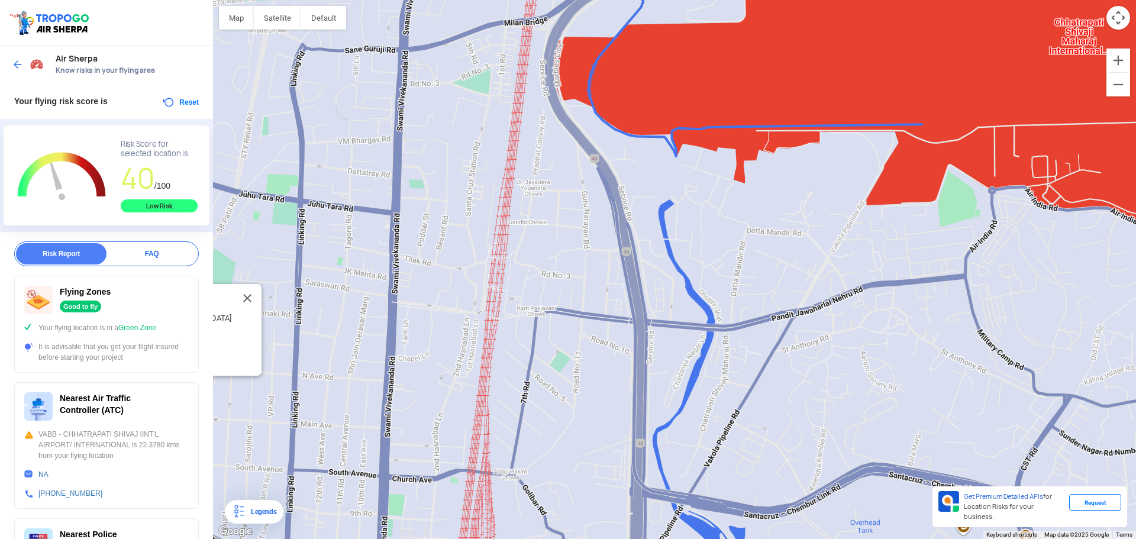
drag, startPoint x: 905, startPoint y: 127, endPoint x: 487, endPoint y: 414, distance: 506.6
click at [487, 414] on div "[PERSON_NAME][GEOGRAPHIC_DATA] [PERSON_NAME][GEOGRAPHIC_DATA]: [STREET_ADDRESS]…" at bounding box center [674, 269] width 923 height 539
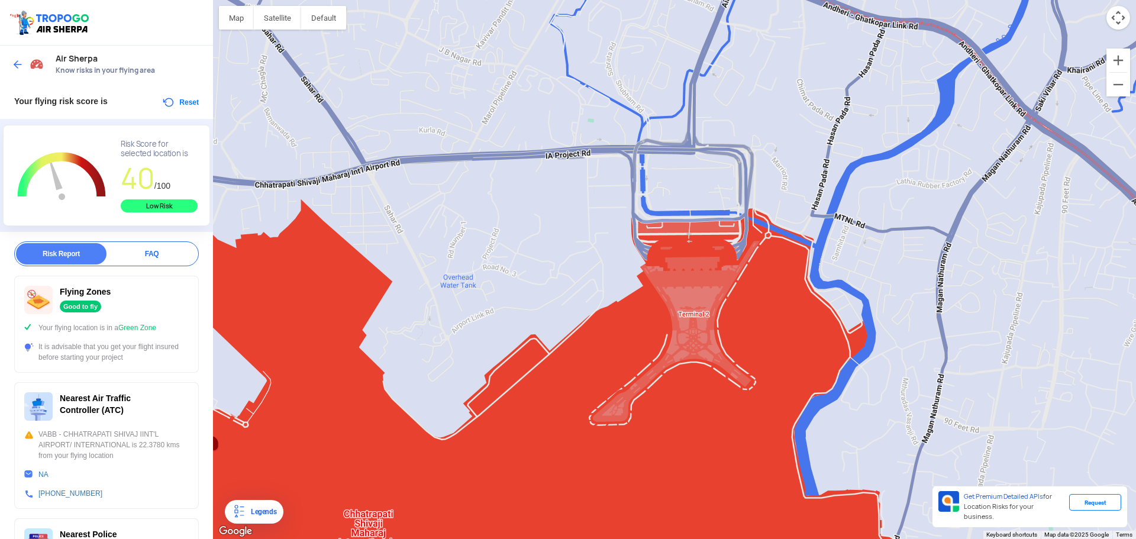
drag, startPoint x: 566, startPoint y: 385, endPoint x: 602, endPoint y: 410, distance: 43.7
click at [602, 410] on div "[PERSON_NAME][GEOGRAPHIC_DATA] [PERSON_NAME][GEOGRAPHIC_DATA]: [STREET_ADDRESS]…" at bounding box center [674, 269] width 923 height 539
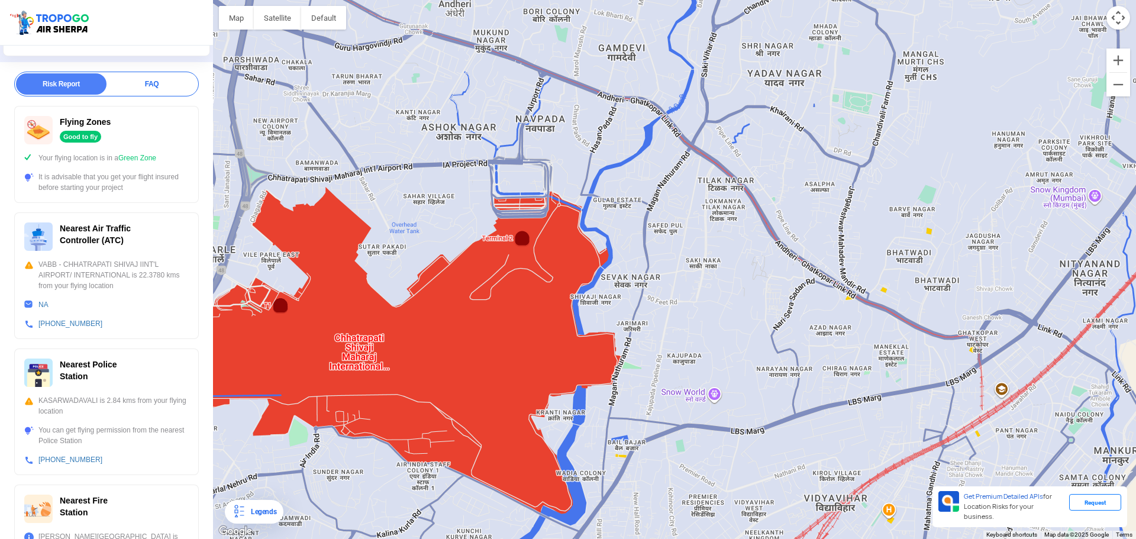
scroll to position [118, 0]
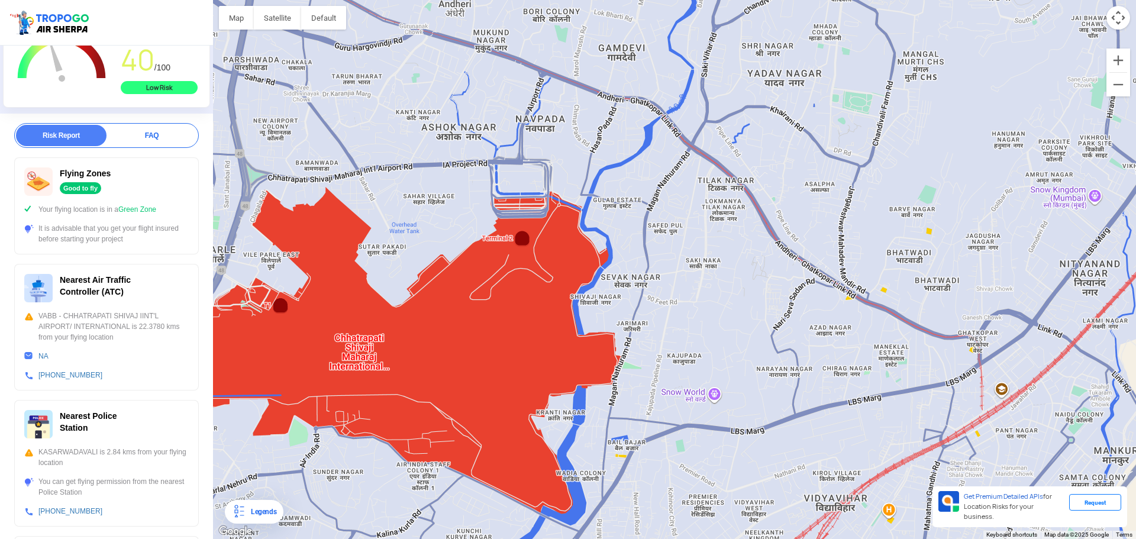
click at [124, 183] on div "Flying Zones Good to fly" at bounding box center [106, 181] width 164 height 28
click at [76, 184] on div "Good to fly" at bounding box center [80, 188] width 41 height 12
drag, startPoint x: 71, startPoint y: 308, endPoint x: 104, endPoint y: 253, distance: 63.4
click at [104, 253] on div "Flying Zones Good to fly Your flying location is in a Green Zone It is advisabl…" at bounding box center [106, 433] width 185 height 553
click at [120, 380] on div "[PHONE_NUMBER]" at bounding box center [106, 375] width 164 height 11
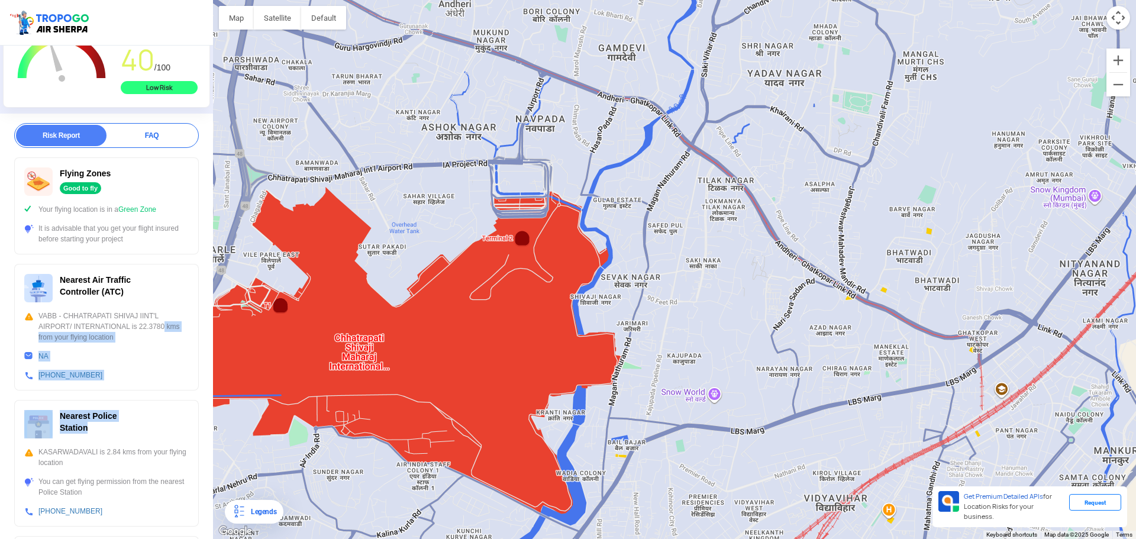
drag, startPoint x: 195, startPoint y: 424, endPoint x: 161, endPoint y: 325, distance: 105.1
click at [161, 325] on div "Flying Zones Good to fly Your flying location is in a Green Zone It is advisabl…" at bounding box center [106, 433] width 185 height 553
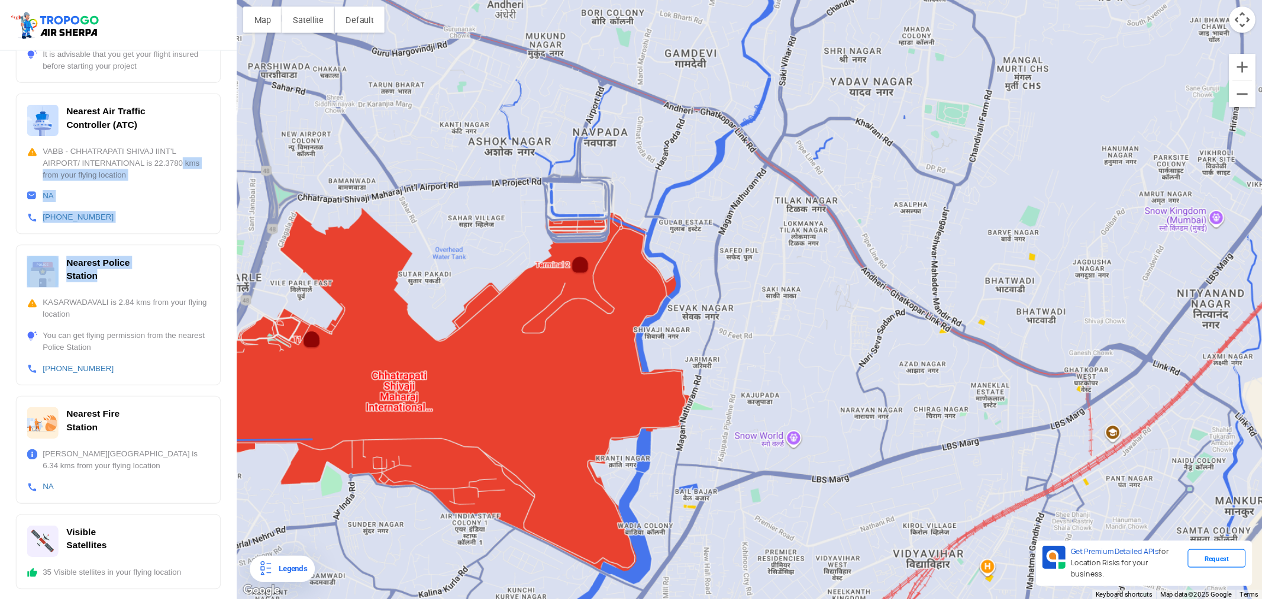
scroll to position [299, 0]
click at [82, 504] on div "Visible Satellites 35 Visible stellites in your flying location" at bounding box center [106, 495] width 185 height 67
click at [109, 377] on div "Nearest Fire Station" at bounding box center [106, 380] width 164 height 28
drag, startPoint x: 52, startPoint y: 311, endPoint x: 98, endPoint y: 299, distance: 47.5
click at [95, 305] on div "You can get flying permission from the nearest Police Station" at bounding box center [106, 306] width 164 height 21
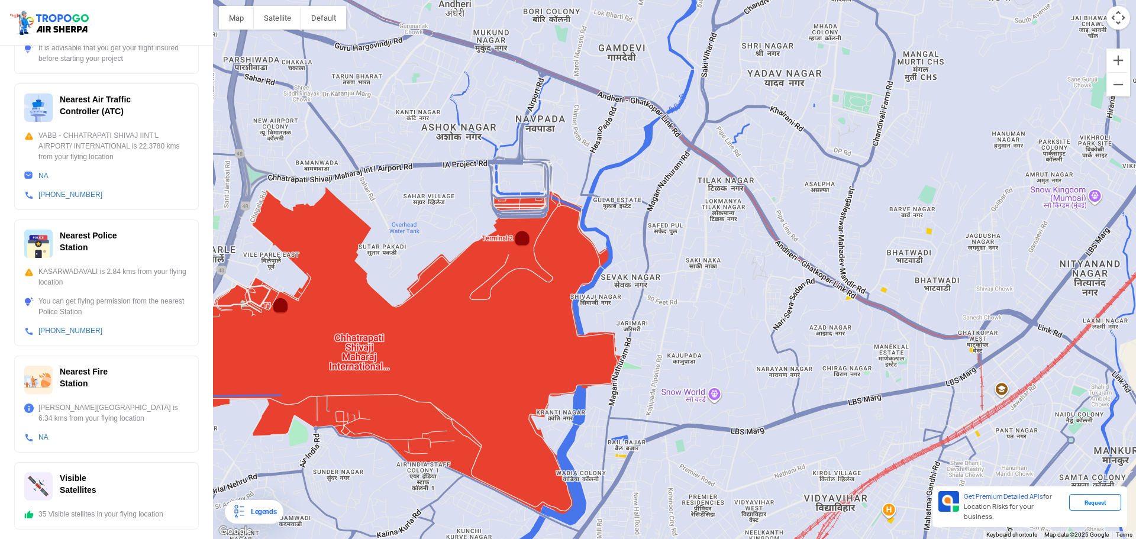
click at [31, 280] on div "KASARWADAVALI is 2.84 kms from your flying location" at bounding box center [106, 276] width 164 height 21
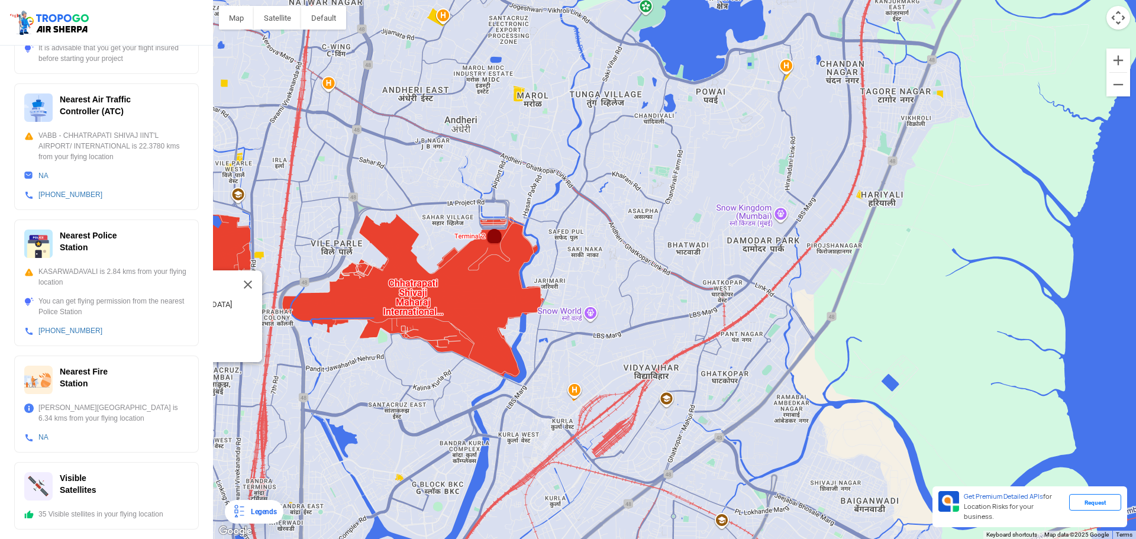
drag, startPoint x: 129, startPoint y: 286, endPoint x: 116, endPoint y: 283, distance: 13.2
click at [124, 286] on div "KASARWADAVALI is 2.84 kms from your flying location" at bounding box center [106, 276] width 164 height 21
click at [116, 283] on div "KASARWADAVALI is 2.84 kms from your flying location" at bounding box center [106, 276] width 164 height 21
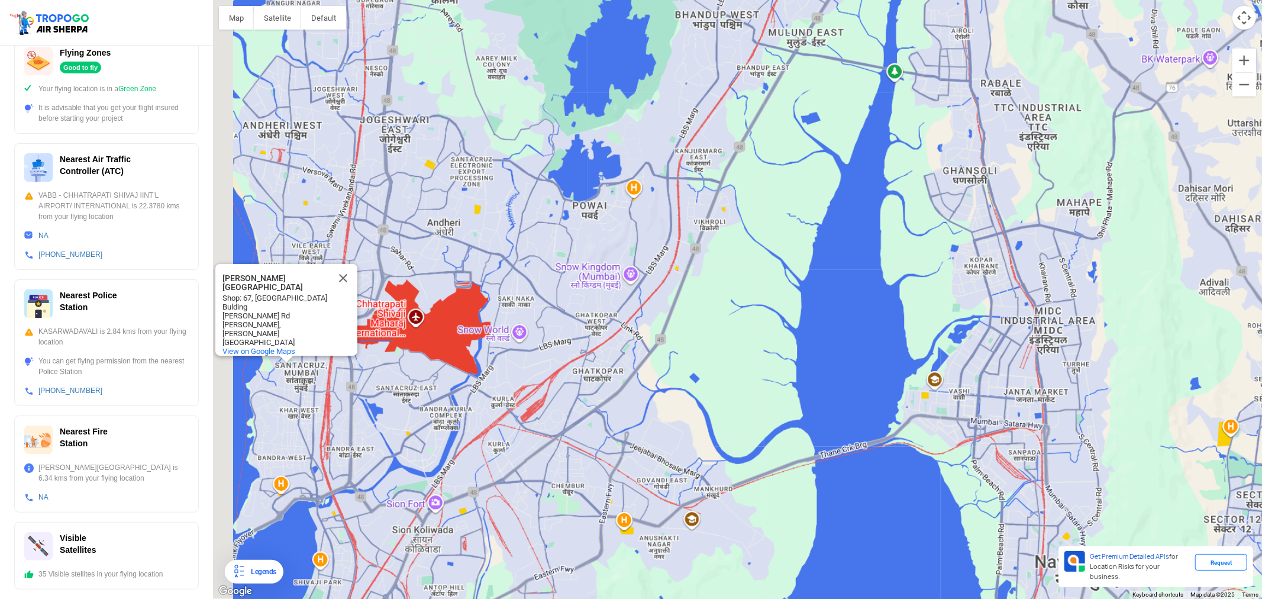
scroll to position [235, 0]
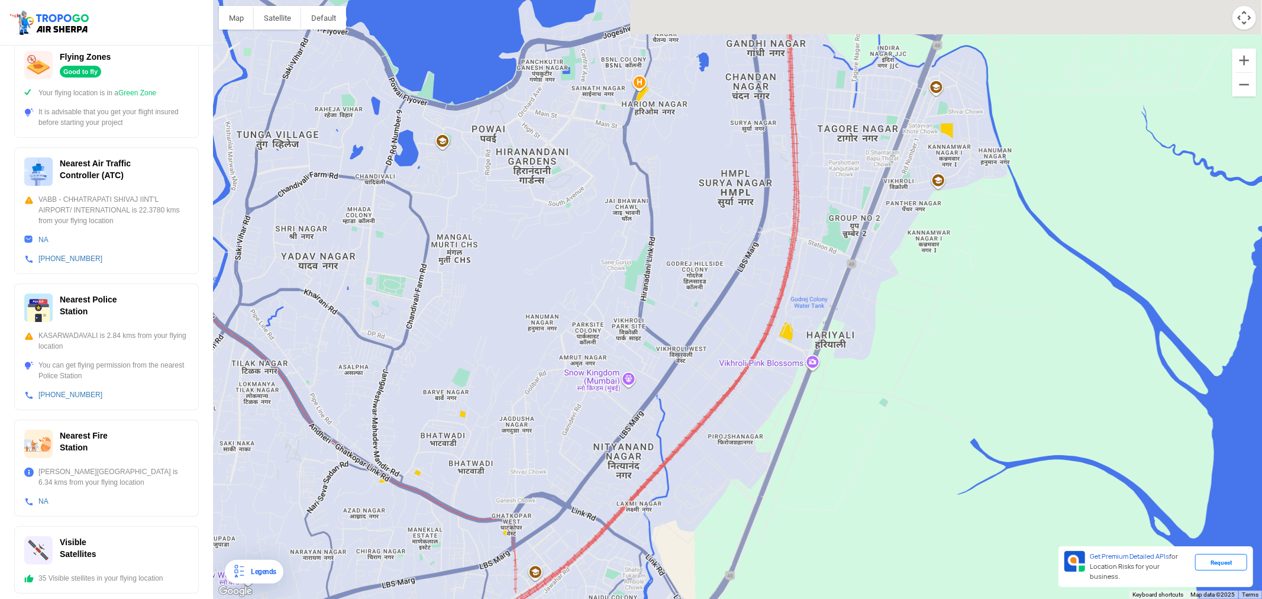
drag, startPoint x: 598, startPoint y: 315, endPoint x: 623, endPoint y: 359, distance: 50.3
click at [623, 359] on div "[PERSON_NAME][GEOGRAPHIC_DATA] [PERSON_NAME][GEOGRAPHIC_DATA]: [STREET_ADDRESS]…" at bounding box center [737, 299] width 1049 height 599
